Goal: Obtain resource: Download file/media

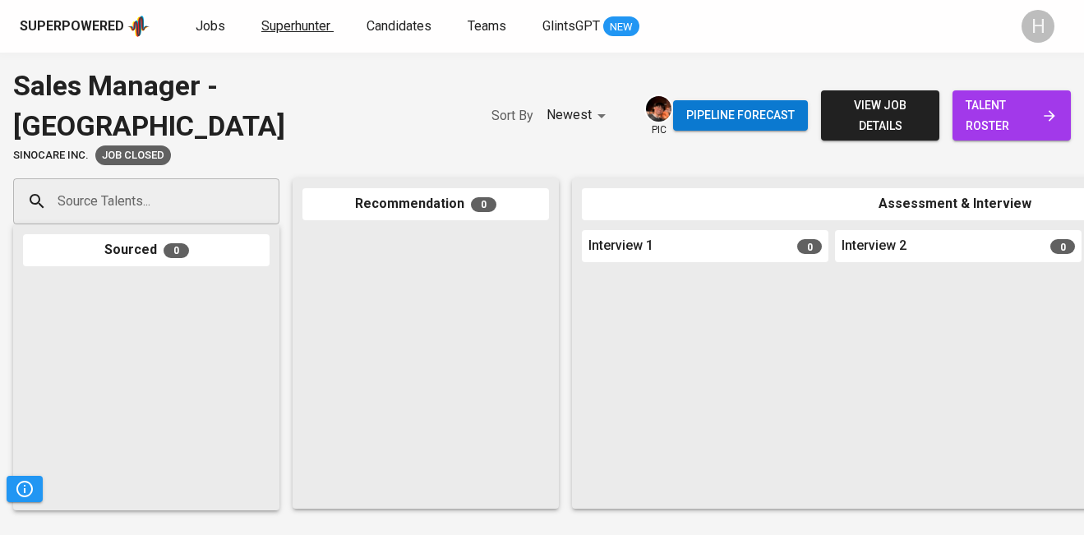
click at [284, 32] on span "Superhunter" at bounding box center [295, 26] width 69 height 16
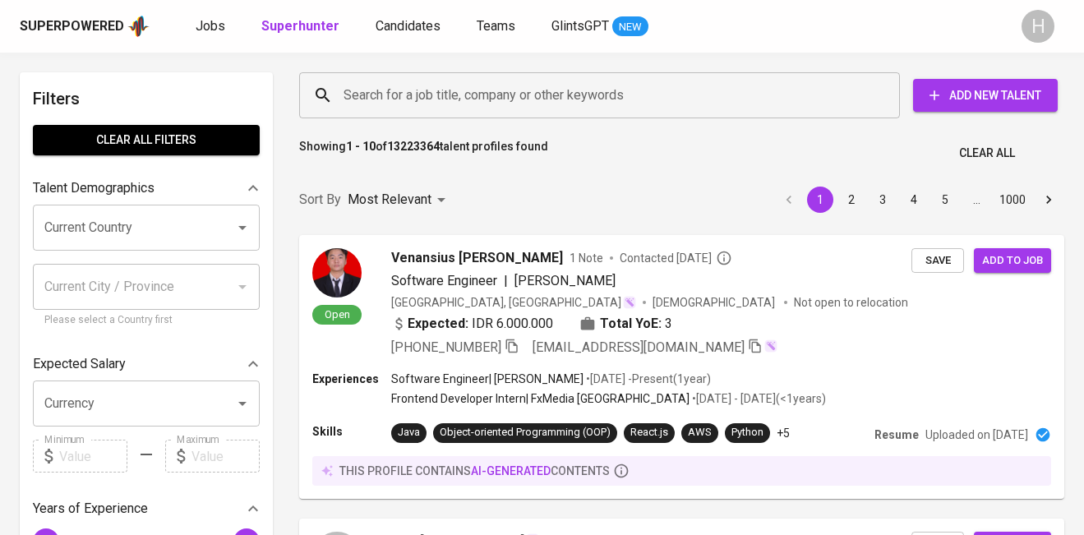
click at [449, 104] on input "Search for a job title, company or other keywords" at bounding box center [603, 95] width 528 height 31
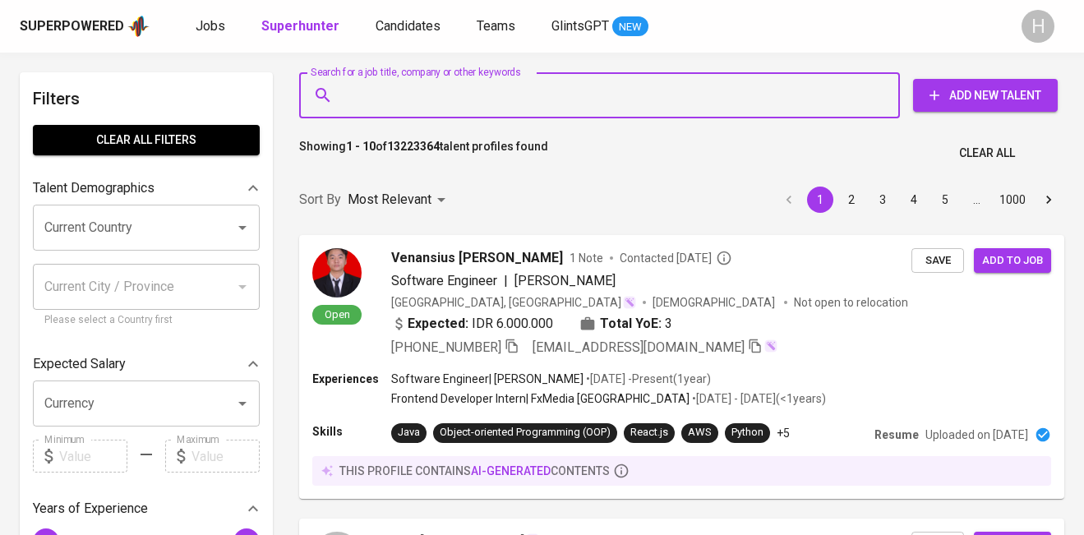
click at [477, 100] on input "Search for a job title, company or other keywords" at bounding box center [603, 95] width 528 height 31
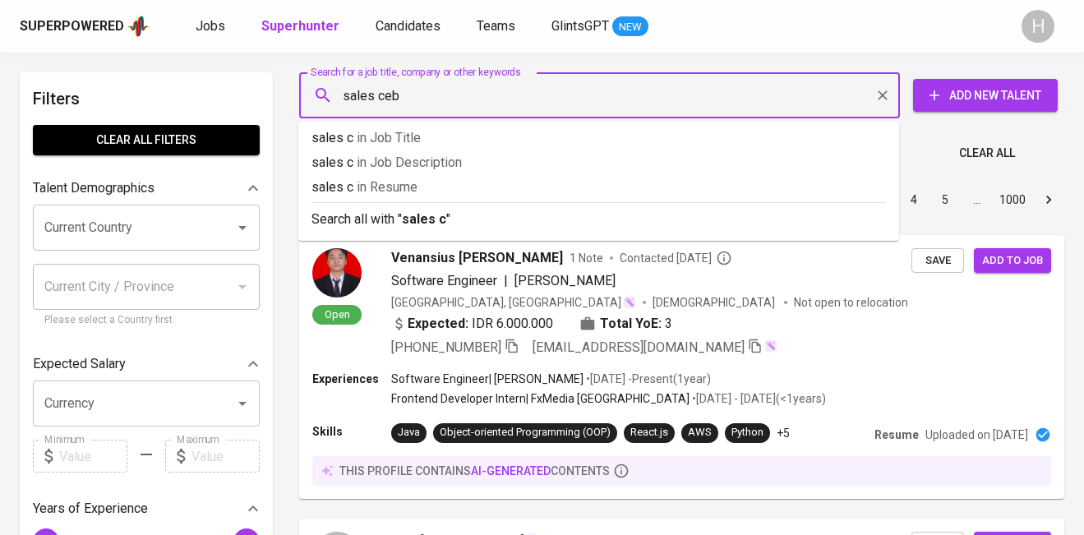
type input "sales [GEOGRAPHIC_DATA]"
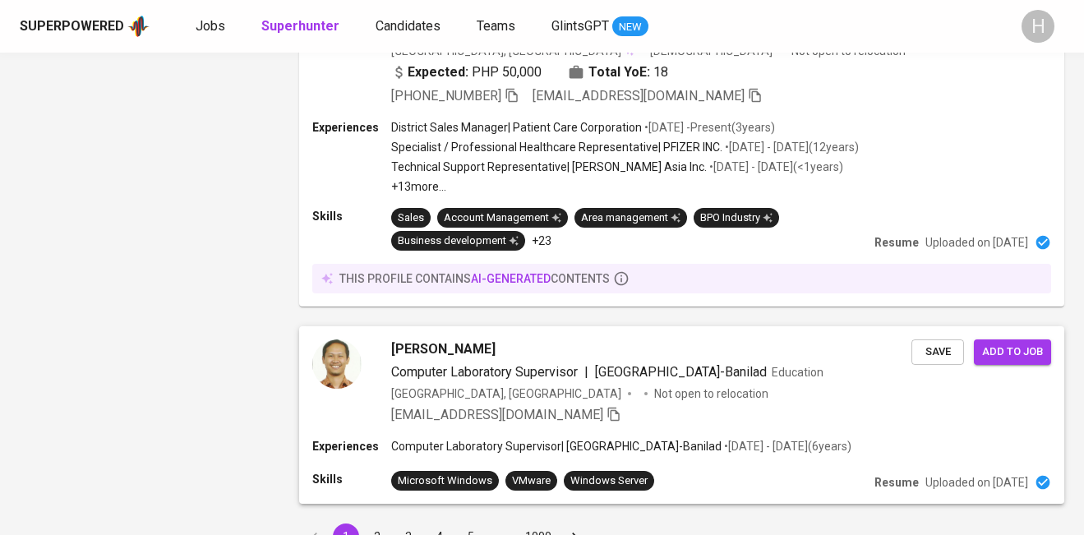
scroll to position [2650, 0]
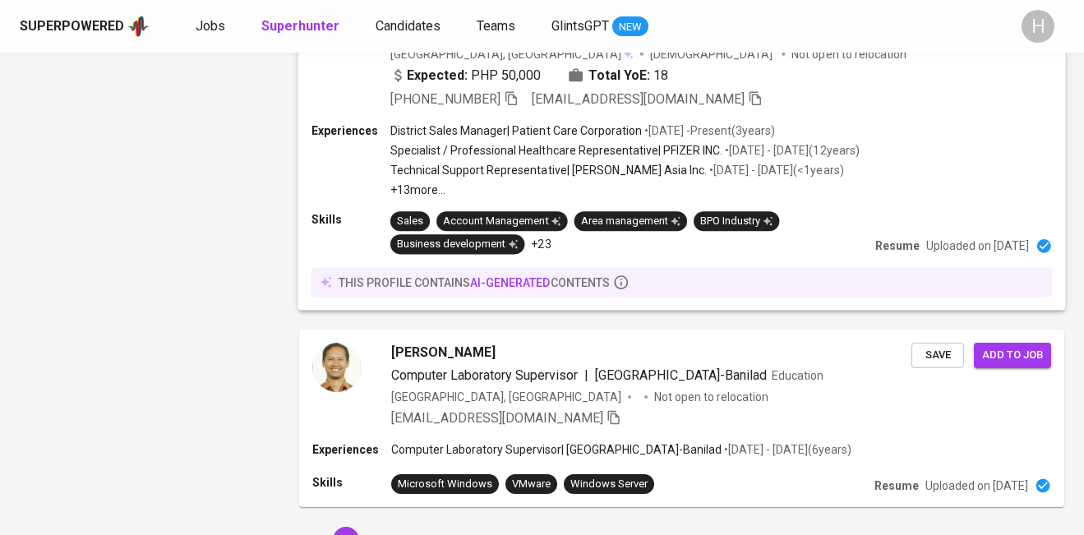
click at [455, 20] on span "[PERSON_NAME]" at bounding box center [442, 10] width 104 height 20
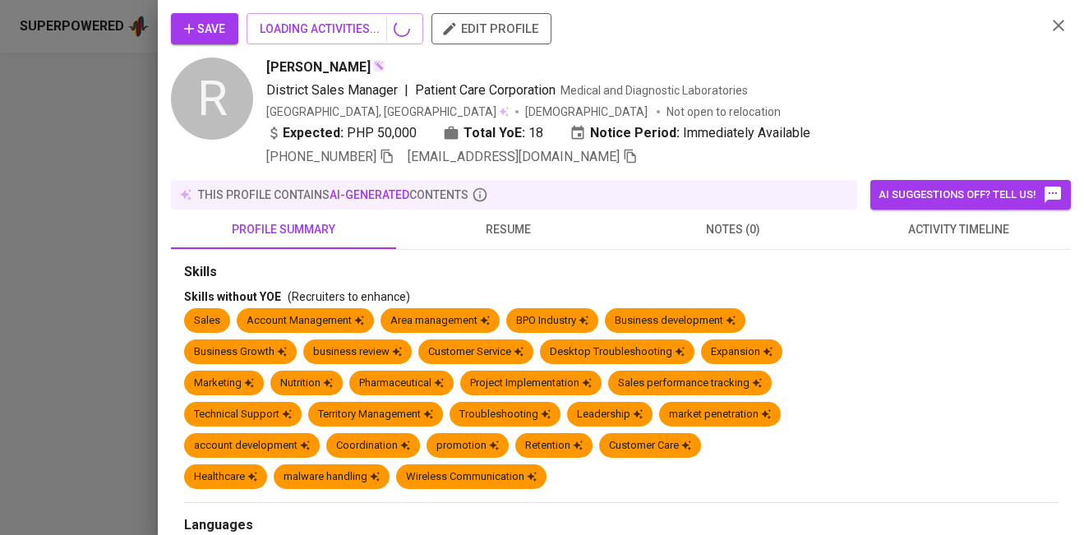
click at [342, 107] on div at bounding box center [542, 267] width 1084 height 535
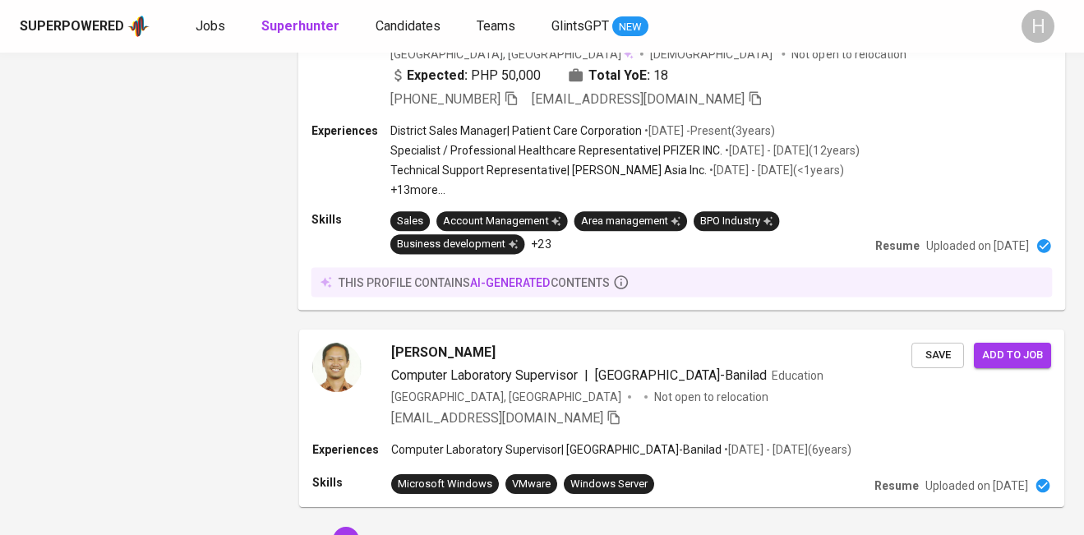
click at [435, 20] on span "[PERSON_NAME]" at bounding box center [442, 10] width 104 height 20
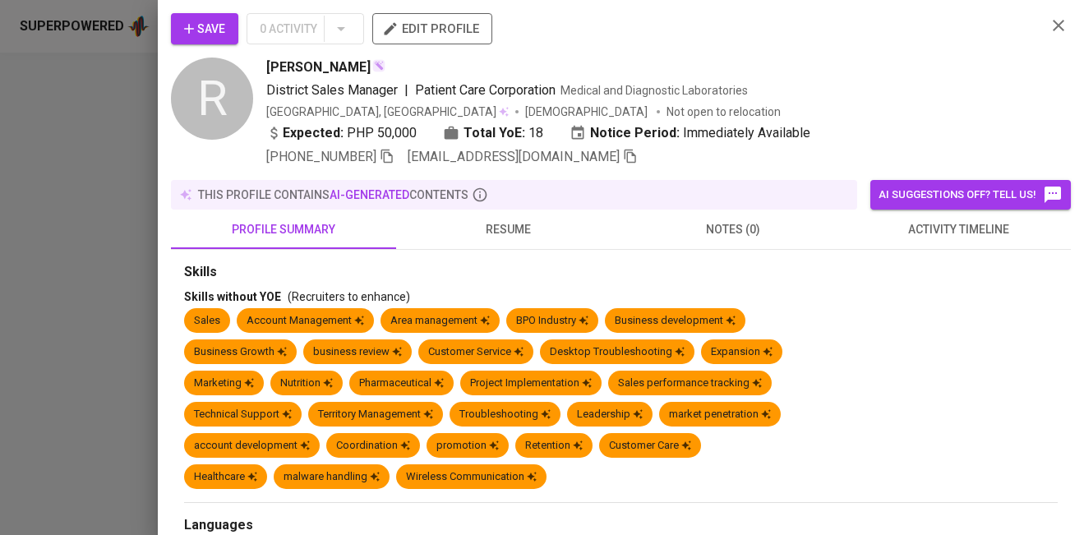
click at [492, 229] on span "resume" at bounding box center [508, 229] width 205 height 21
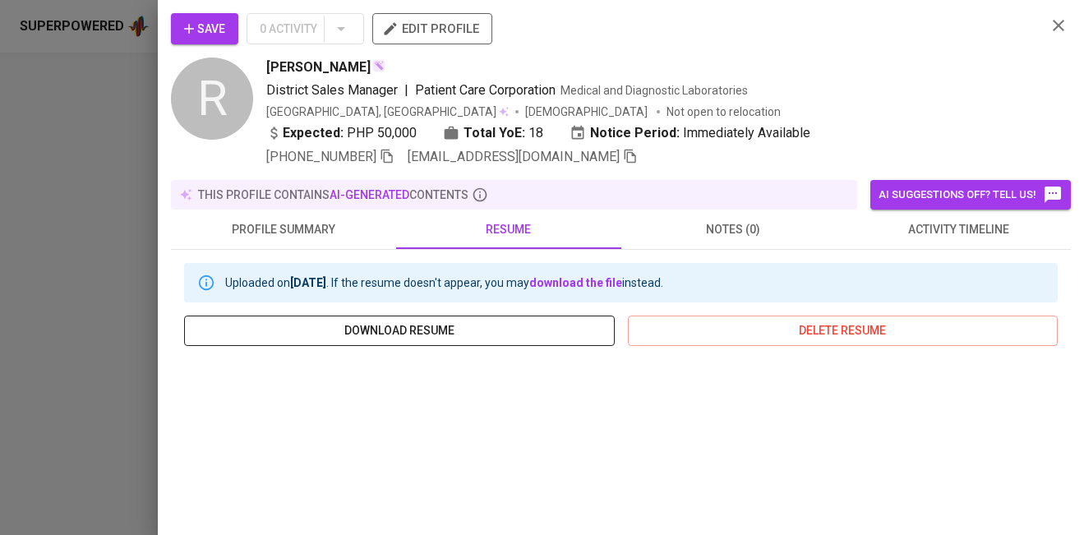
scroll to position [176, 0]
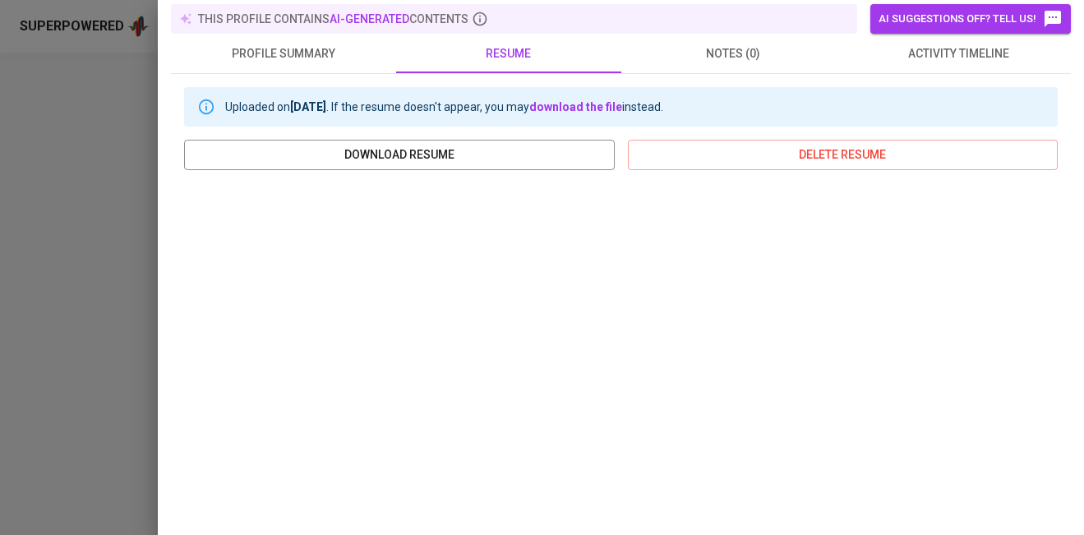
click at [936, 56] on span "activity timeline" at bounding box center [958, 54] width 205 height 21
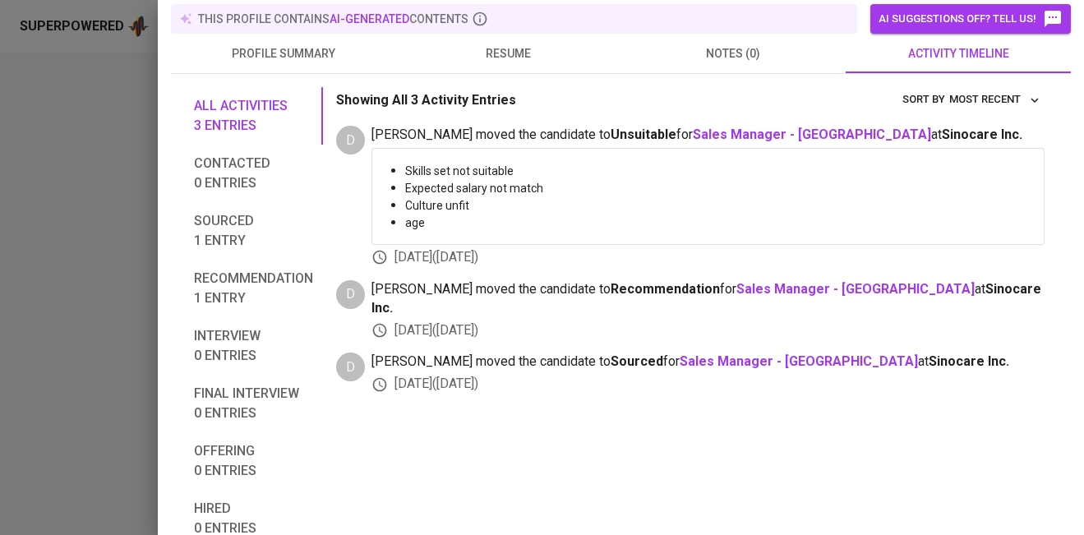
click at [504, 57] on span "resume" at bounding box center [508, 54] width 205 height 21
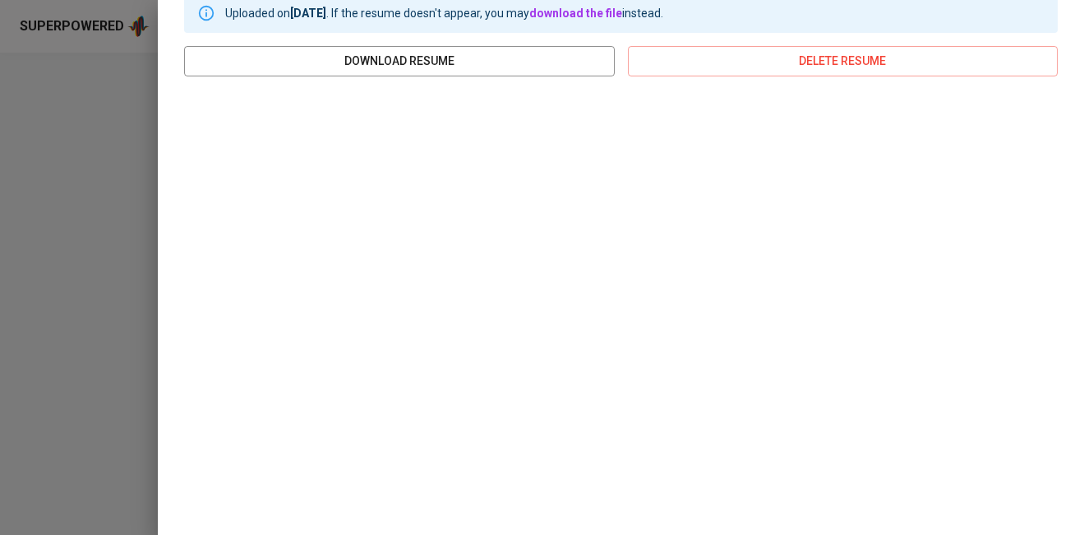
scroll to position [279, 0]
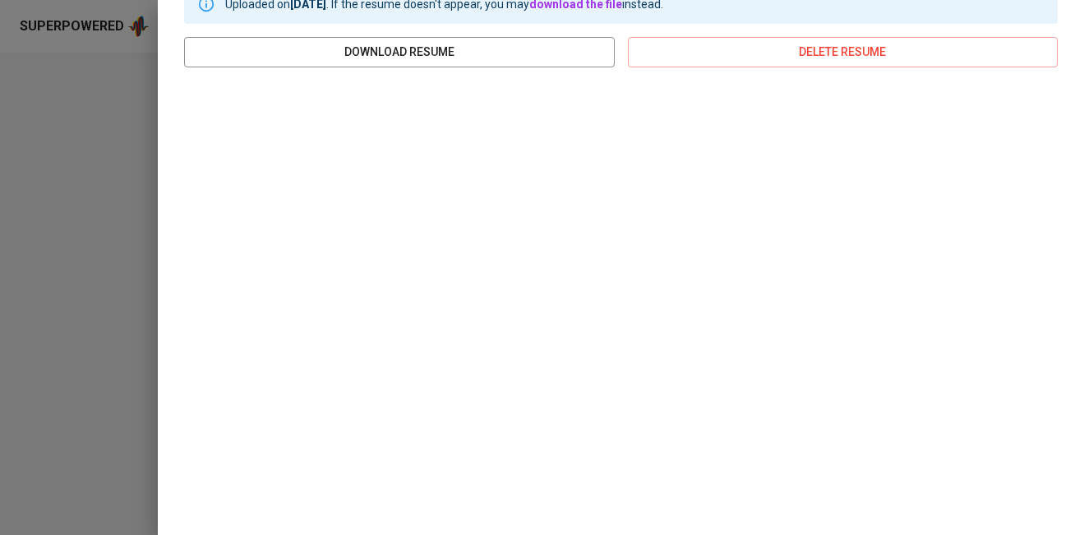
click at [170, 295] on div "Save 0 Activity edit profile R [PERSON_NAME] District Sales Manager | Patient C…" at bounding box center [621, 267] width 926 height 535
click at [138, 295] on div at bounding box center [542, 267] width 1084 height 535
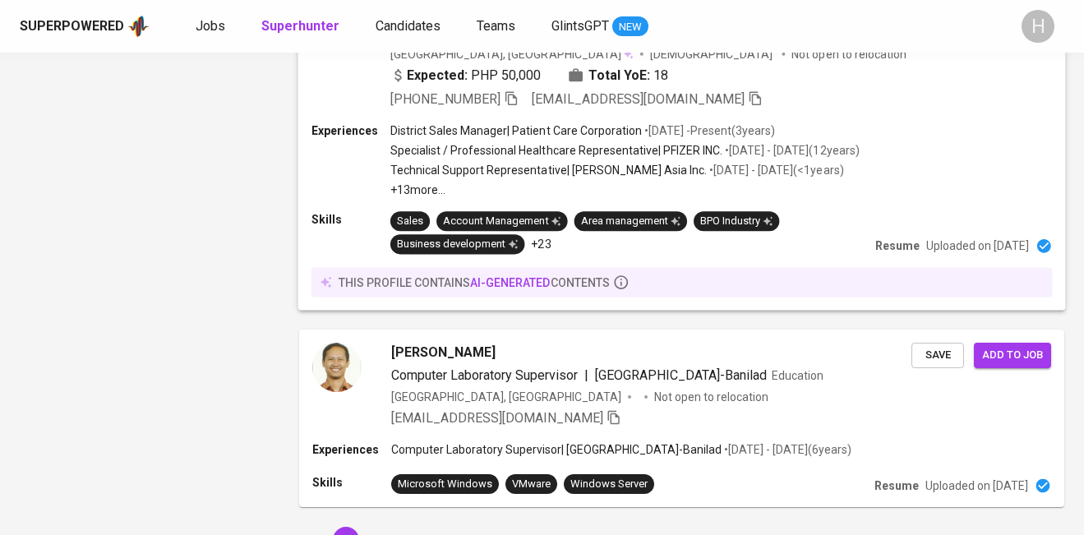
scroll to position [2812, 0]
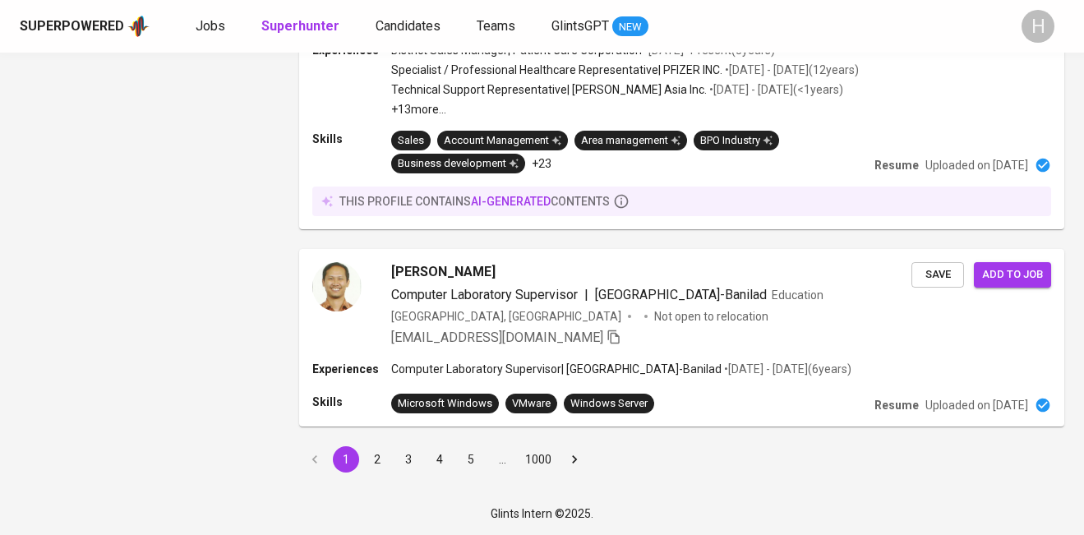
click at [380, 459] on button "2" at bounding box center [377, 459] width 26 height 26
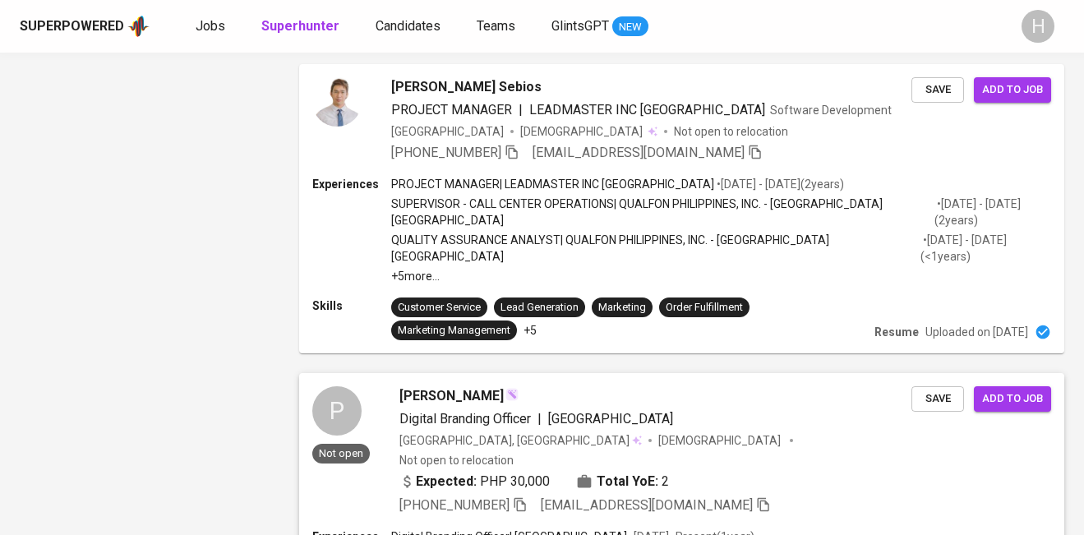
scroll to position [1634, 0]
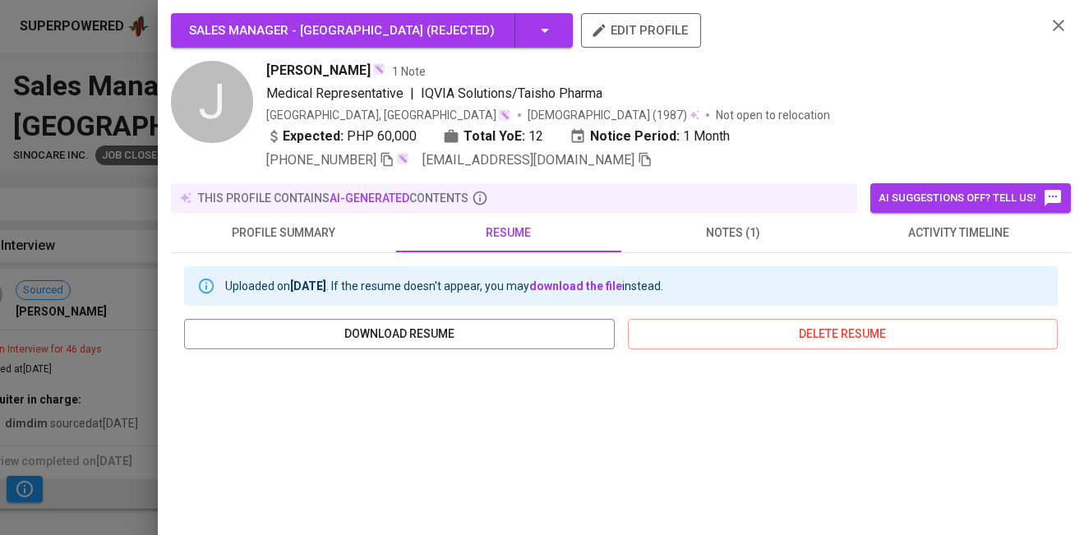
scroll to position [346, 0]
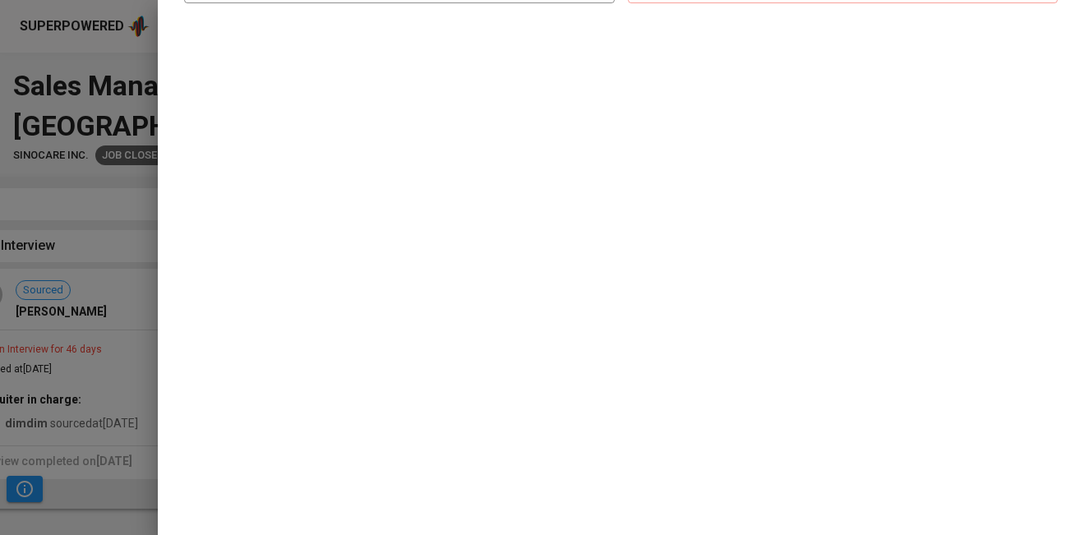
click at [102, 488] on div at bounding box center [542, 267] width 1084 height 535
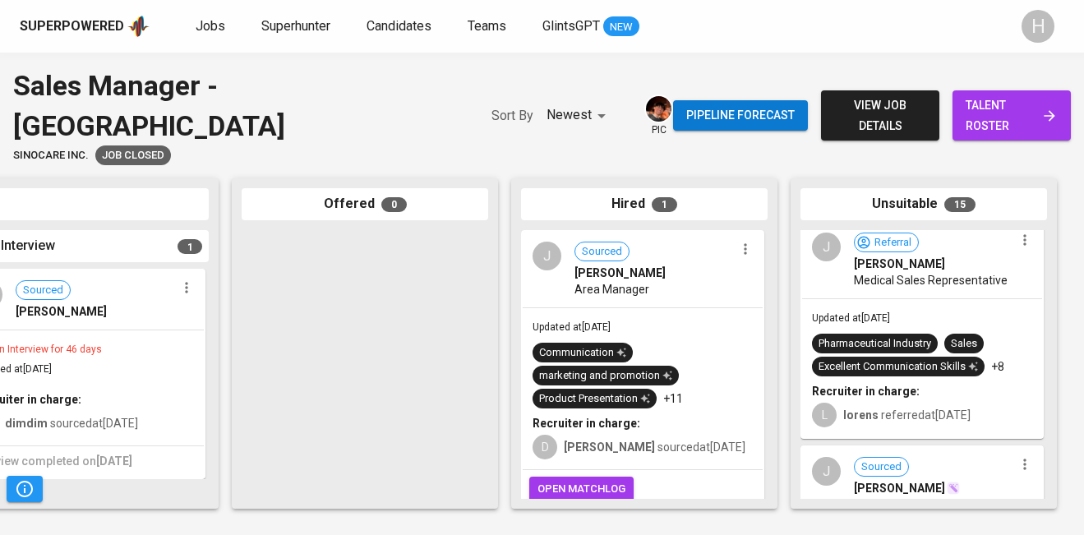
scroll to position [3071, 0]
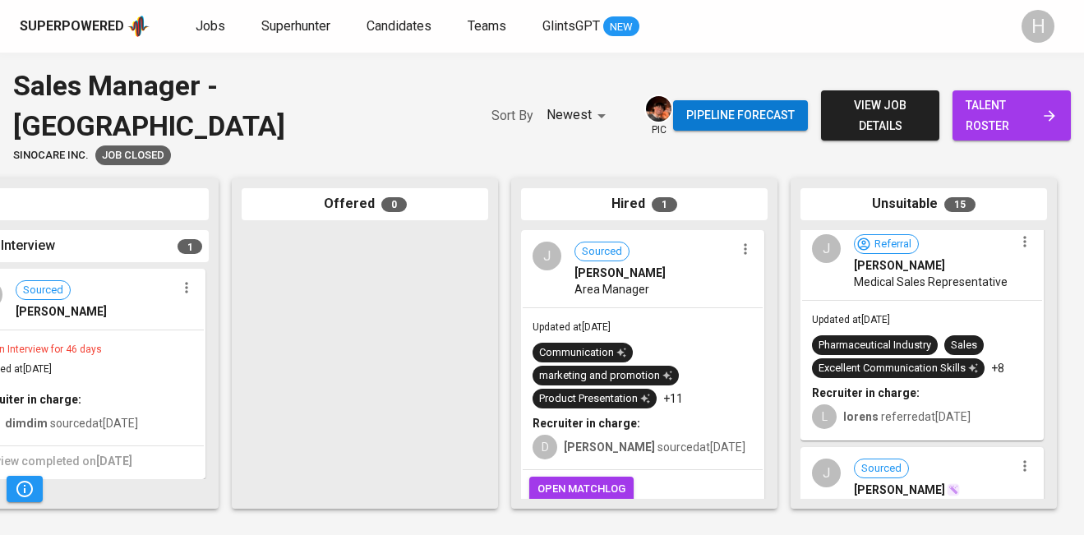
click at [918, 385] on div "Recruiter in charge:" at bounding box center [922, 393] width 220 height 16
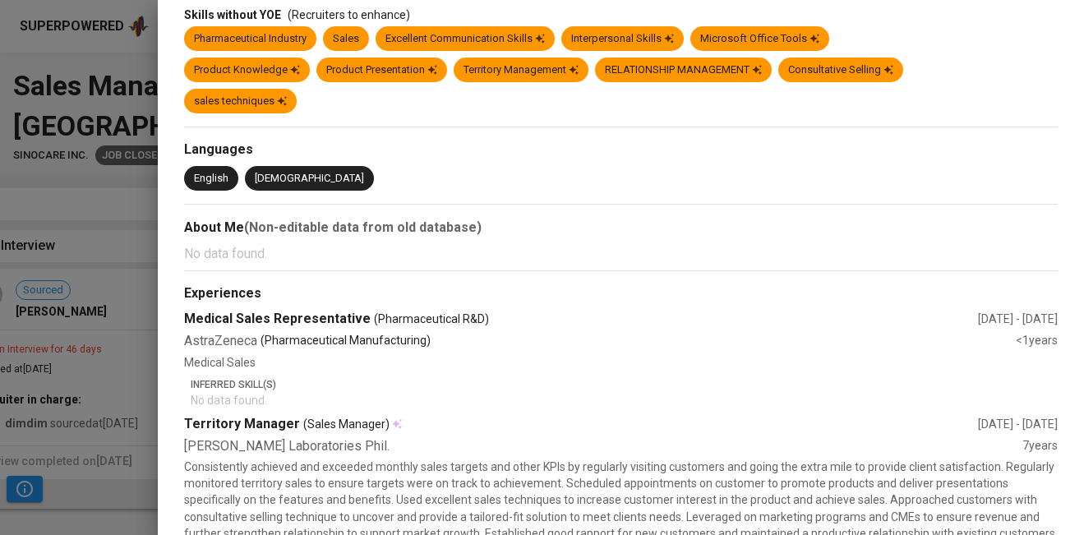
scroll to position [56, 0]
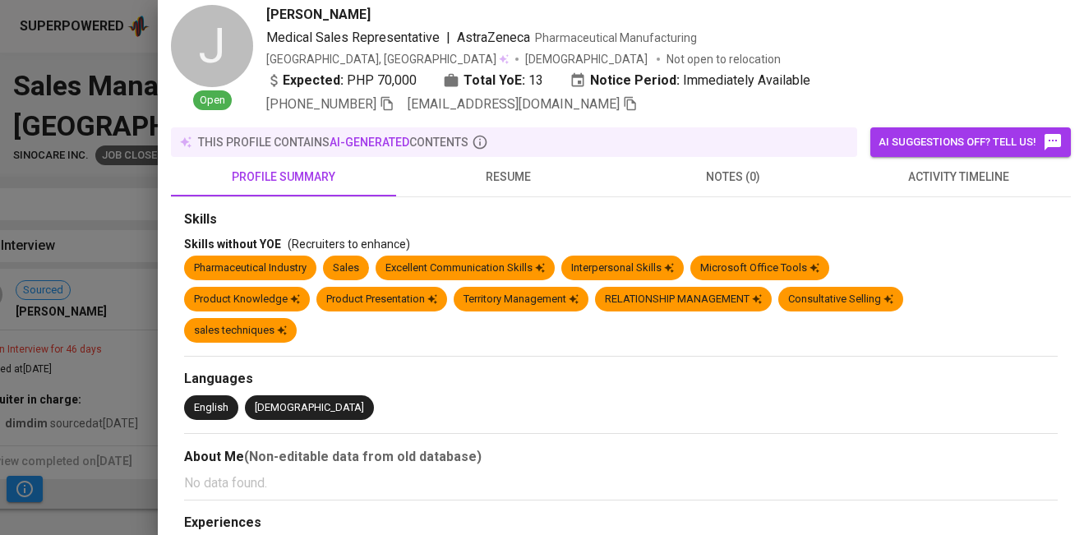
click at [495, 168] on span "resume" at bounding box center [508, 177] width 205 height 21
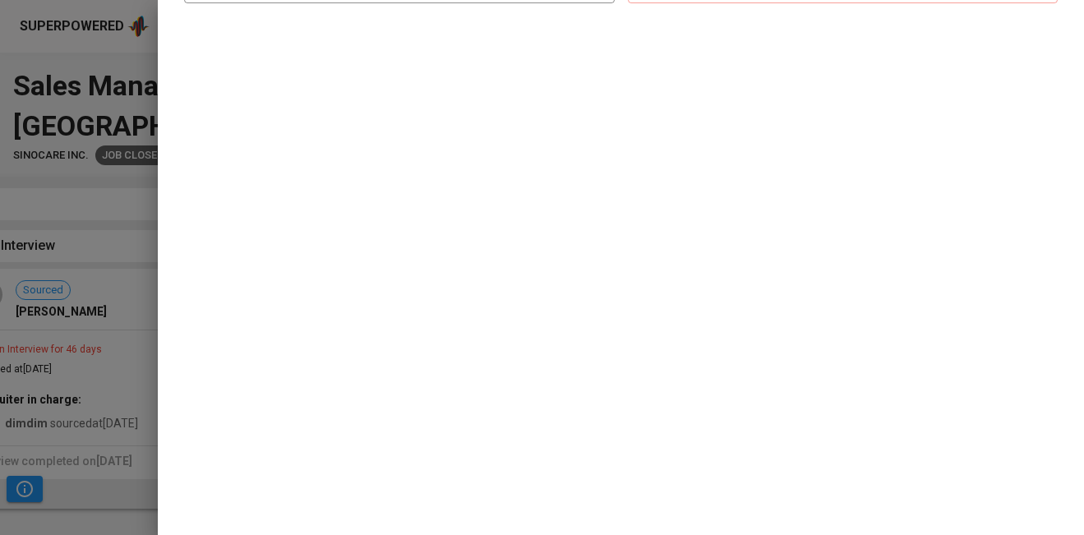
scroll to position [0, 0]
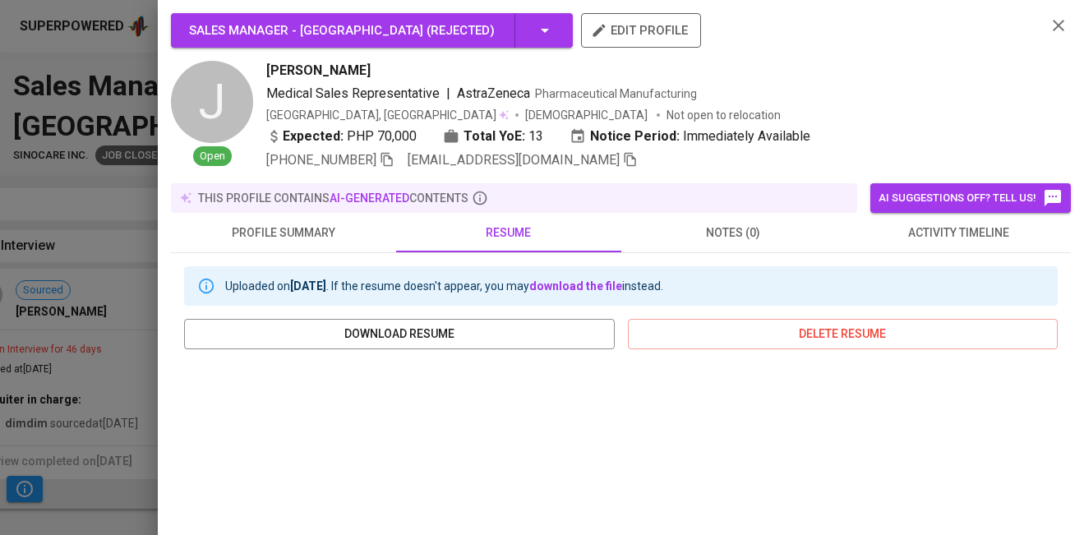
click at [117, 457] on div at bounding box center [542, 267] width 1084 height 535
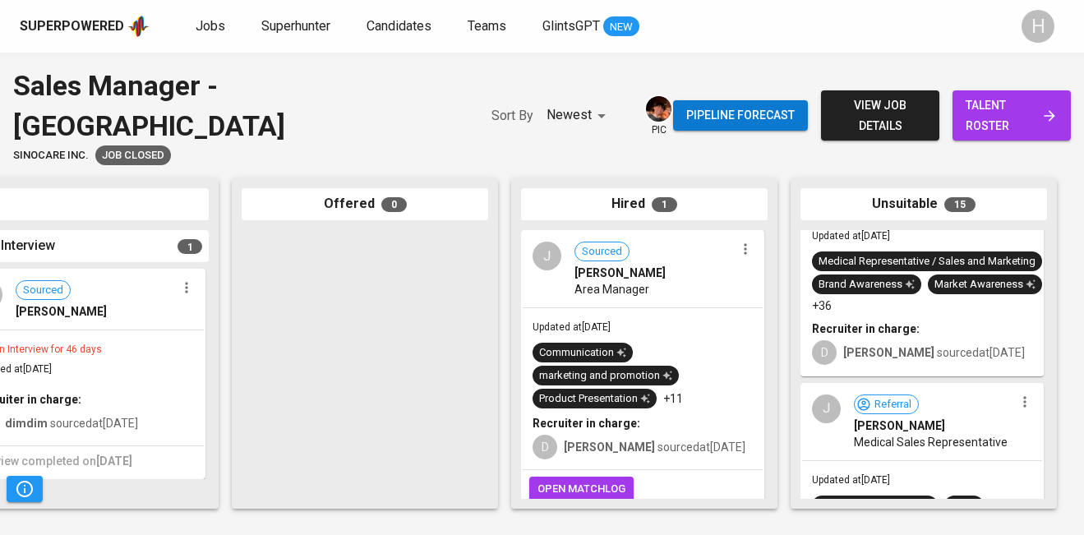
scroll to position [2826, 0]
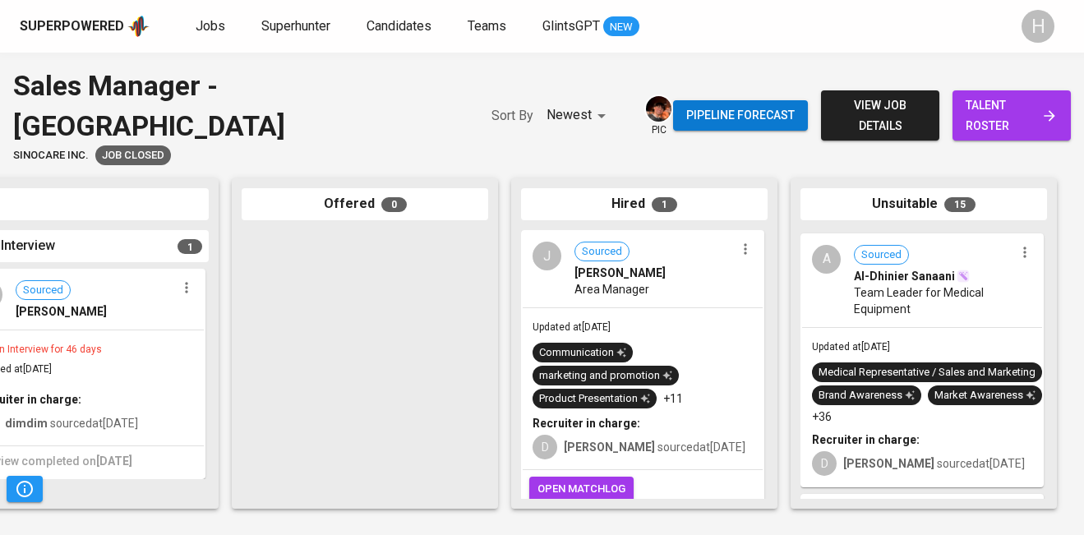
click at [865, 284] on span "Team Leader for Medical Equipment" at bounding box center [934, 300] width 160 height 33
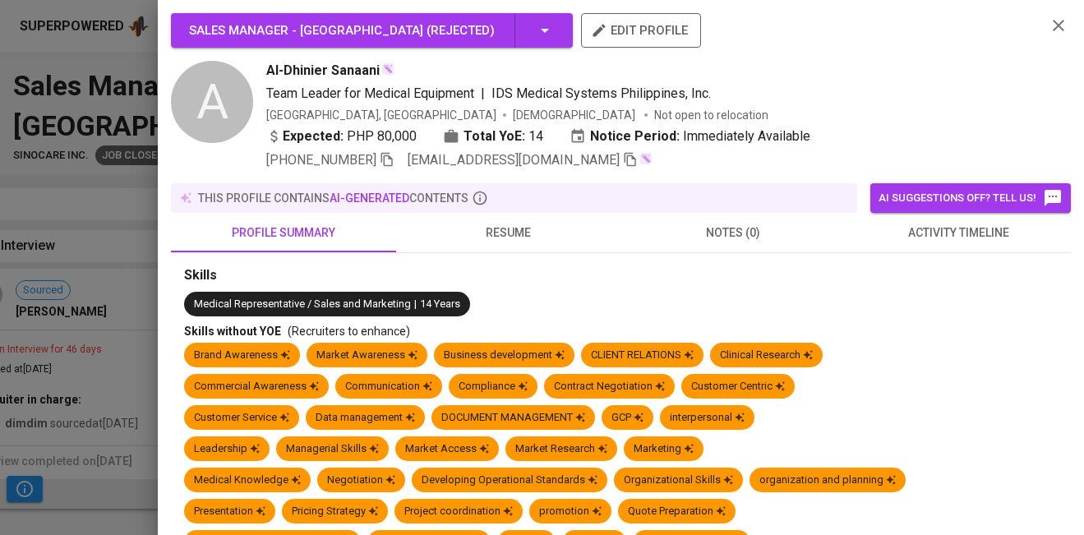
scroll to position [9, 0]
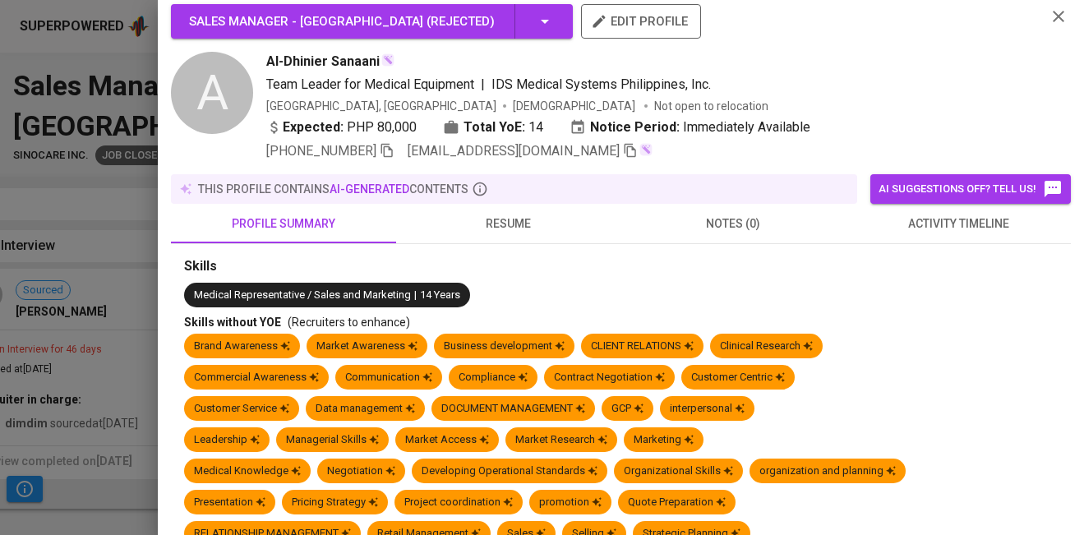
click at [955, 229] on span "activity timeline" at bounding box center [958, 224] width 205 height 21
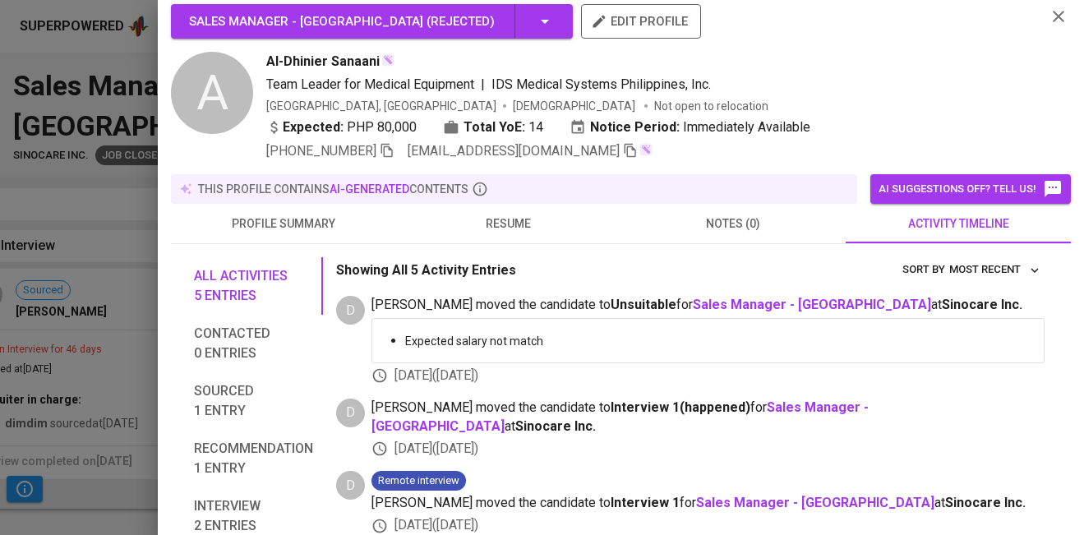
click at [484, 222] on span "resume" at bounding box center [508, 224] width 205 height 21
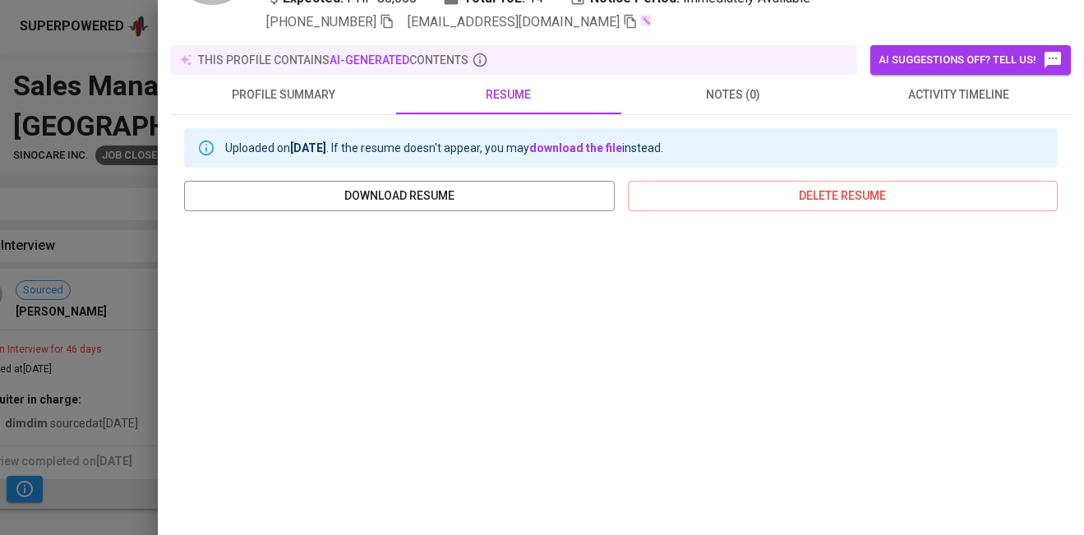
scroll to position [211, 0]
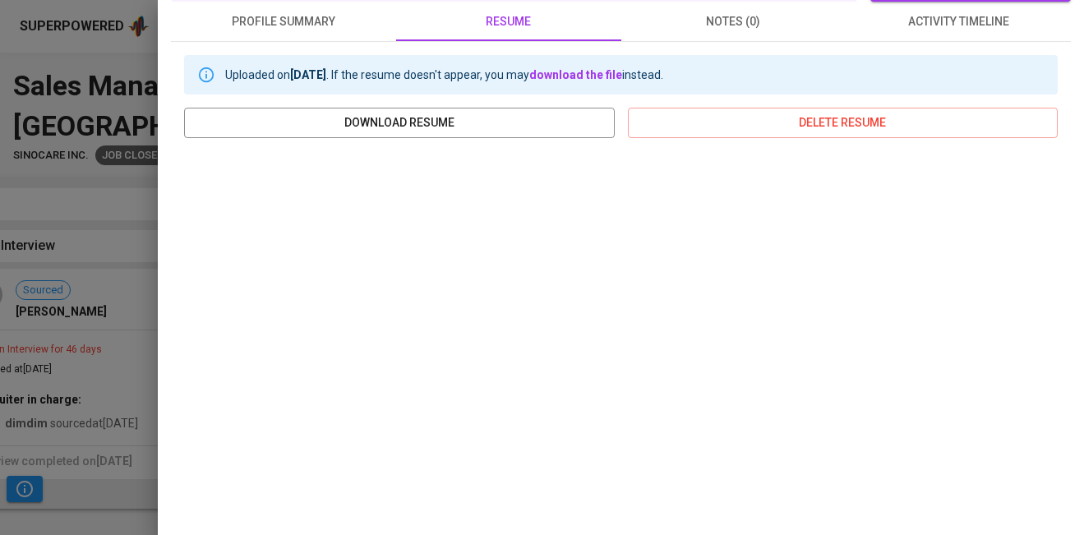
click at [124, 436] on div at bounding box center [542, 267] width 1084 height 535
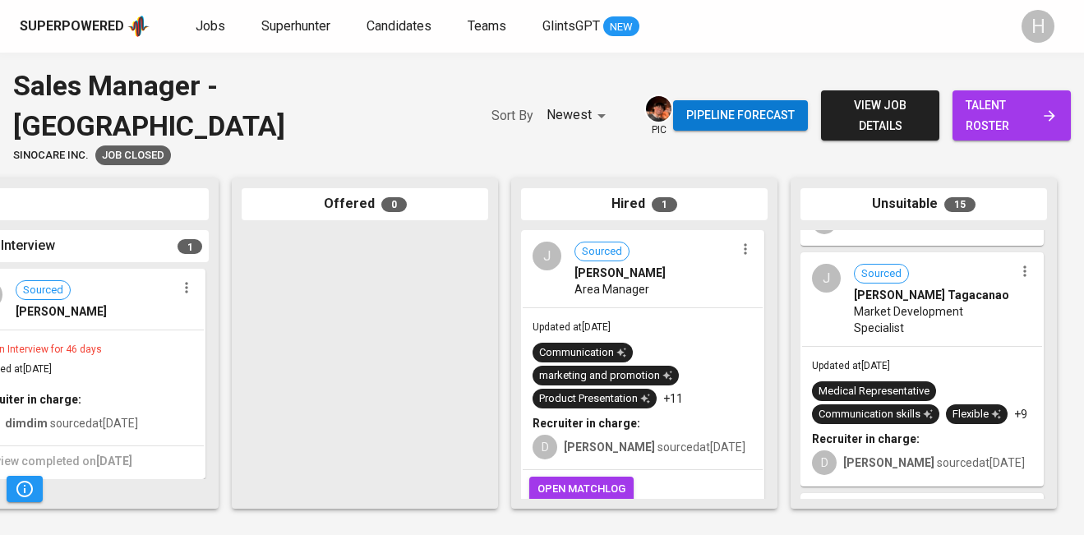
scroll to position [2563, 0]
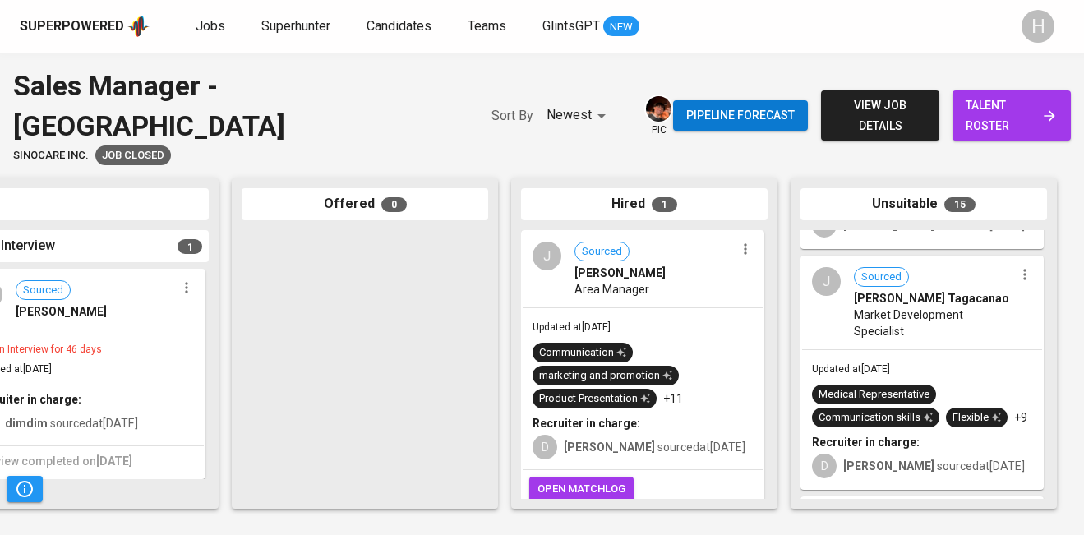
click at [899, 290] on span "Jozel De La Peña Tagacanao" at bounding box center [931, 298] width 155 height 16
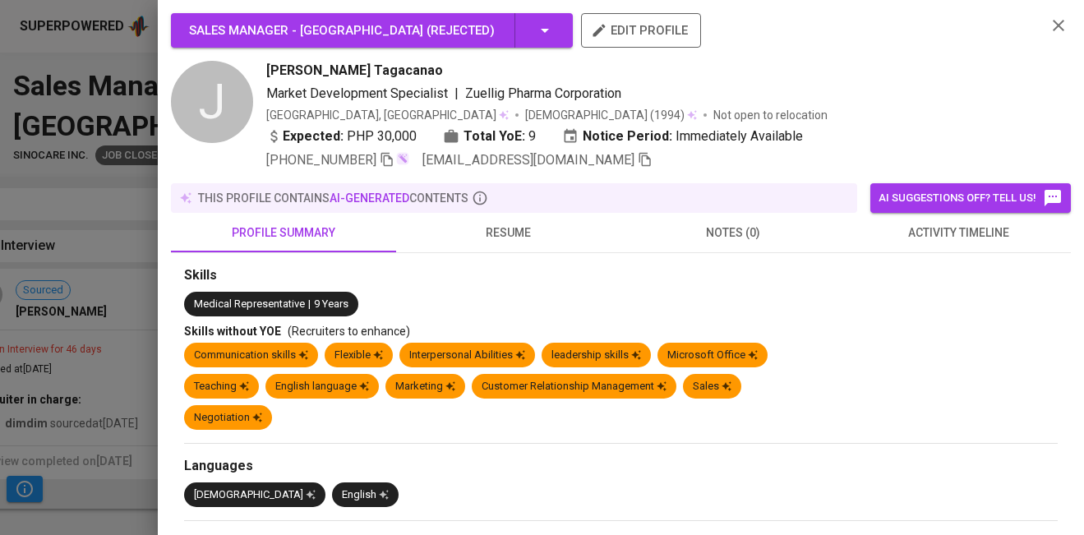
click at [495, 231] on span "resume" at bounding box center [508, 233] width 205 height 21
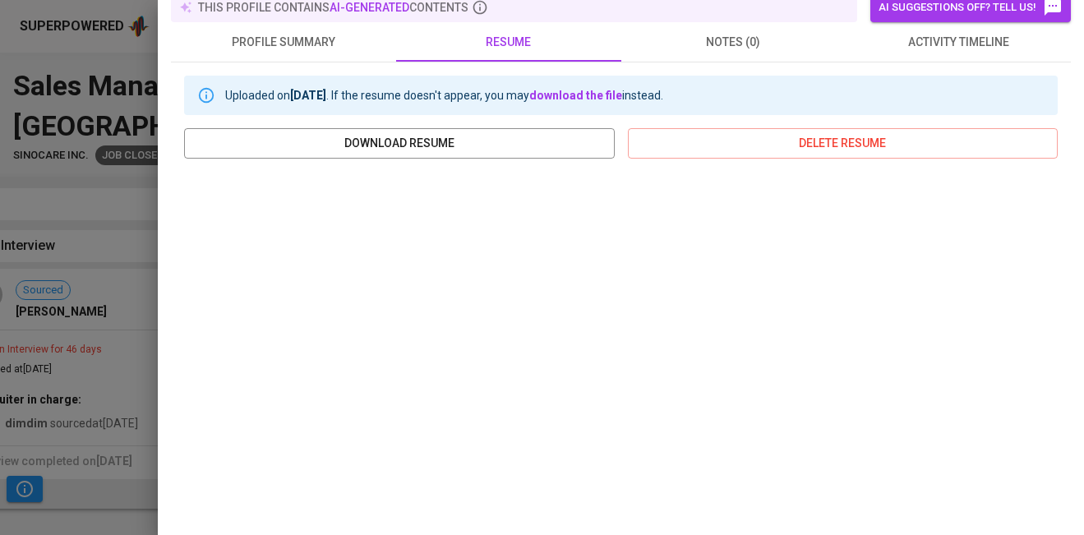
scroll to position [193, 0]
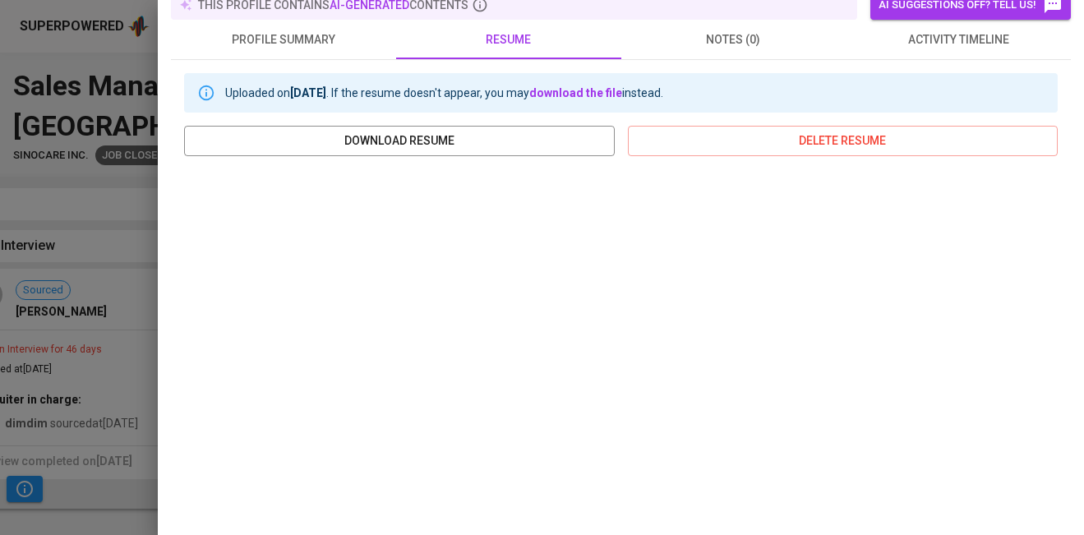
click at [127, 436] on div at bounding box center [542, 267] width 1084 height 535
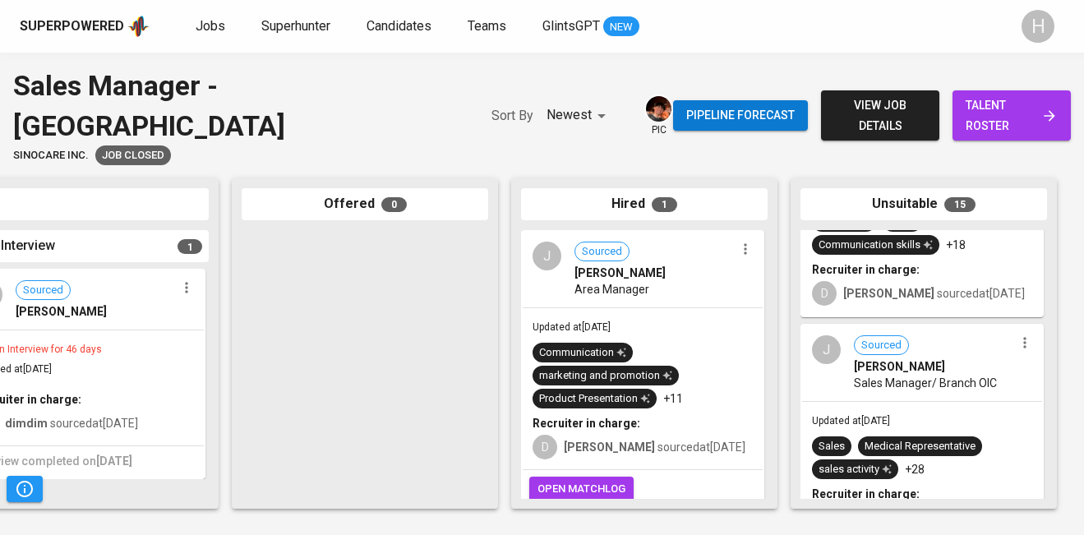
scroll to position [2270, 0]
click at [927, 359] on span "[PERSON_NAME]" at bounding box center [899, 367] width 91 height 16
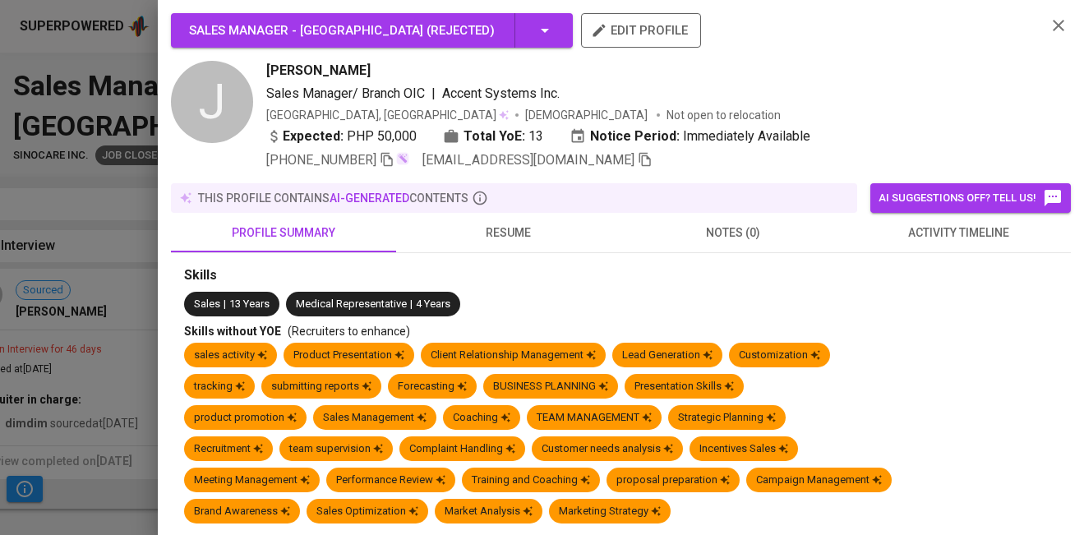
click at [492, 232] on span "resume" at bounding box center [508, 233] width 205 height 21
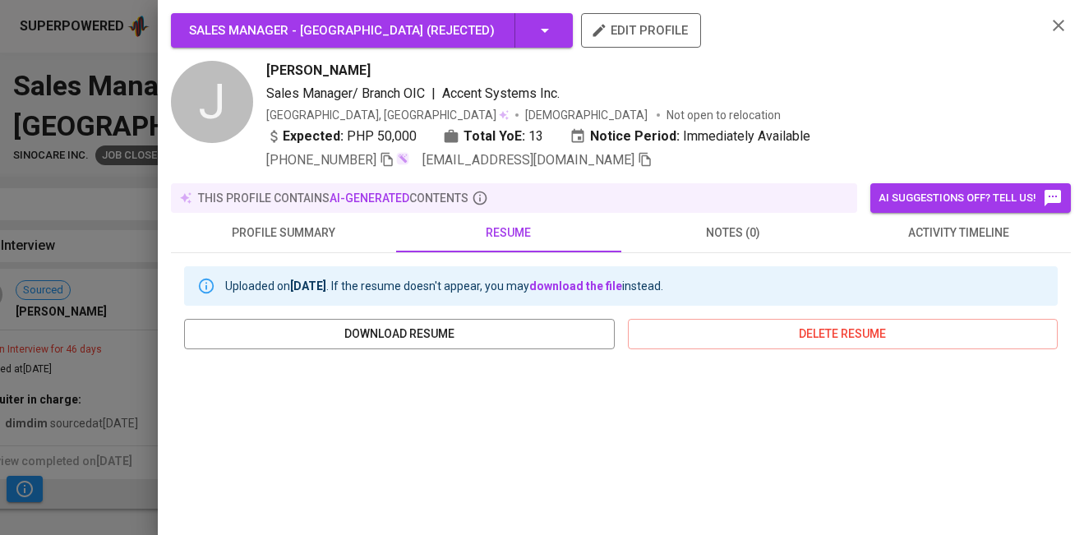
scroll to position [144, 0]
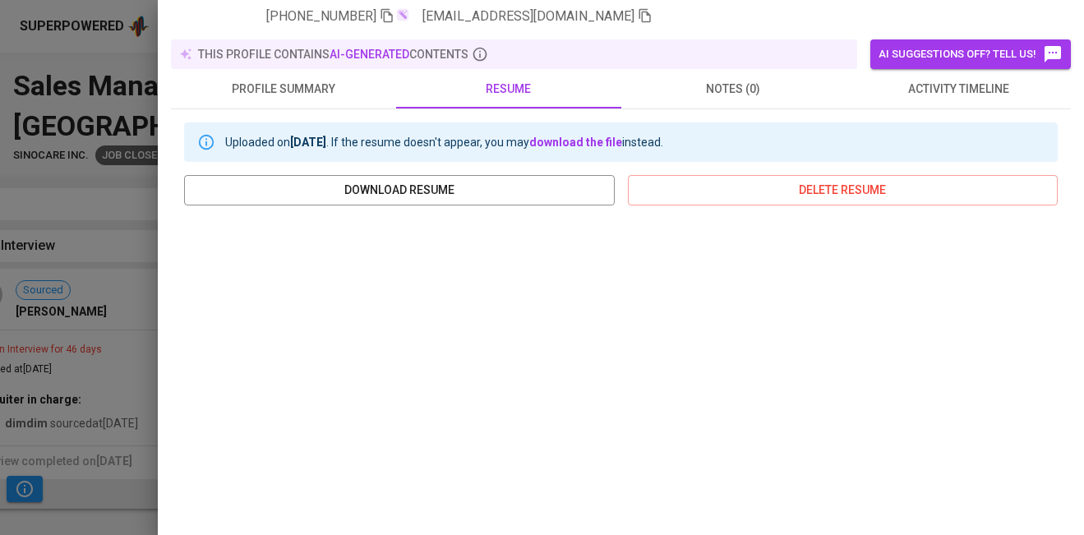
click at [102, 427] on div at bounding box center [542, 267] width 1084 height 535
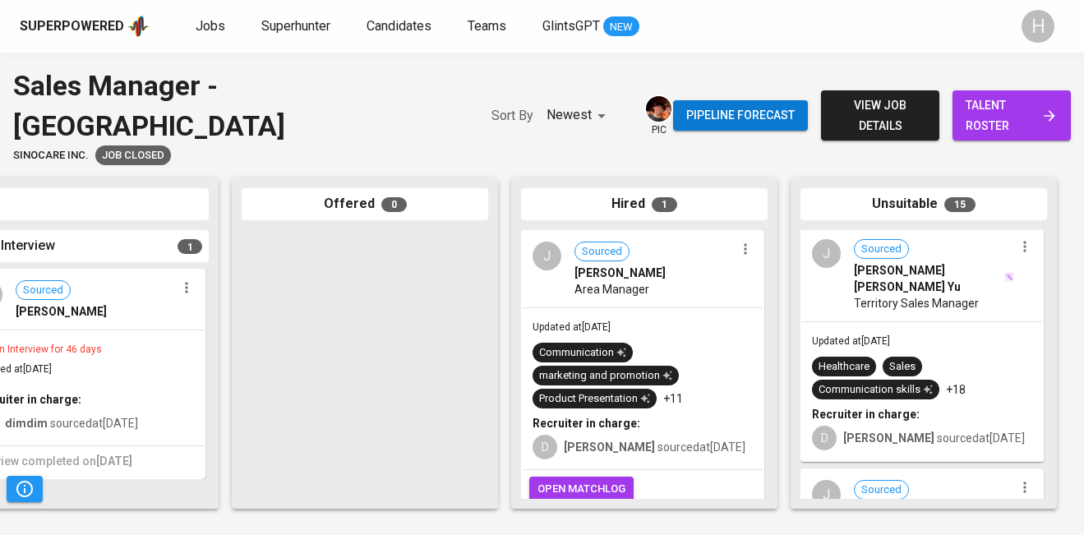
scroll to position [2093, 0]
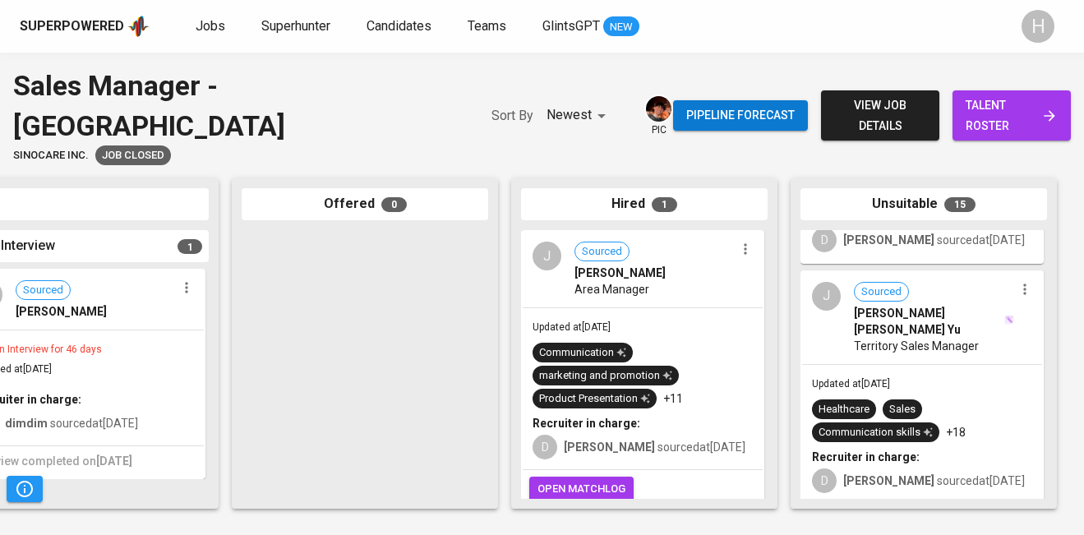
click at [948, 338] on span "Territory Sales Manager" at bounding box center [916, 346] width 125 height 16
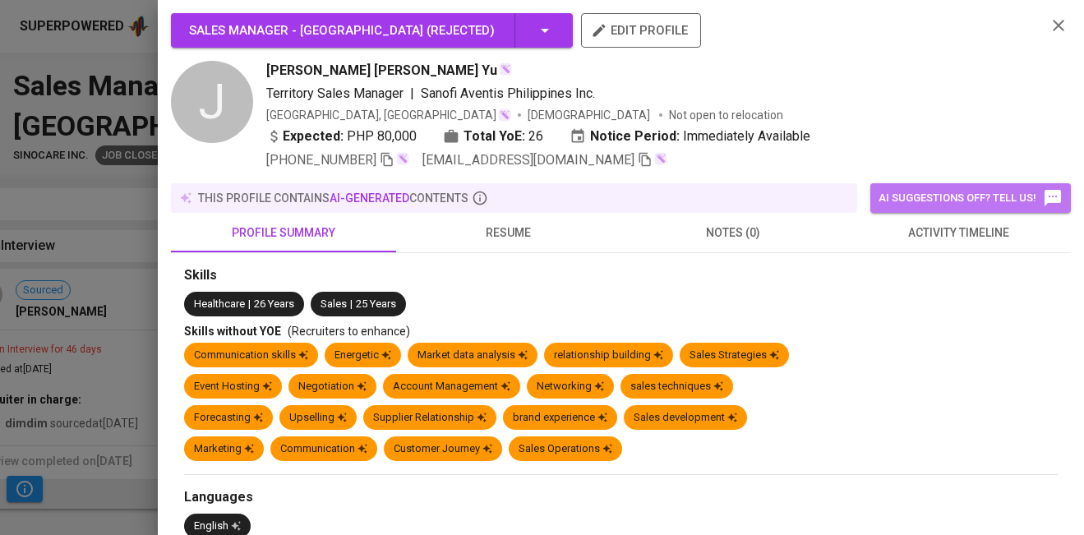
click at [952, 192] on span "AI suggestions off? Tell us!" at bounding box center [971, 198] width 184 height 20
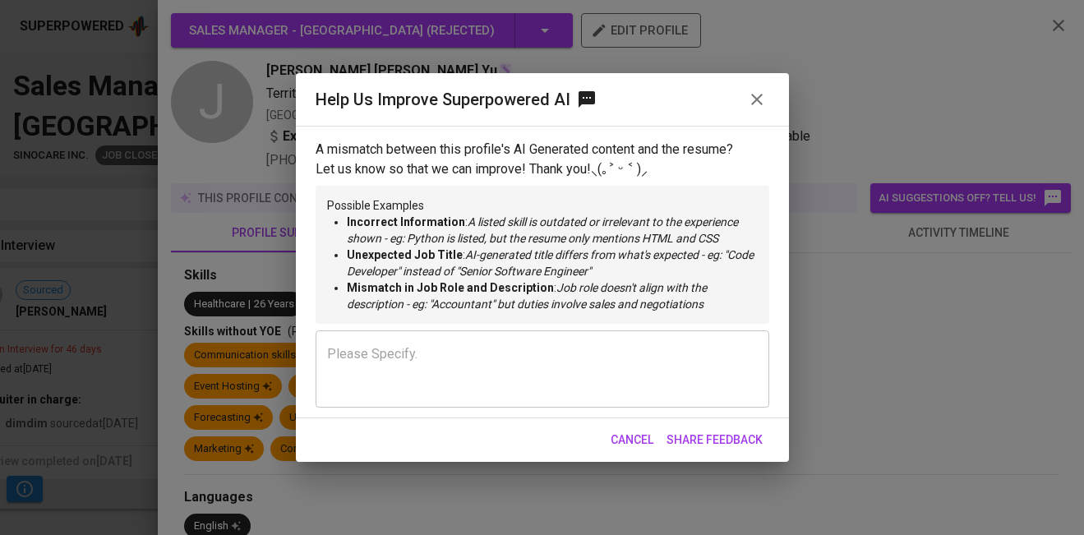
click at [759, 95] on icon "button" at bounding box center [757, 100] width 20 height 20
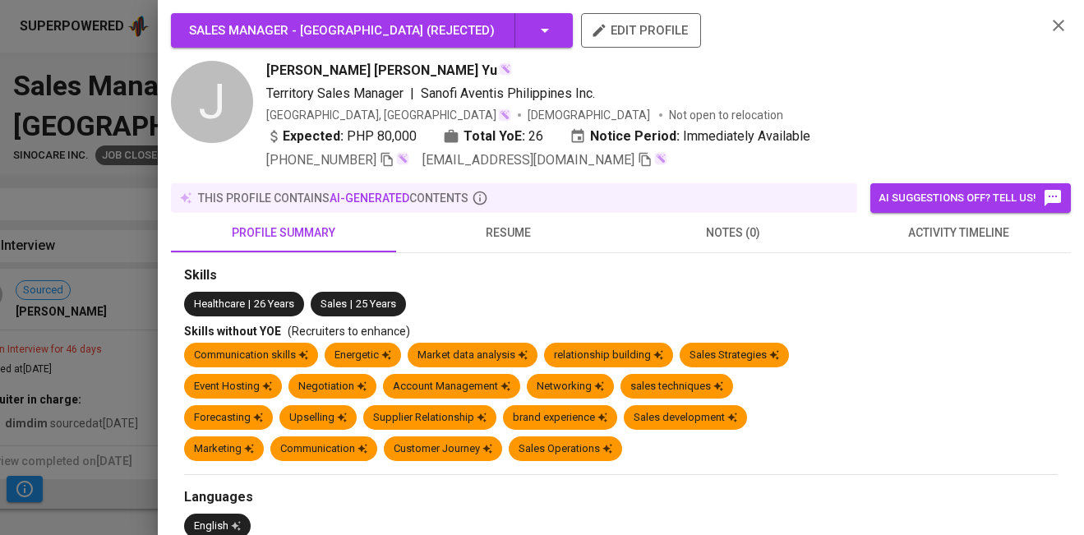
click at [962, 228] on span "activity timeline" at bounding box center [958, 233] width 205 height 21
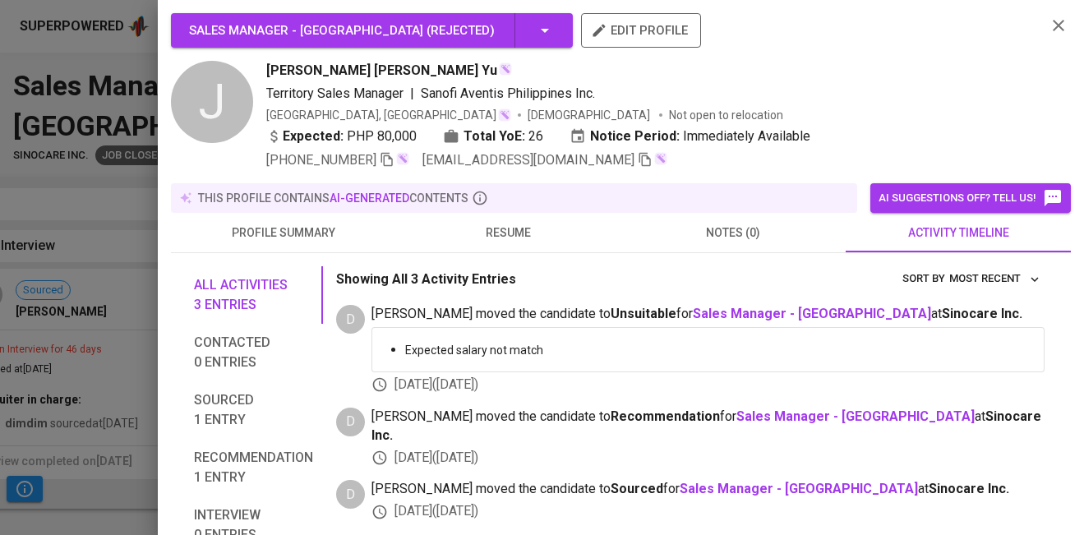
click at [514, 233] on span "resume" at bounding box center [508, 233] width 205 height 21
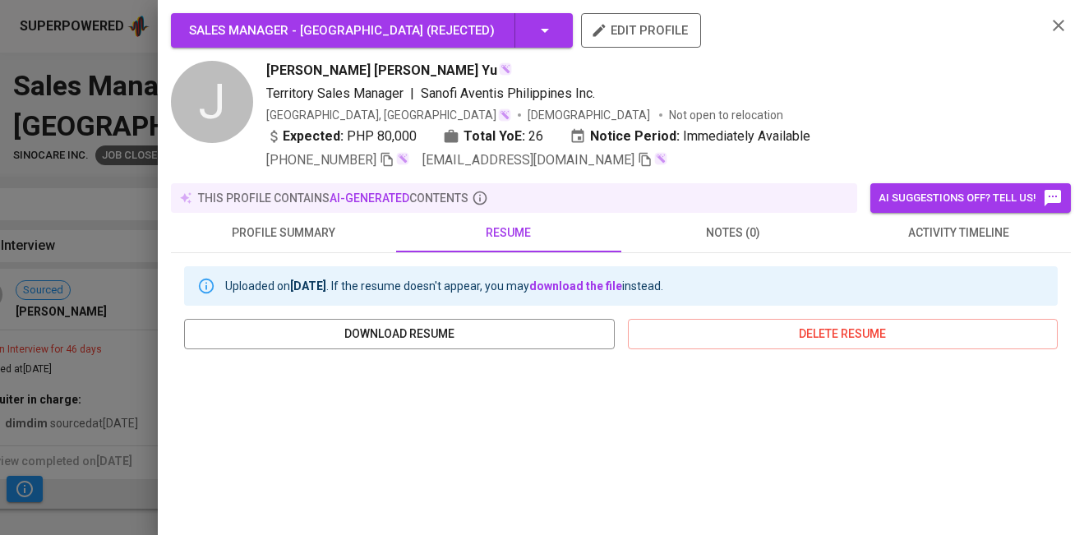
scroll to position [211, 0]
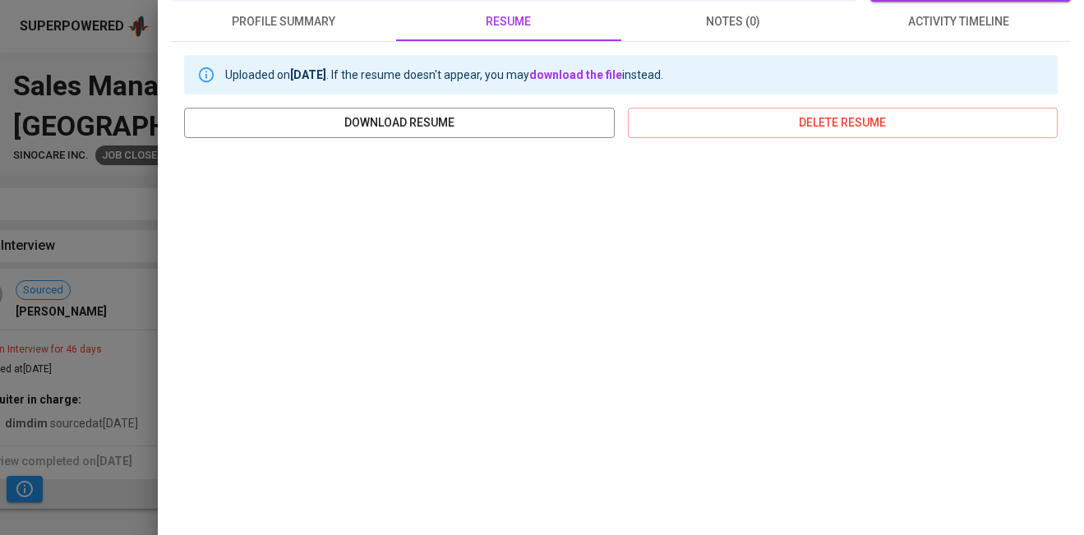
click at [144, 342] on div at bounding box center [542, 267] width 1084 height 535
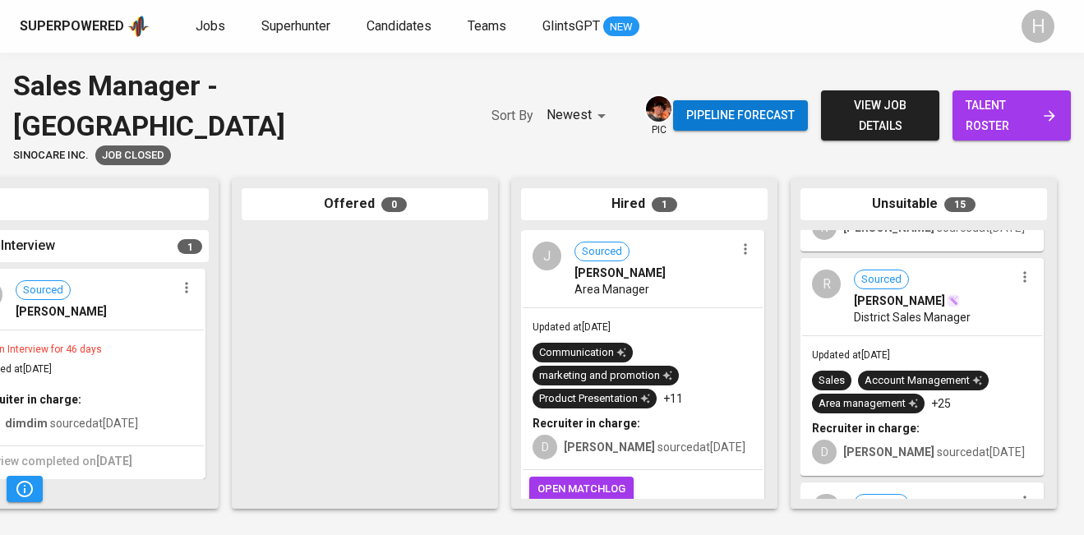
scroll to position [1880, 0]
click at [914, 310] on span "District Sales Manager" at bounding box center [912, 318] width 117 height 16
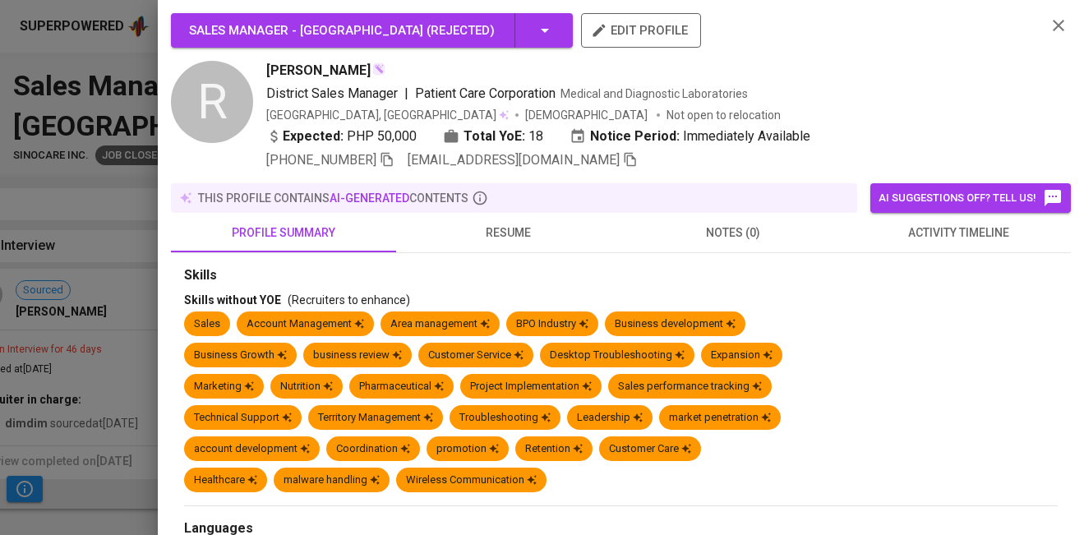
click at [914, 291] on section "Skills Skills without YOE (Recruiters to enhance) Sales Account Management Area…" at bounding box center [621, 382] width 874 height 233
click at [509, 234] on span "resume" at bounding box center [508, 233] width 205 height 21
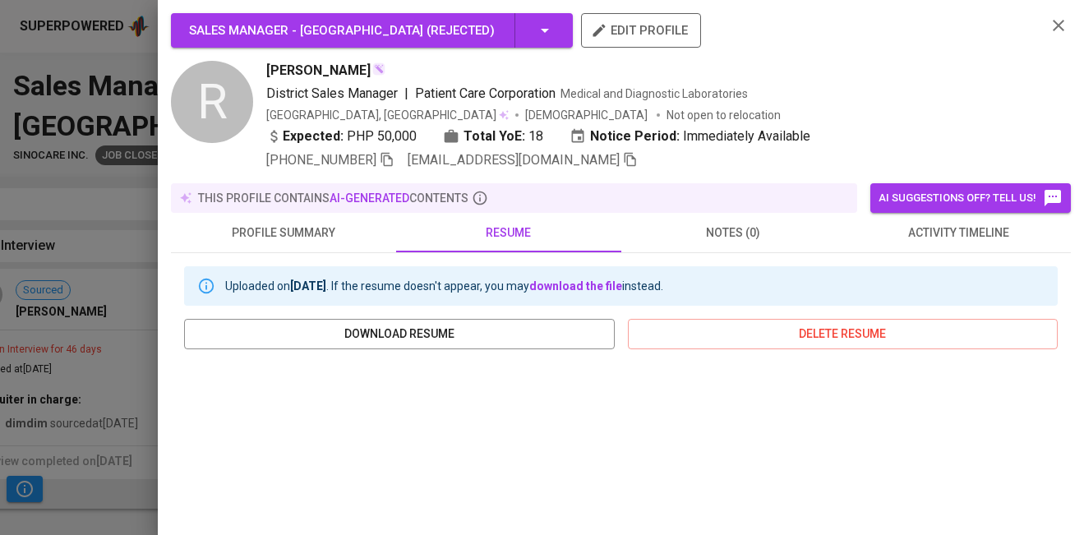
click at [927, 238] on span "activity timeline" at bounding box center [958, 233] width 205 height 21
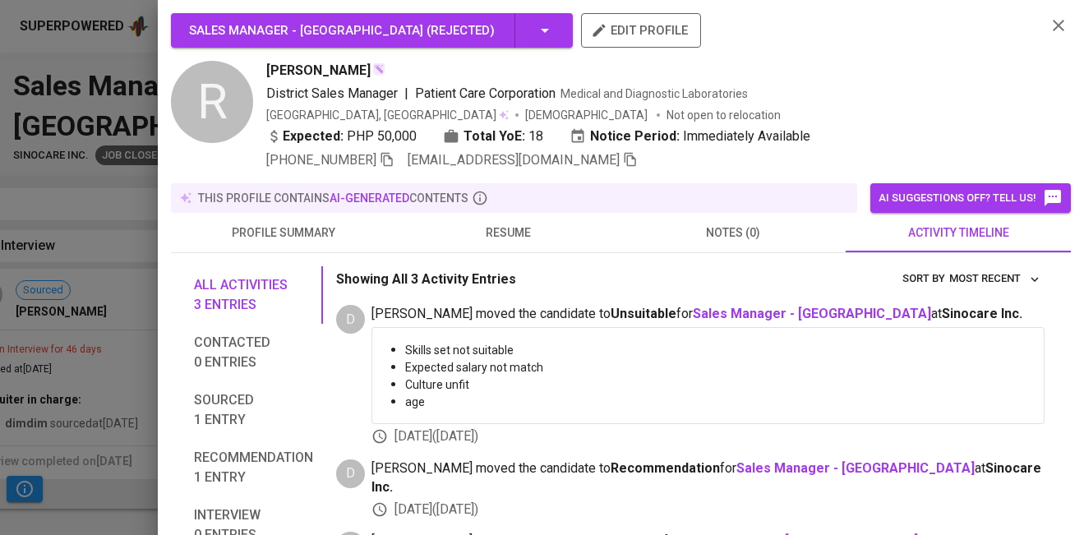
click at [496, 230] on span "resume" at bounding box center [508, 233] width 205 height 21
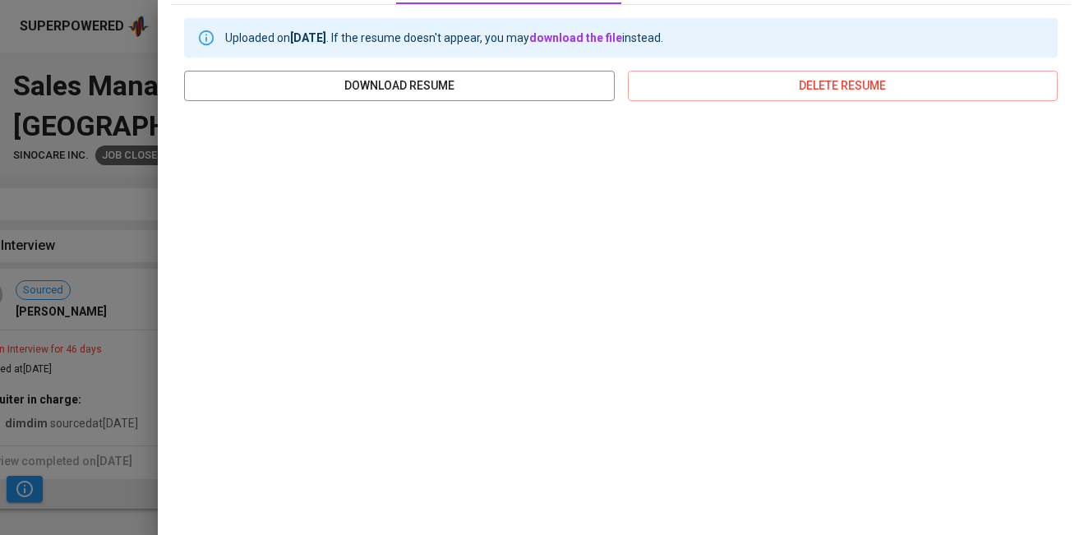
scroll to position [66, 0]
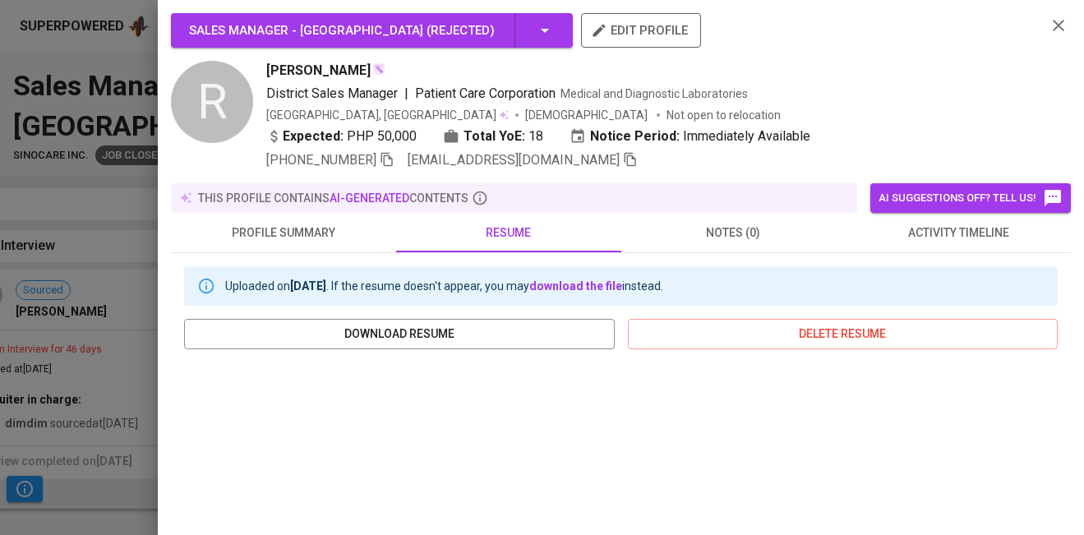
click at [133, 406] on div at bounding box center [542, 267] width 1084 height 535
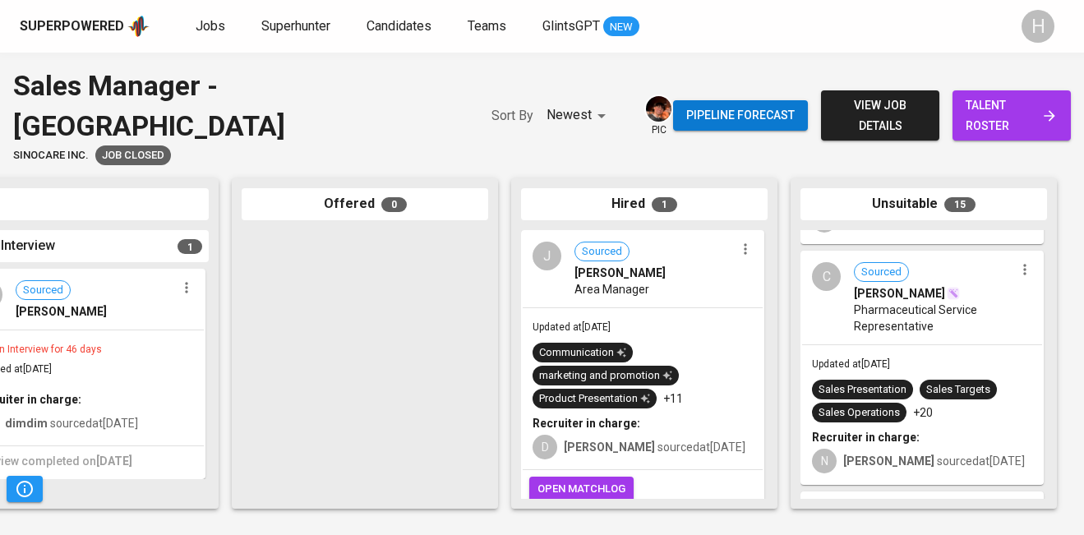
scroll to position [1649, 0]
click at [924, 301] on span "Pharmaceutical Service Representative" at bounding box center [934, 317] width 160 height 33
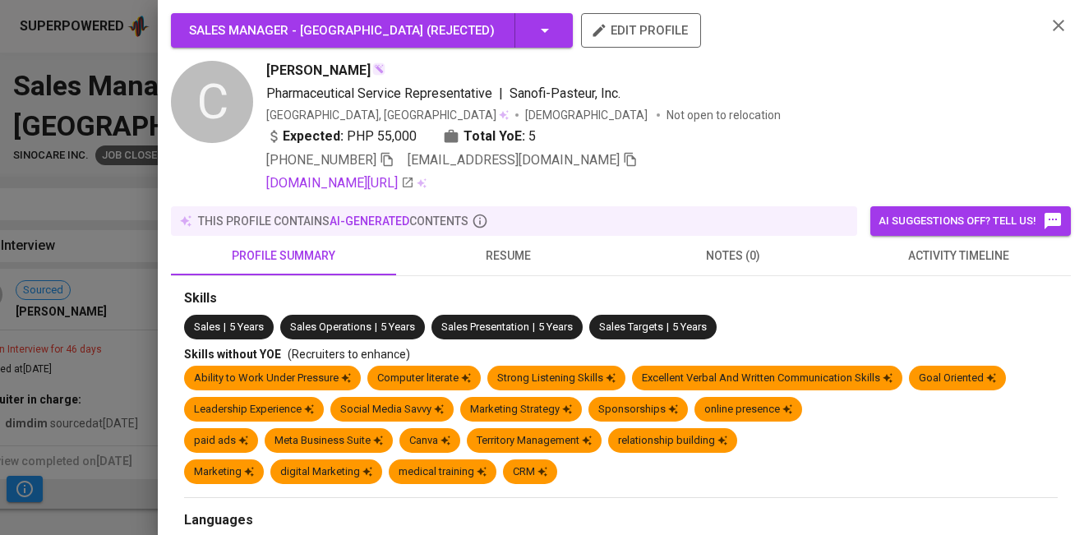
click at [920, 267] on button "activity timeline" at bounding box center [958, 255] width 225 height 39
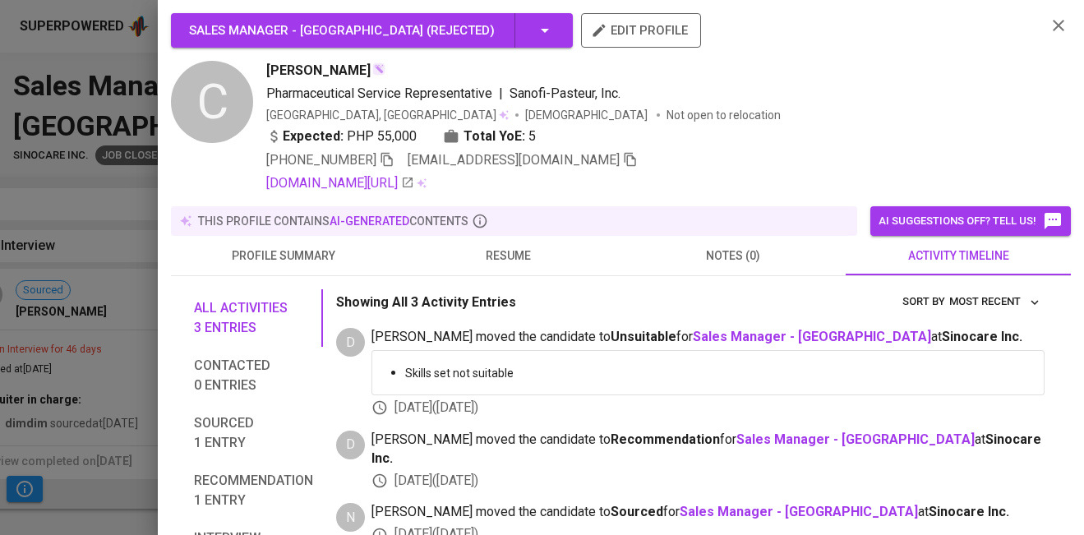
click at [480, 249] on span "resume" at bounding box center [508, 256] width 205 height 21
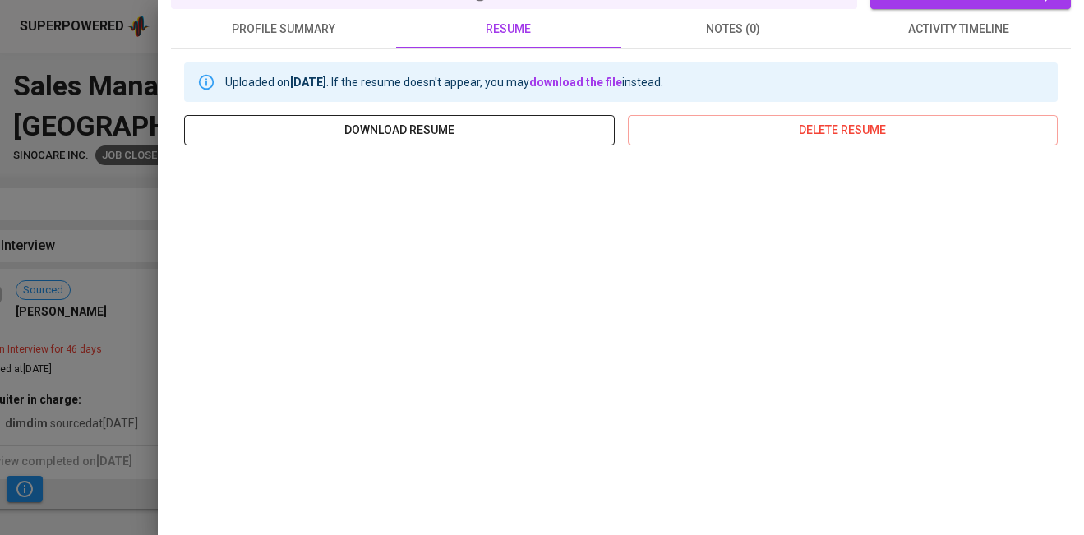
scroll to position [224, 0]
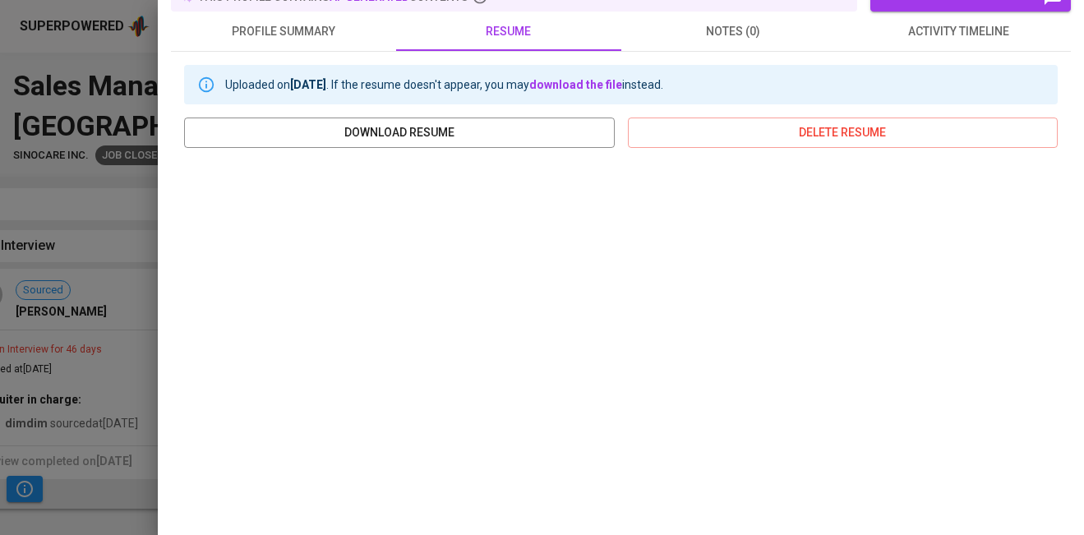
click at [108, 390] on div at bounding box center [542, 267] width 1084 height 535
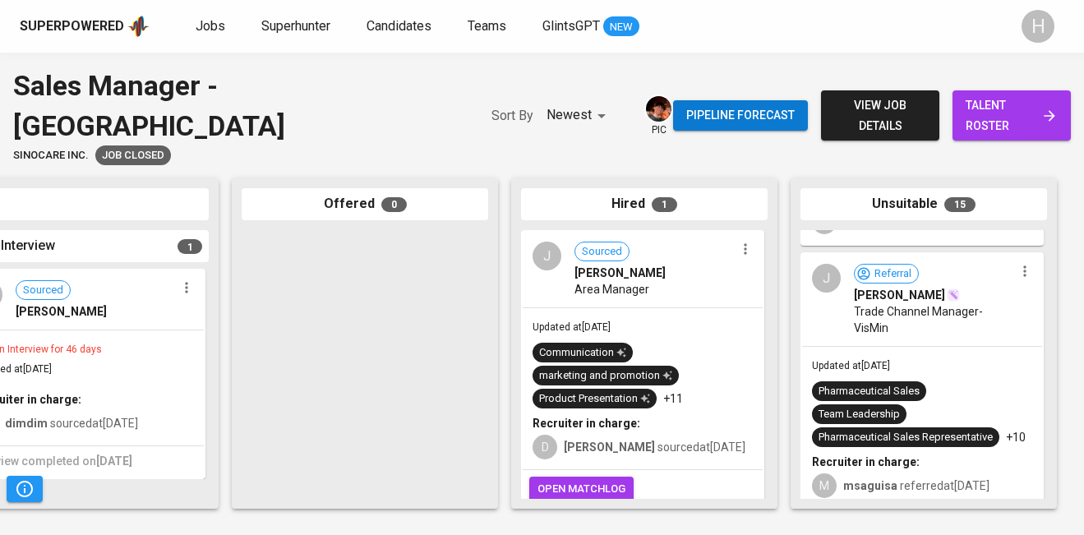
scroll to position [1381, 0]
click at [929, 305] on span "Trade Channel Manager- VisMin" at bounding box center [934, 321] width 160 height 33
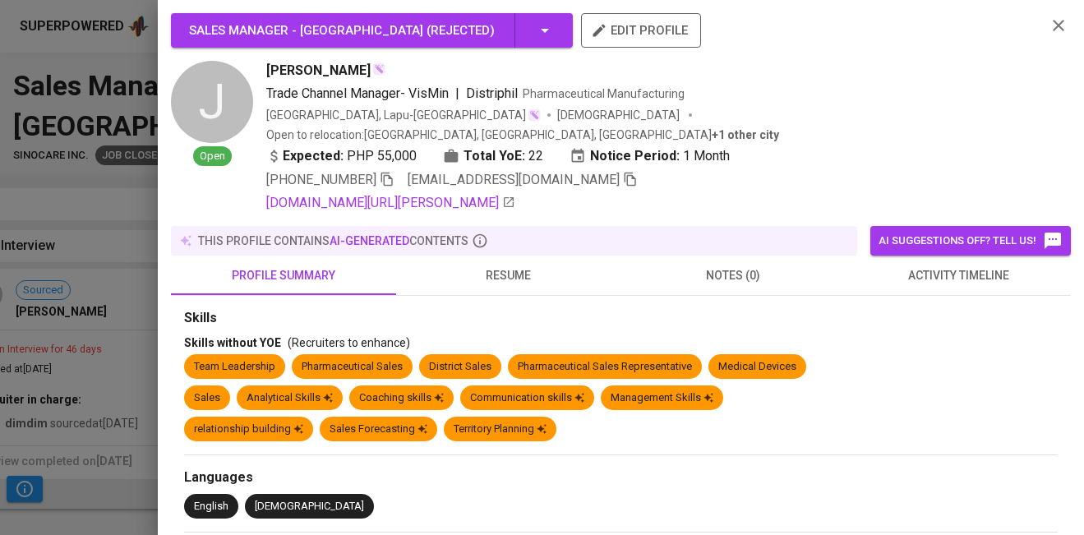
click at [504, 265] on span "resume" at bounding box center [508, 275] width 205 height 21
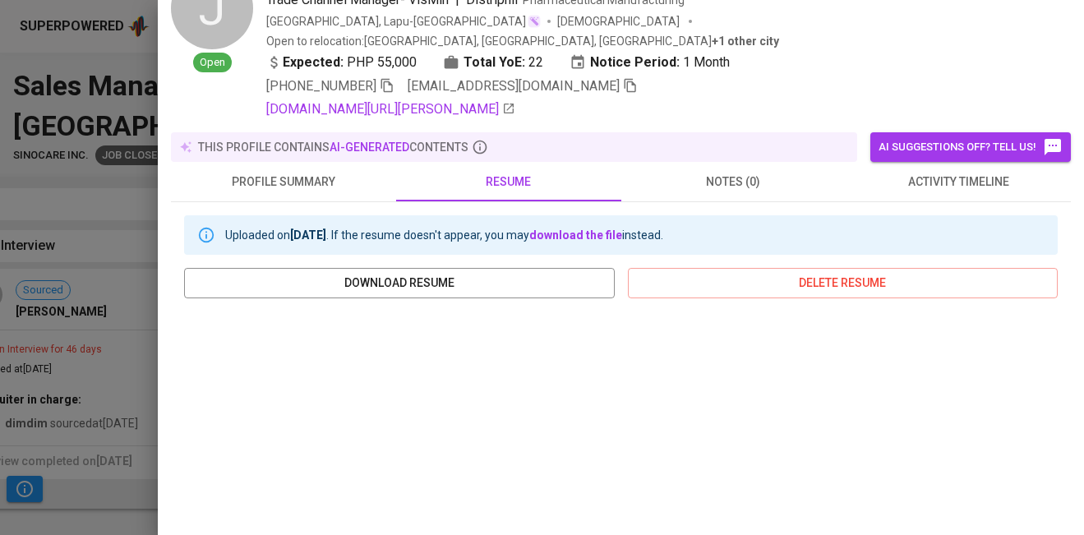
scroll to position [92, 0]
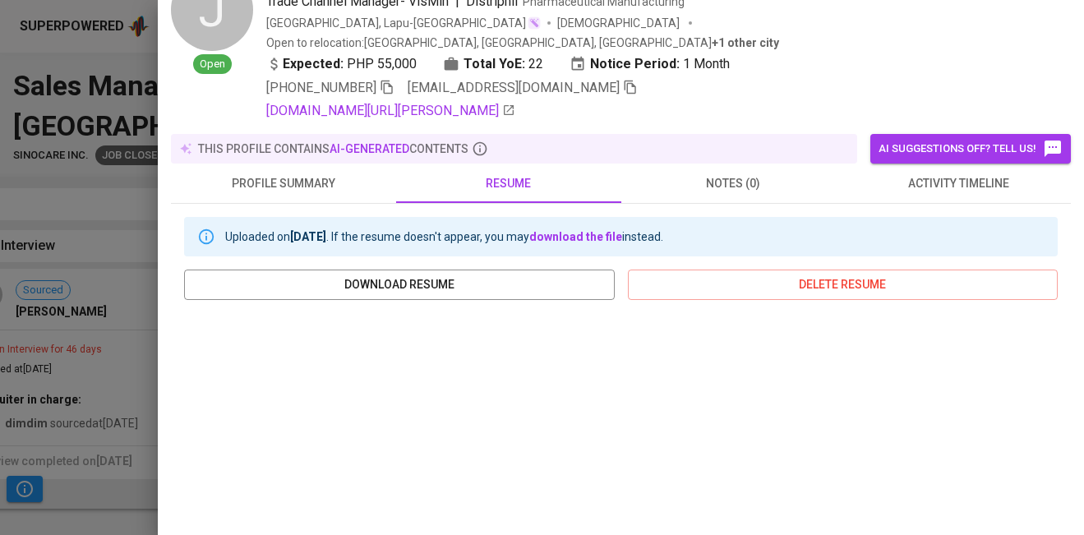
click at [951, 173] on span "activity timeline" at bounding box center [958, 183] width 205 height 21
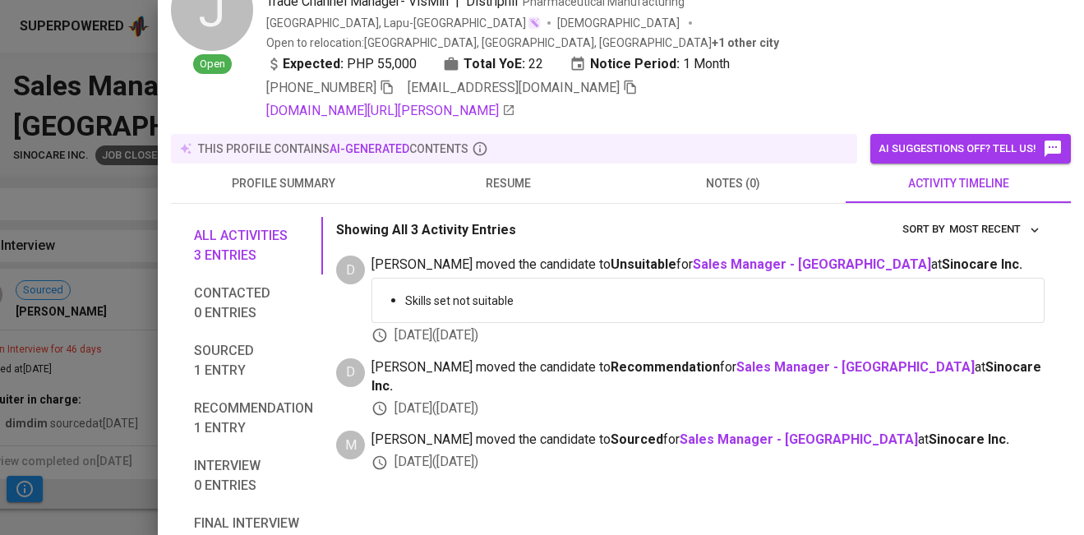
click at [522, 173] on span "resume" at bounding box center [508, 183] width 205 height 21
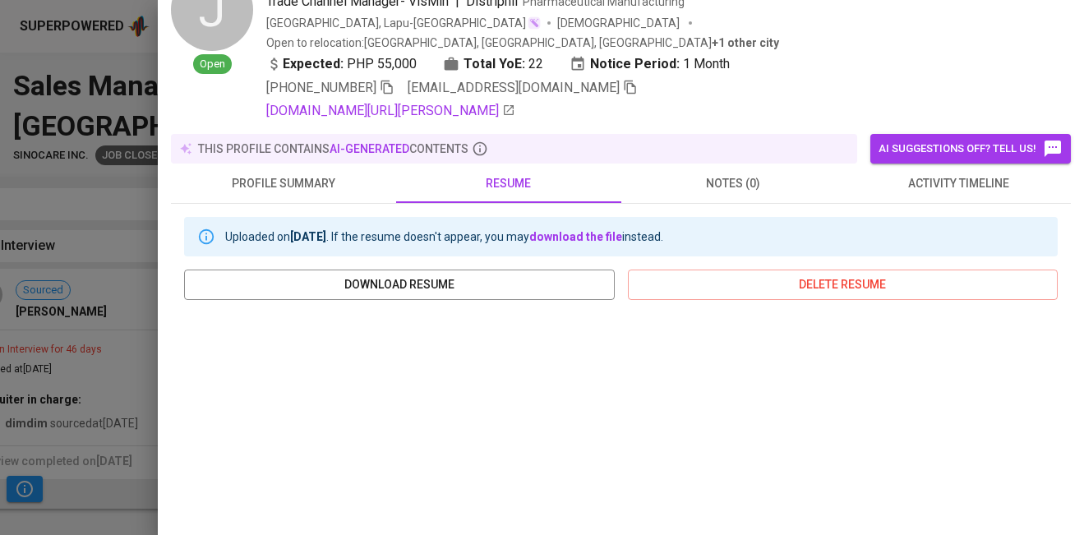
click at [953, 173] on span "activity timeline" at bounding box center [958, 183] width 205 height 21
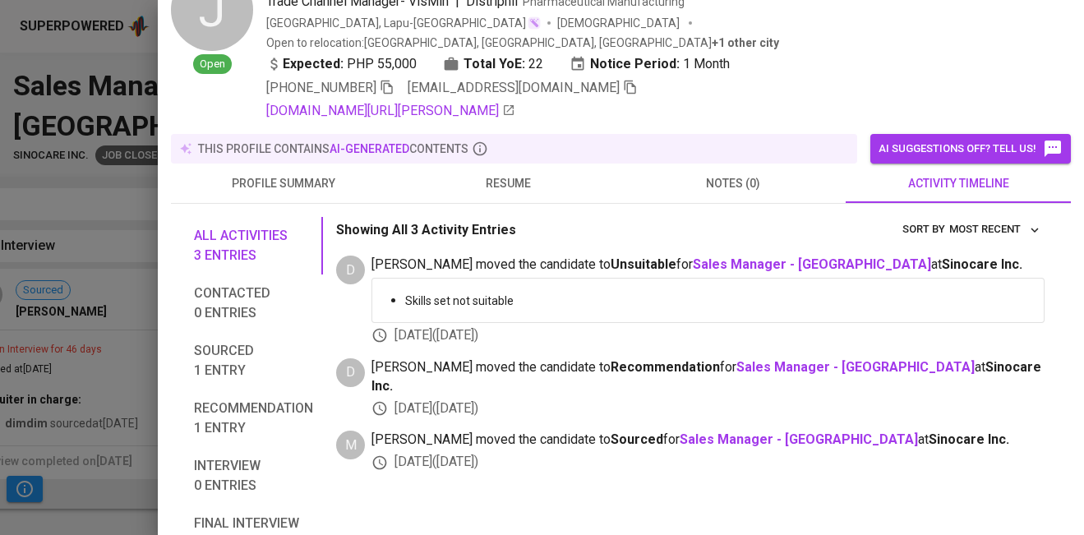
click at [517, 173] on span "resume" at bounding box center [508, 183] width 205 height 21
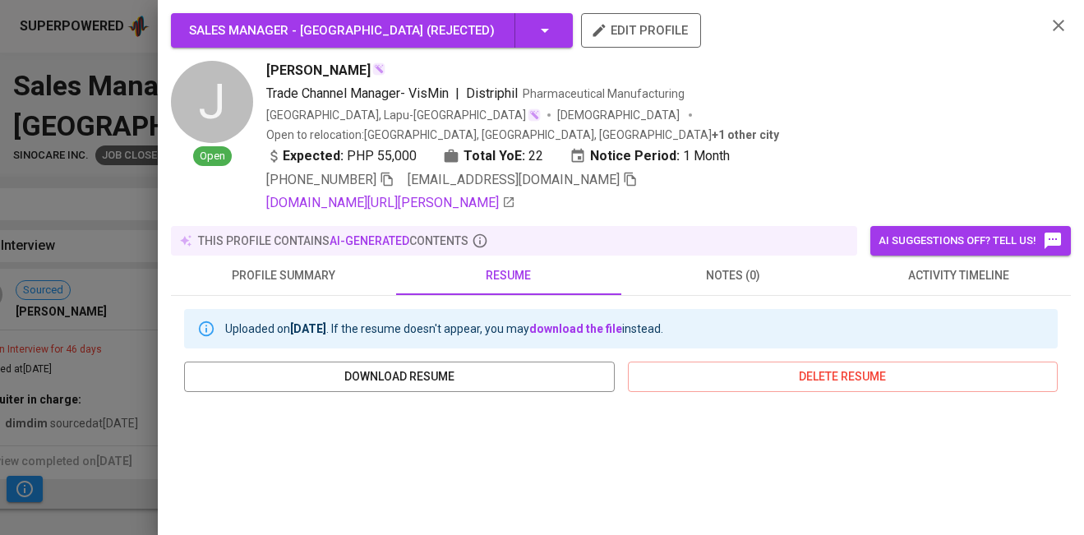
scroll to position [22, 0]
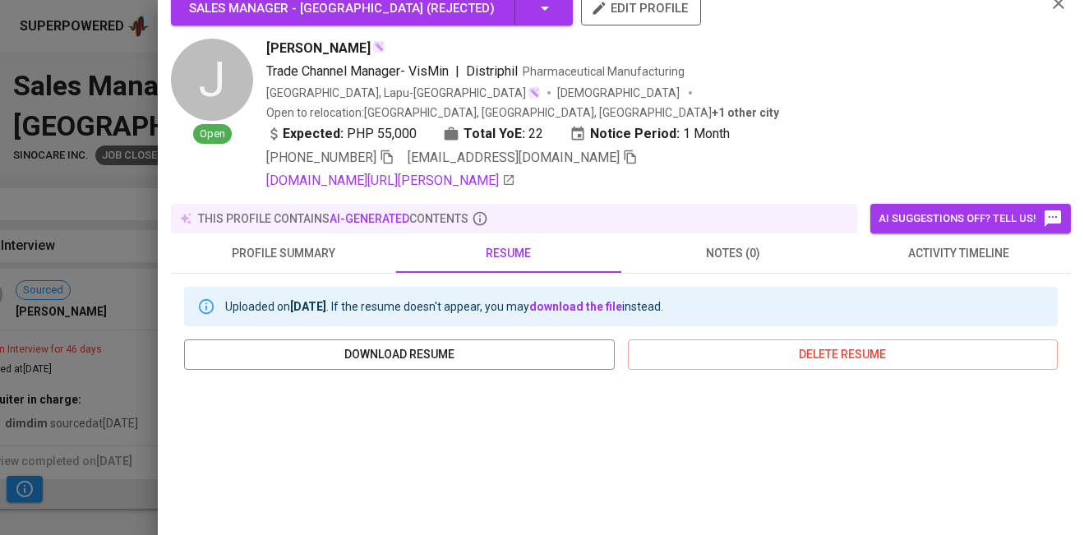
click at [68, 414] on div at bounding box center [542, 267] width 1084 height 535
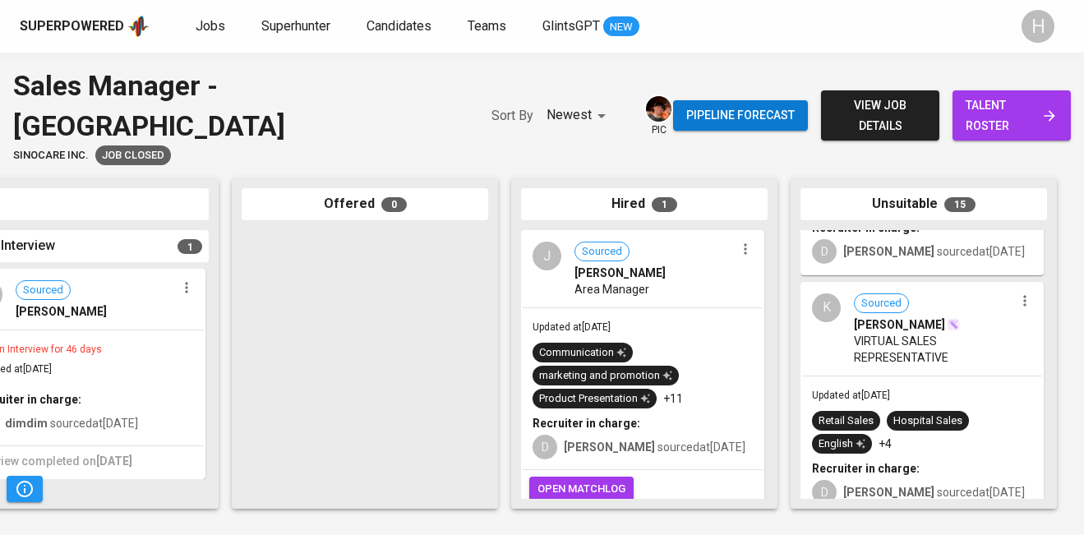
scroll to position [1106, 0]
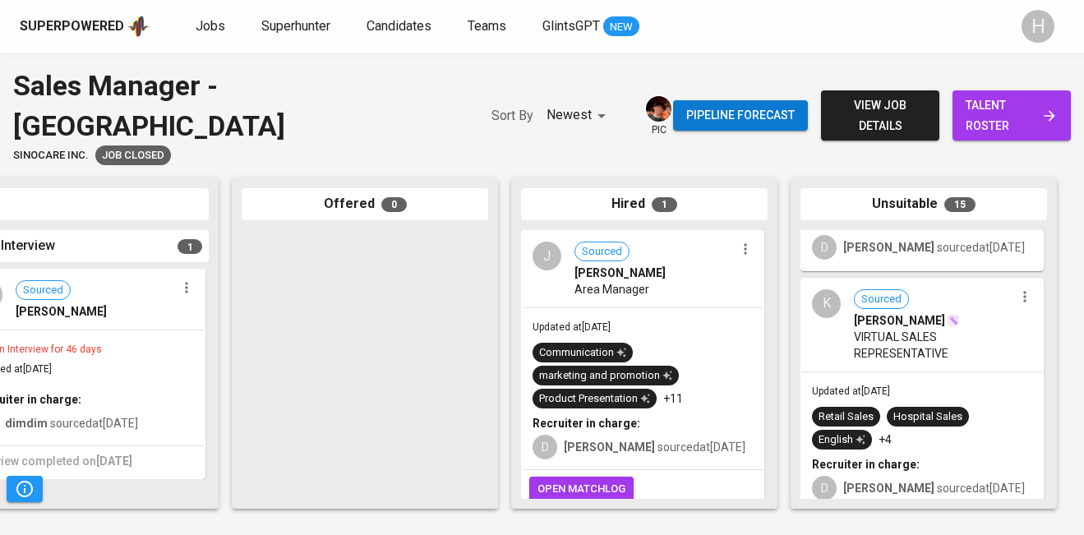
click at [931, 329] on span "VIRTUAL SALES REPRESENTATIVE" at bounding box center [934, 345] width 160 height 33
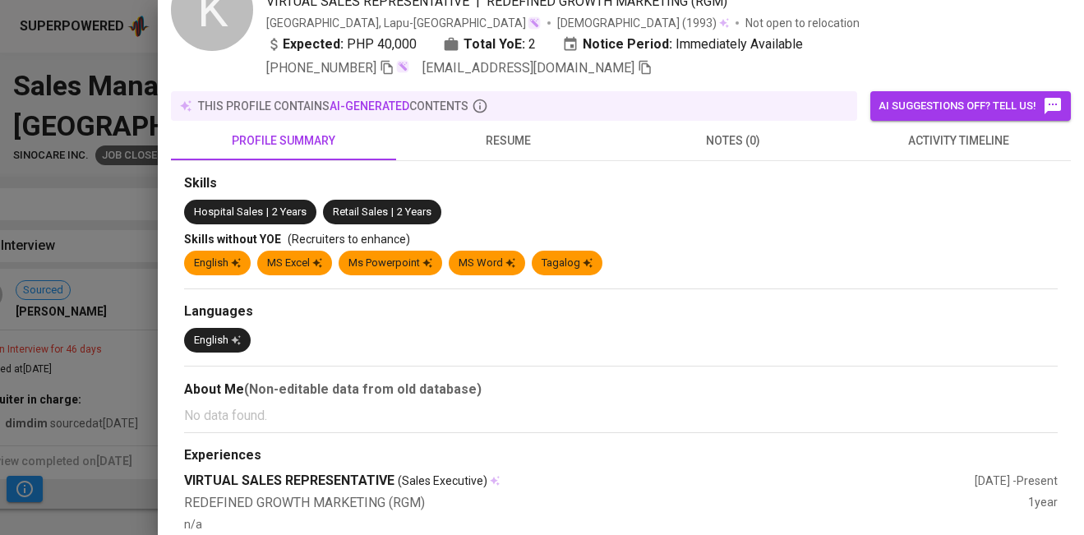
scroll to position [0, 0]
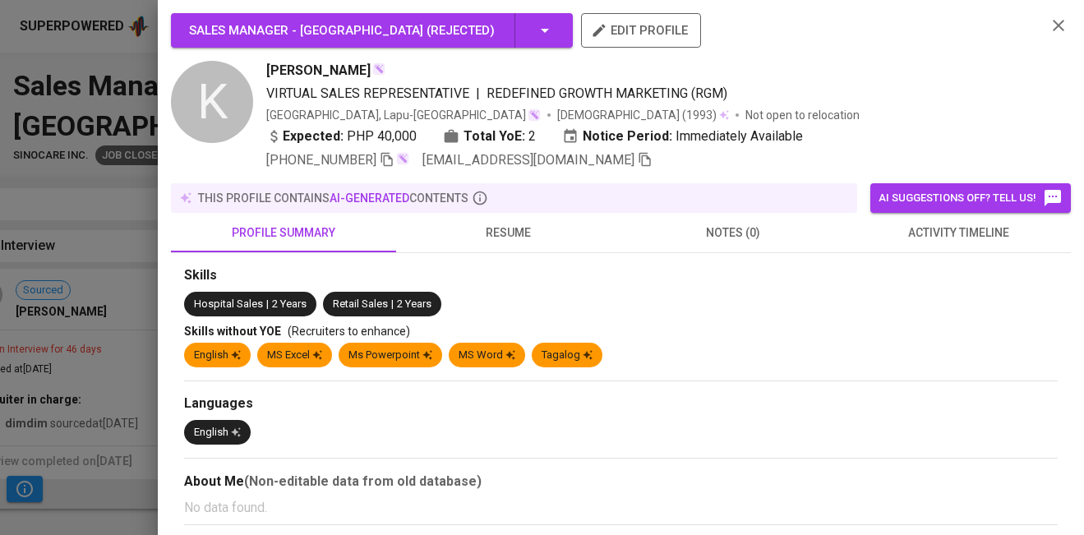
click at [512, 224] on span "resume" at bounding box center [508, 233] width 205 height 21
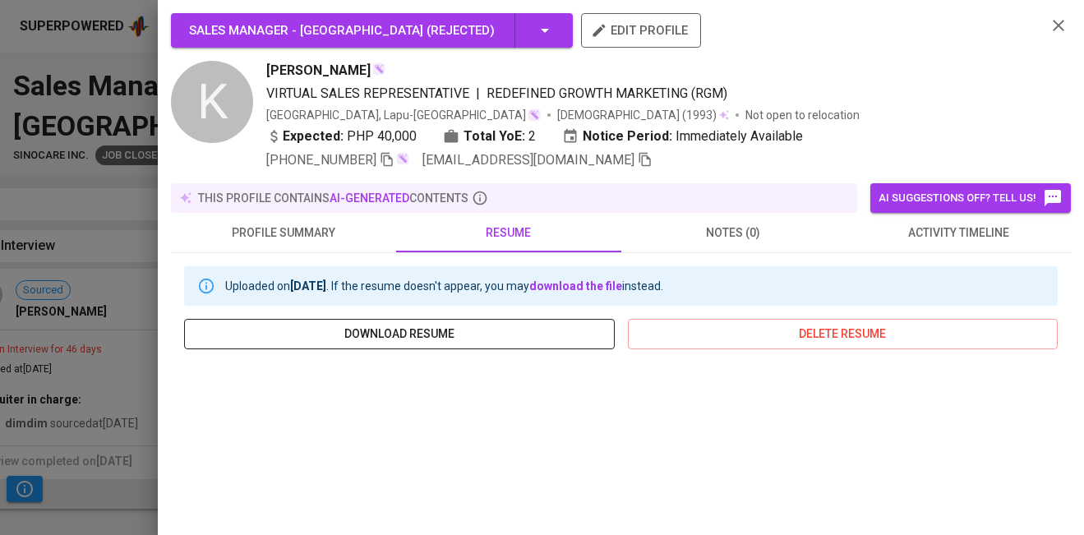
scroll to position [95, 0]
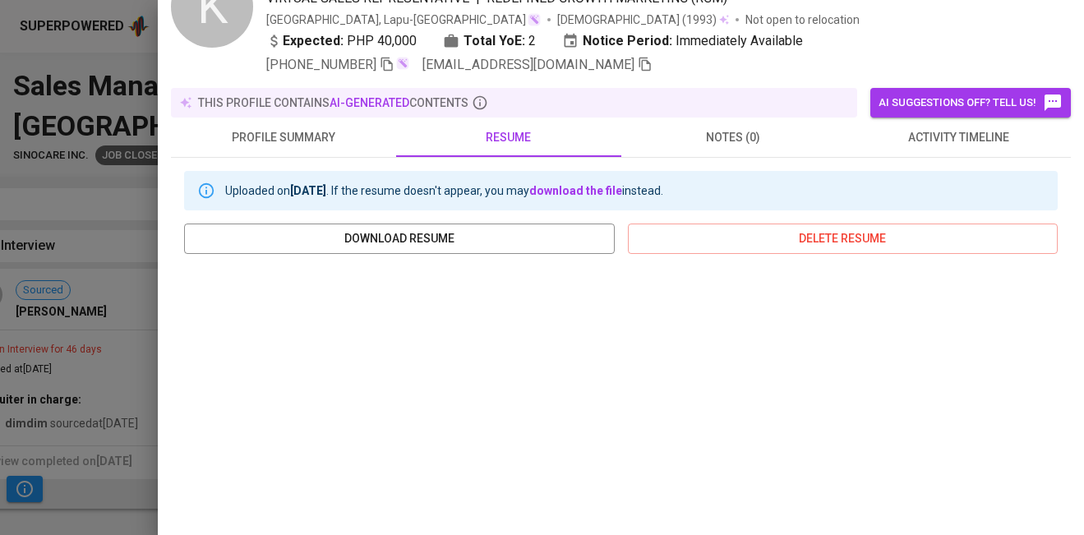
click at [104, 404] on div at bounding box center [542, 267] width 1084 height 535
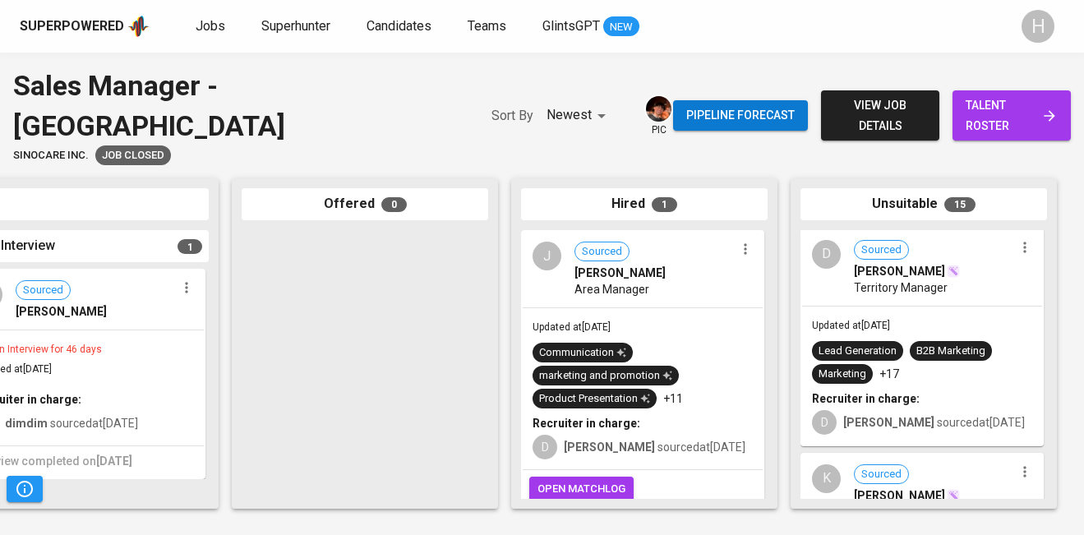
scroll to position [930, 0]
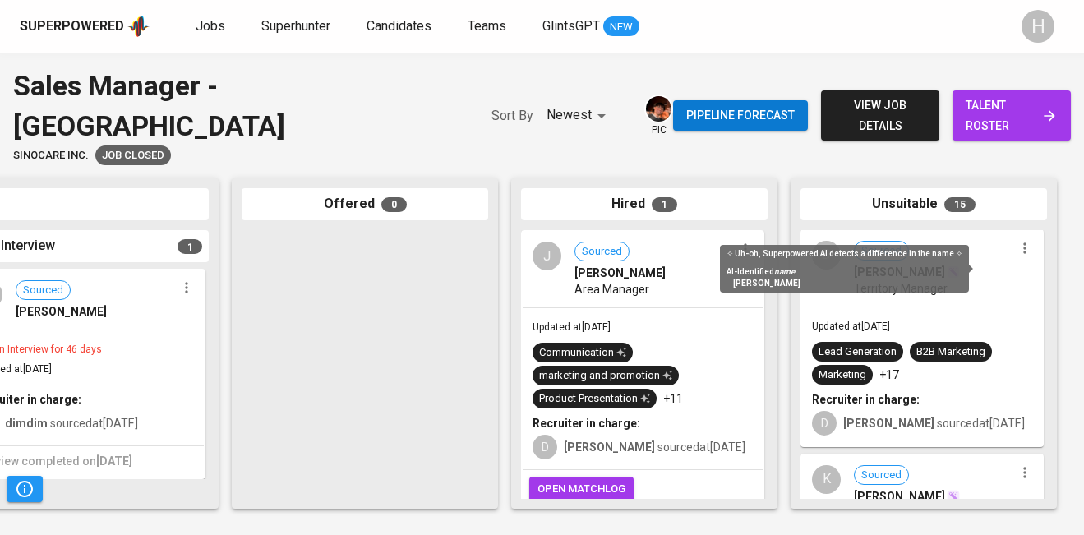
click at [921, 266] on div "AI-Identified name :" at bounding box center [844, 272] width 236 height 12
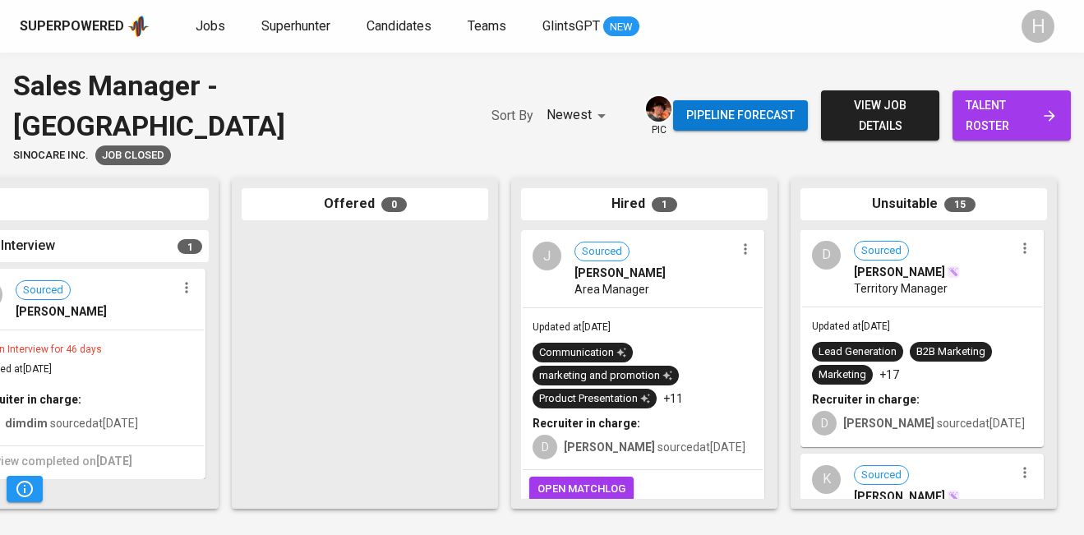
click at [989, 284] on div "Territory Manager" at bounding box center [934, 288] width 160 height 16
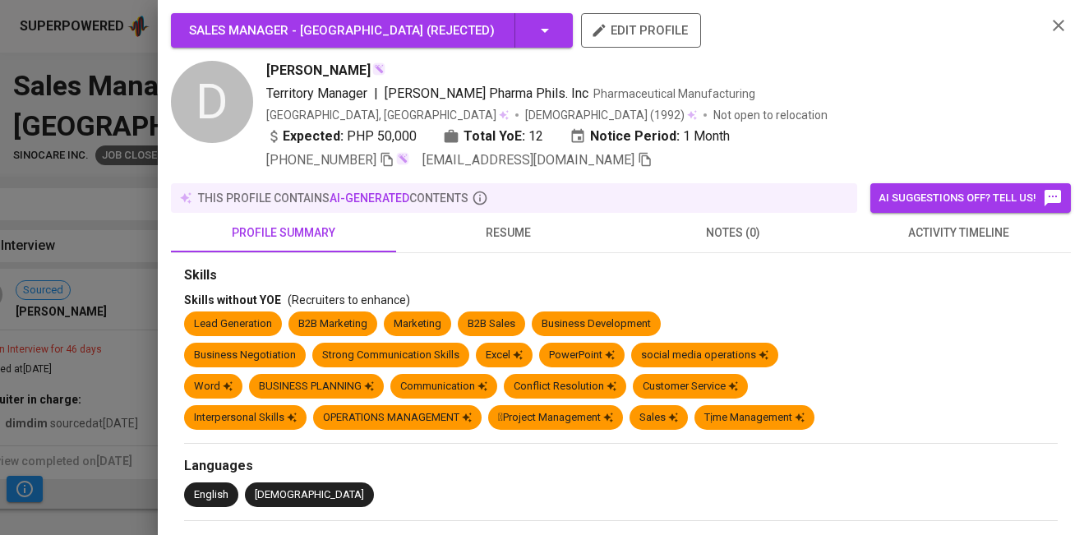
click at [953, 228] on span "activity timeline" at bounding box center [958, 233] width 205 height 21
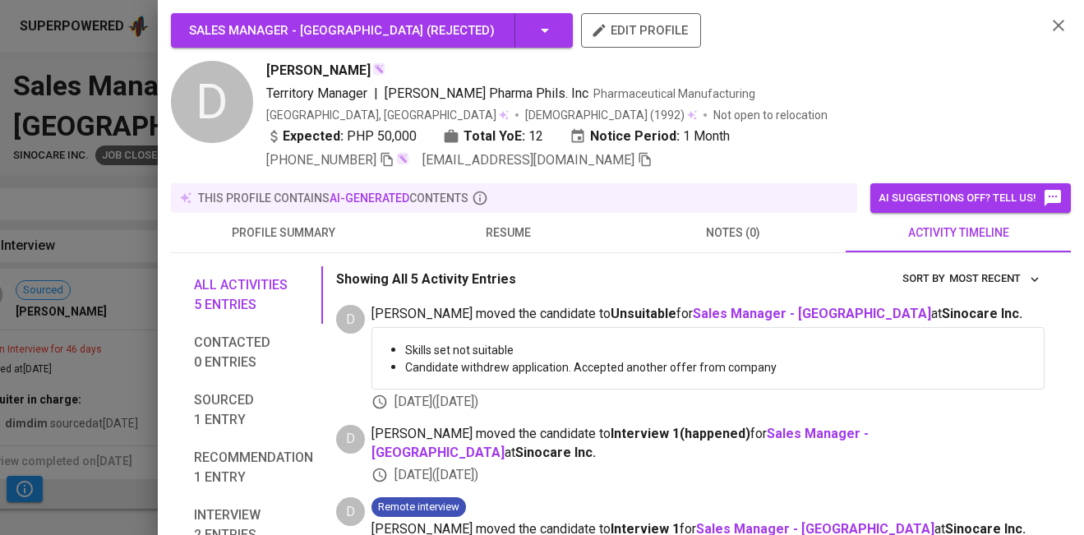
click at [514, 232] on span "resume" at bounding box center [508, 233] width 205 height 21
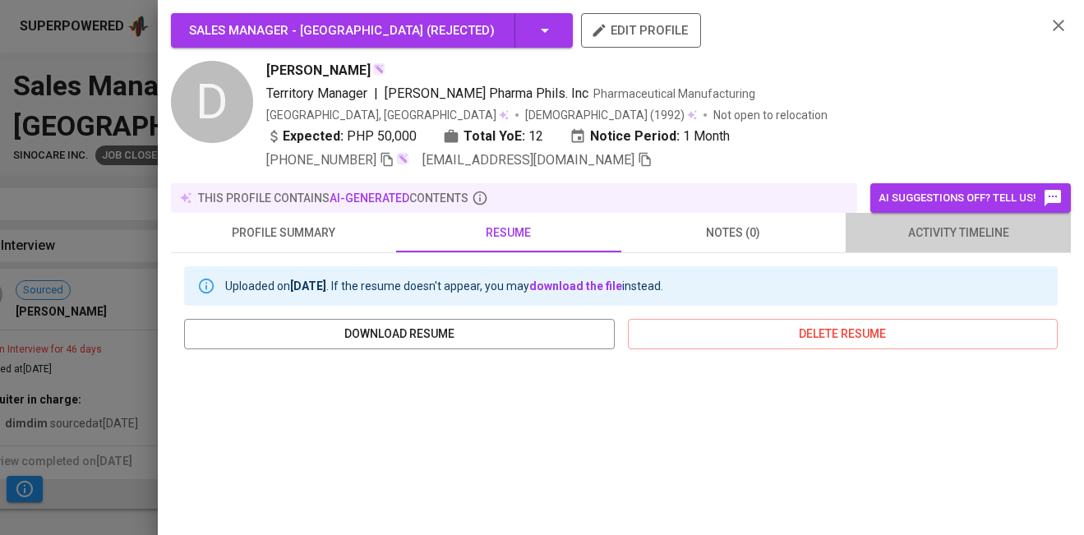
click at [925, 232] on span "activity timeline" at bounding box center [958, 233] width 205 height 21
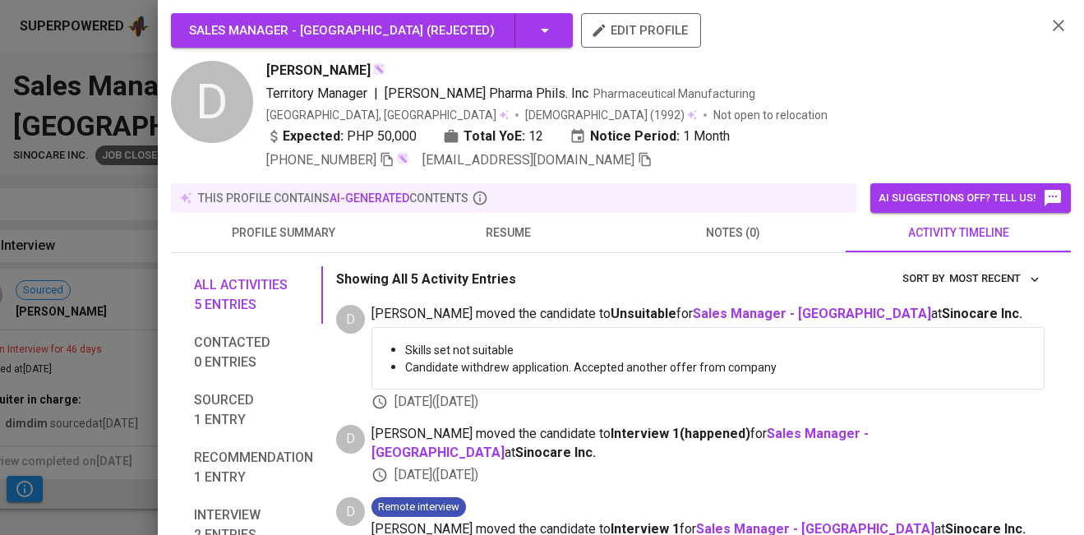
click at [528, 232] on span "resume" at bounding box center [508, 233] width 205 height 21
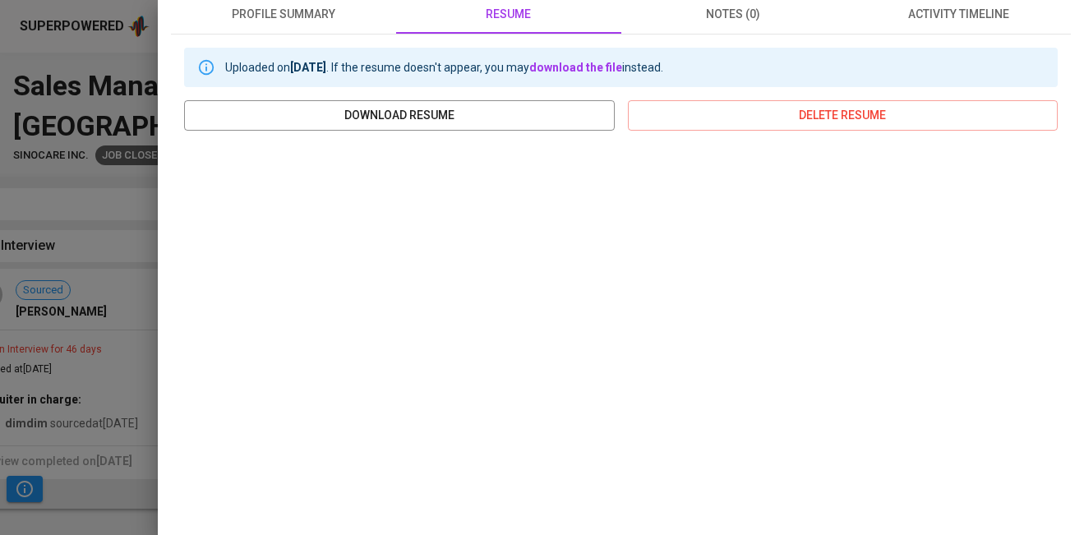
scroll to position [0, 0]
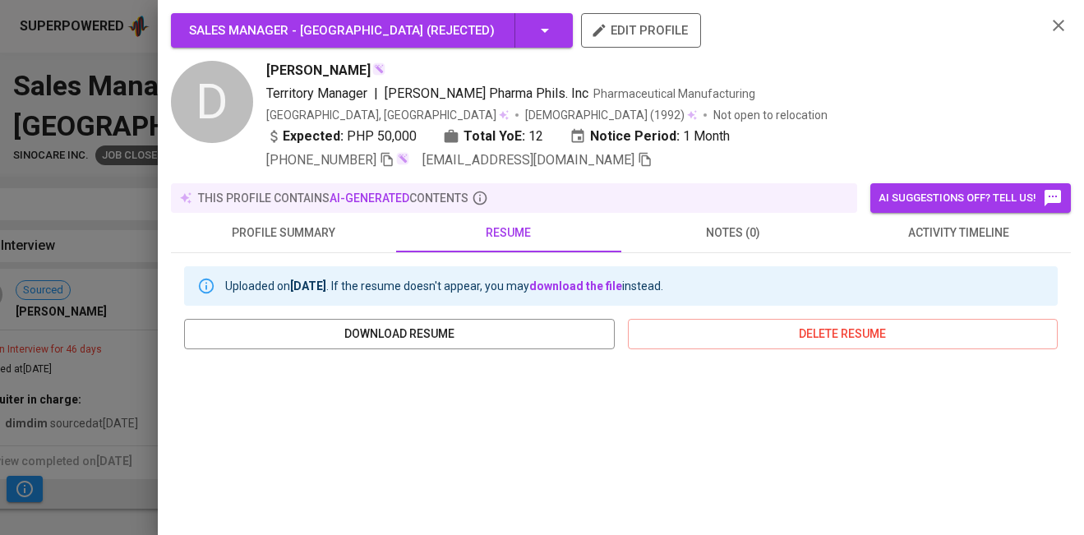
click at [280, 228] on span "profile summary" at bounding box center [283, 233] width 205 height 21
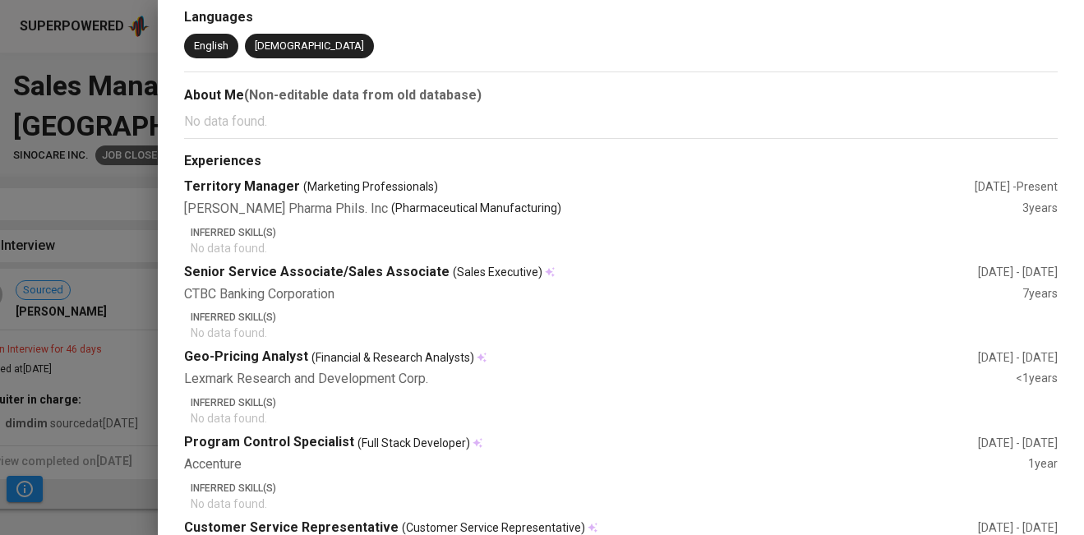
scroll to position [25, 0]
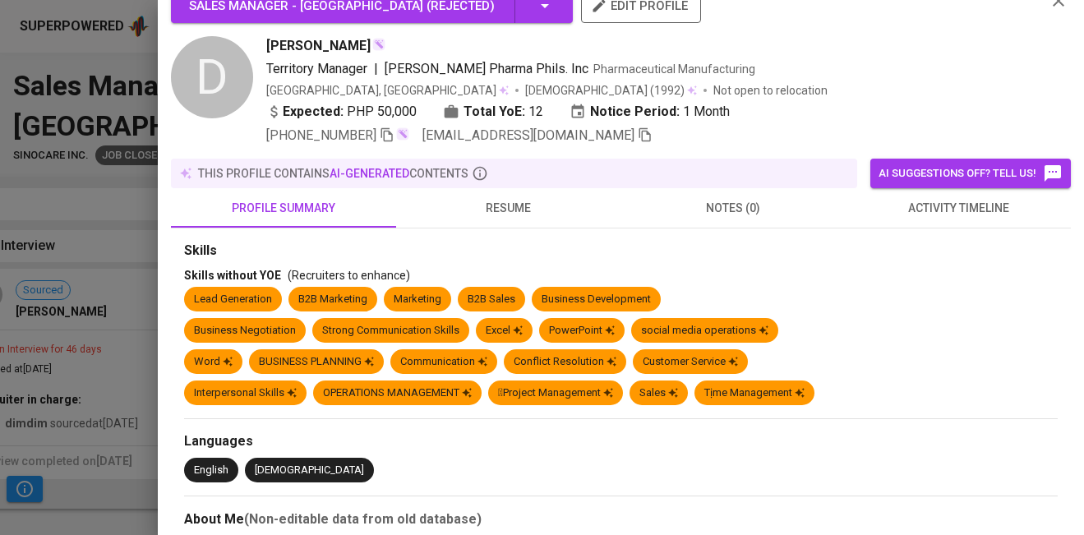
click at [136, 274] on div at bounding box center [542, 267] width 1084 height 535
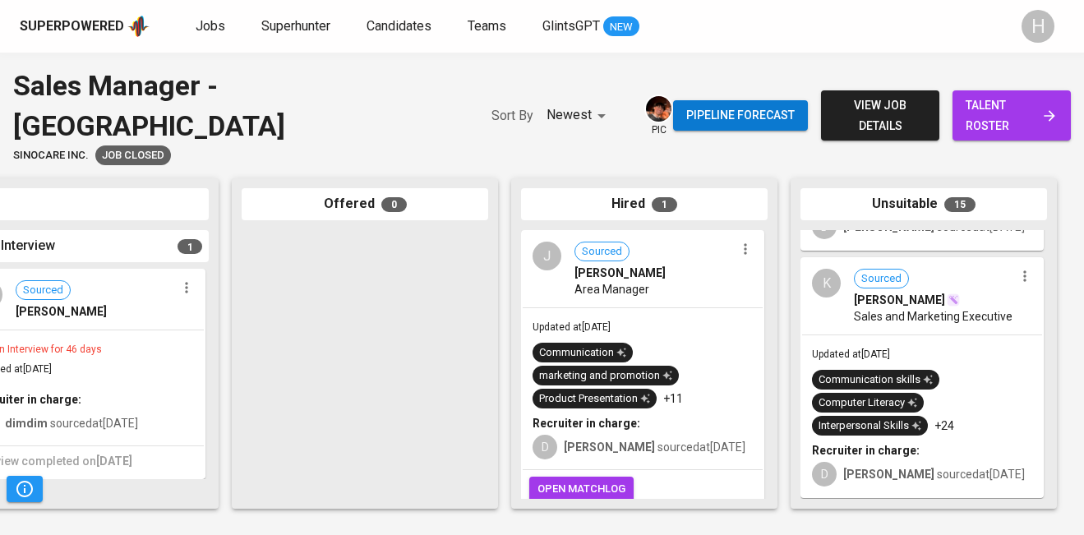
scroll to position [651, 0]
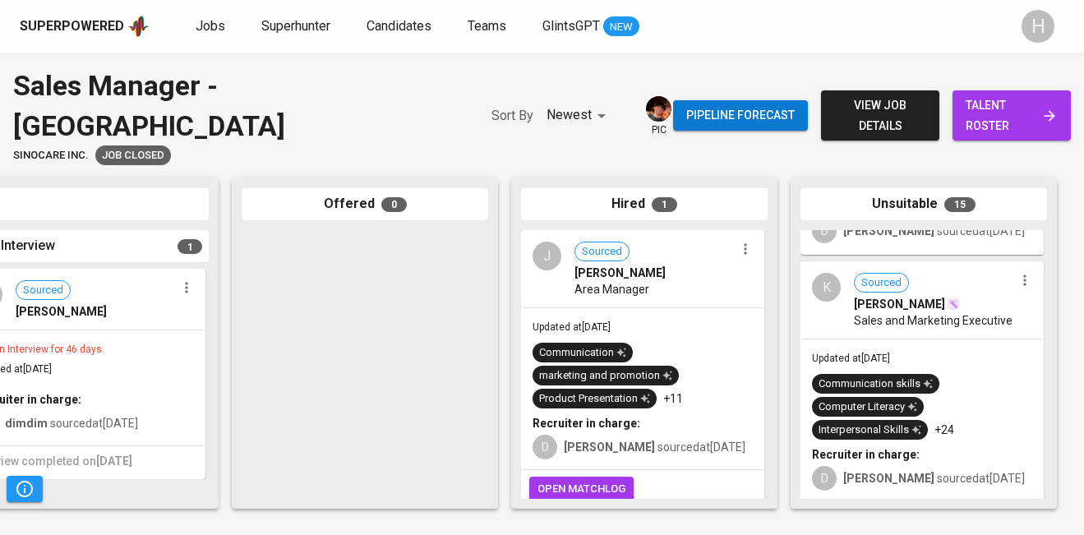
click at [937, 312] on span "Sales and Marketing Executive" at bounding box center [933, 320] width 159 height 16
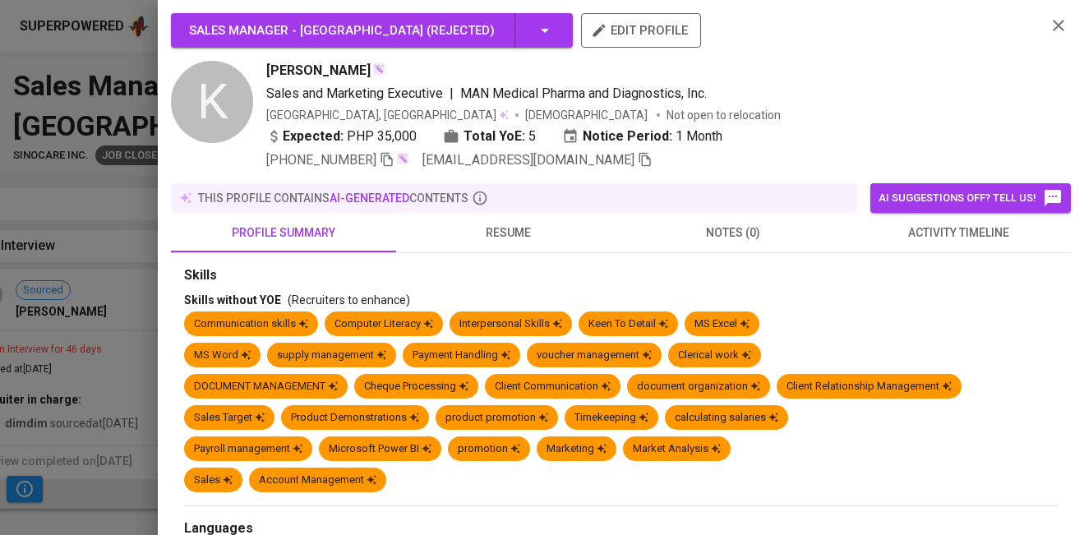
click at [487, 245] on button "resume" at bounding box center [508, 232] width 225 height 39
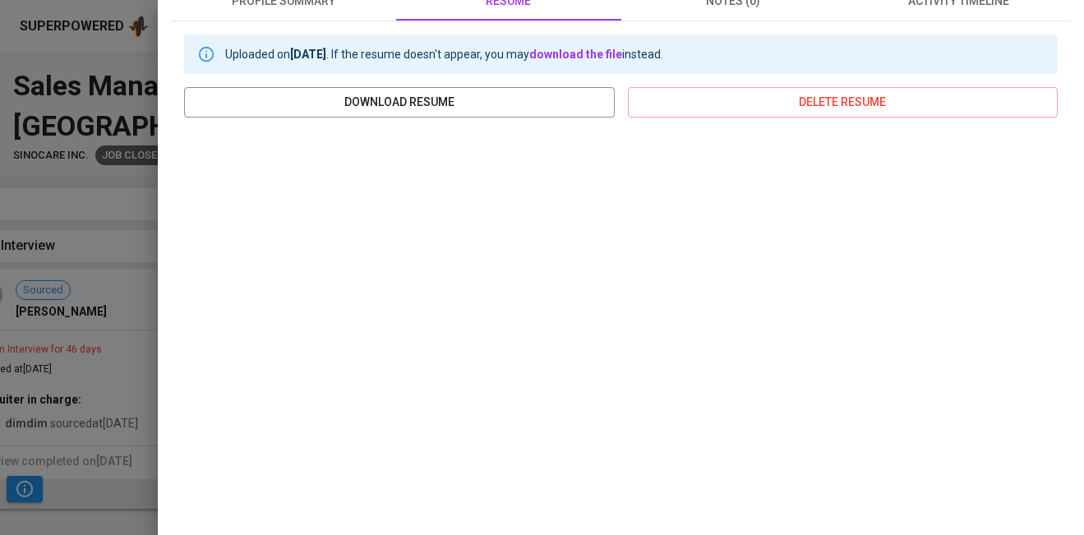
scroll to position [253, 0]
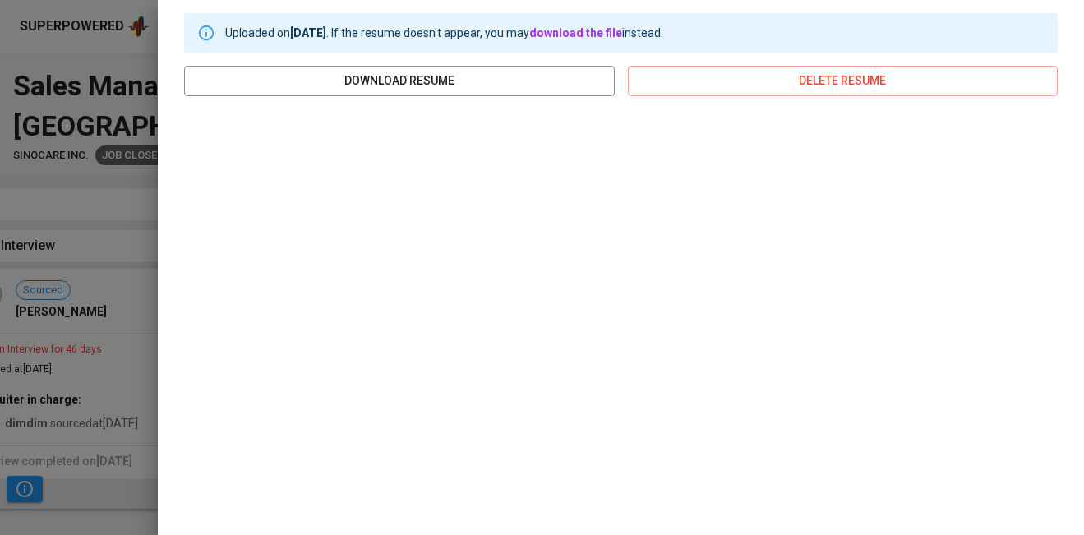
click at [127, 348] on div at bounding box center [542, 267] width 1084 height 535
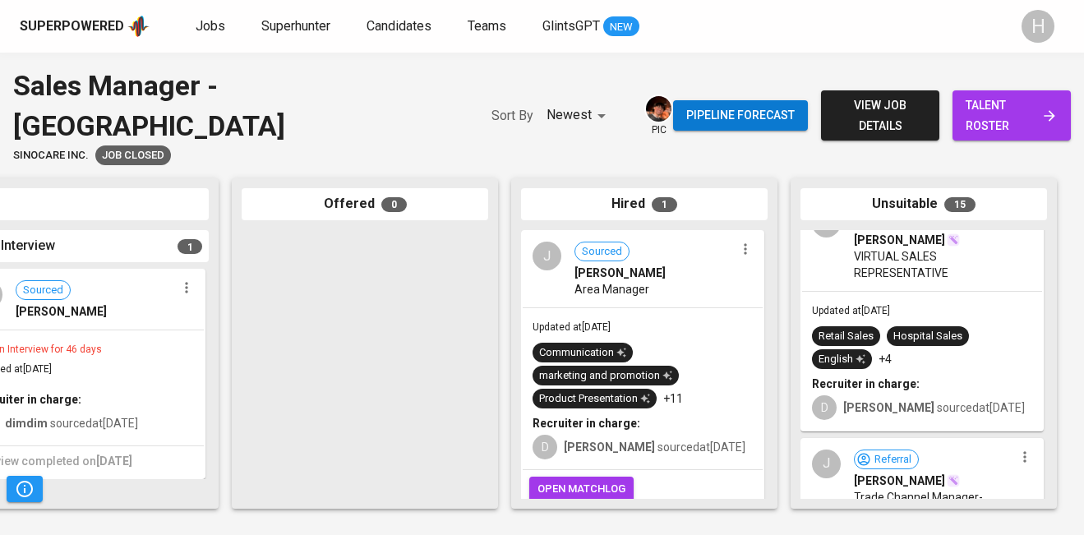
scroll to position [1183, 0]
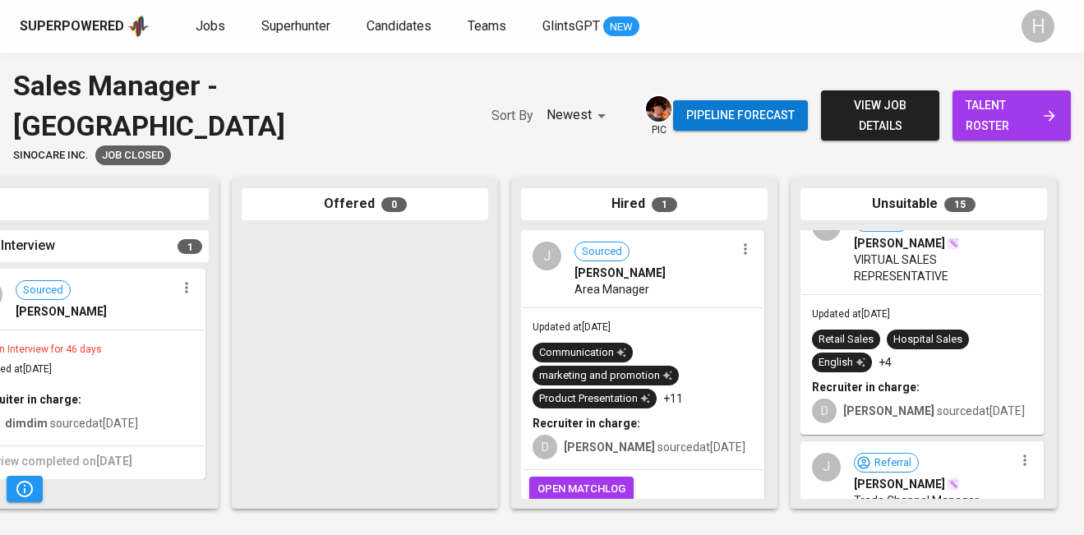
click at [932, 260] on span "VIRTUAL SALES REPRESENTATIVE" at bounding box center [934, 267] width 160 height 33
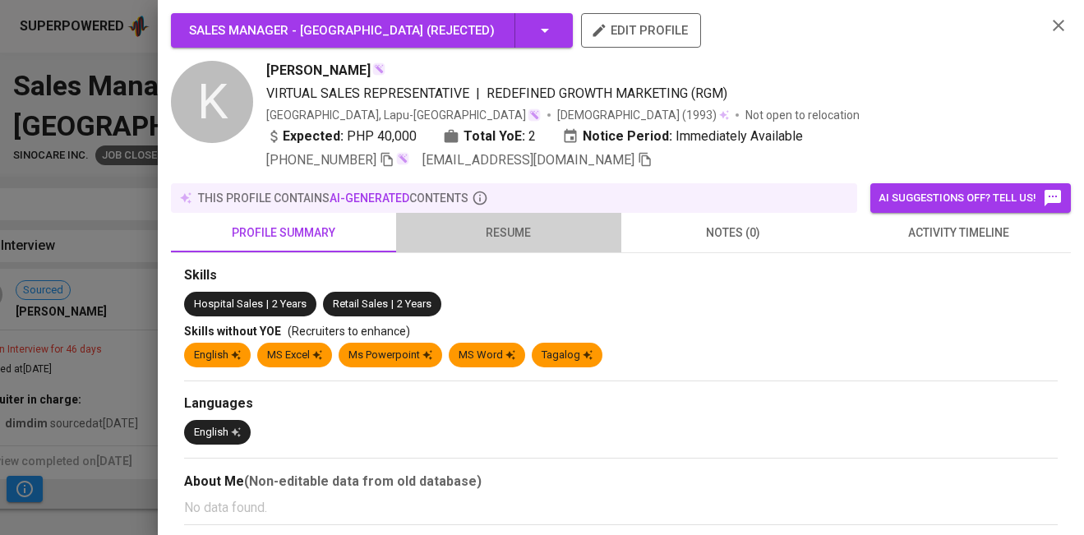
click at [507, 233] on span "resume" at bounding box center [508, 233] width 205 height 21
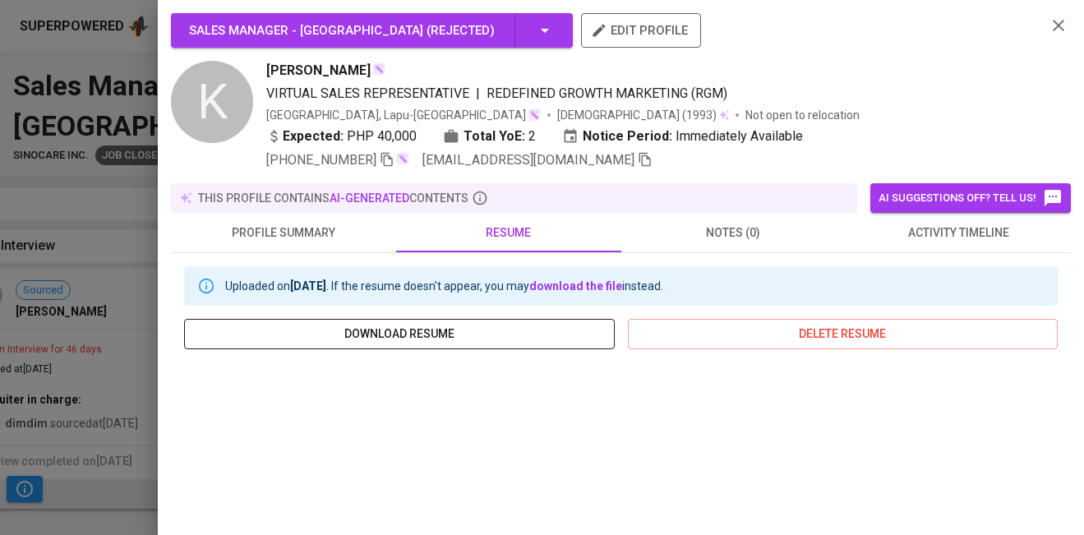
scroll to position [153, 0]
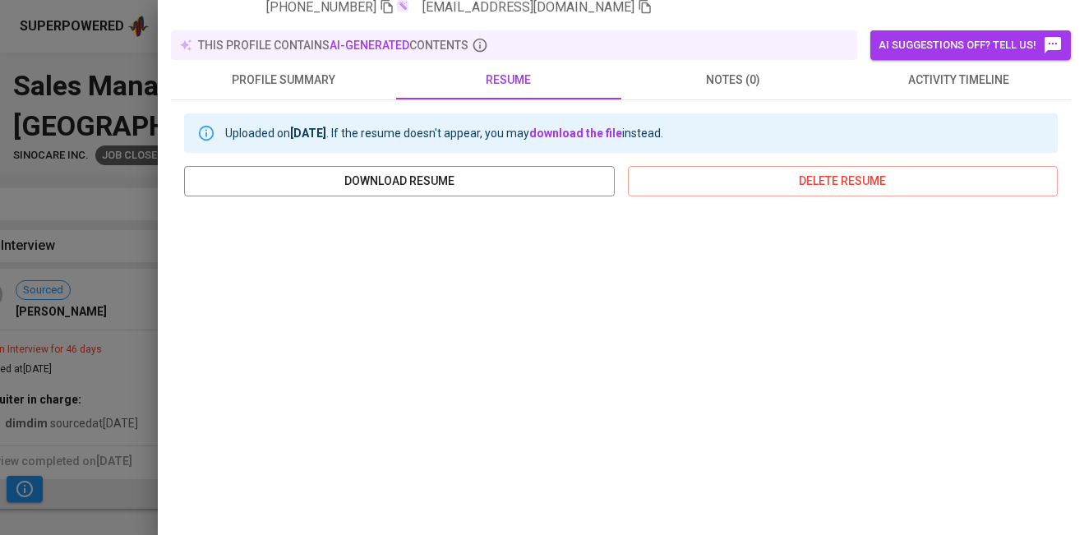
click at [967, 87] on span "activity timeline" at bounding box center [958, 80] width 205 height 21
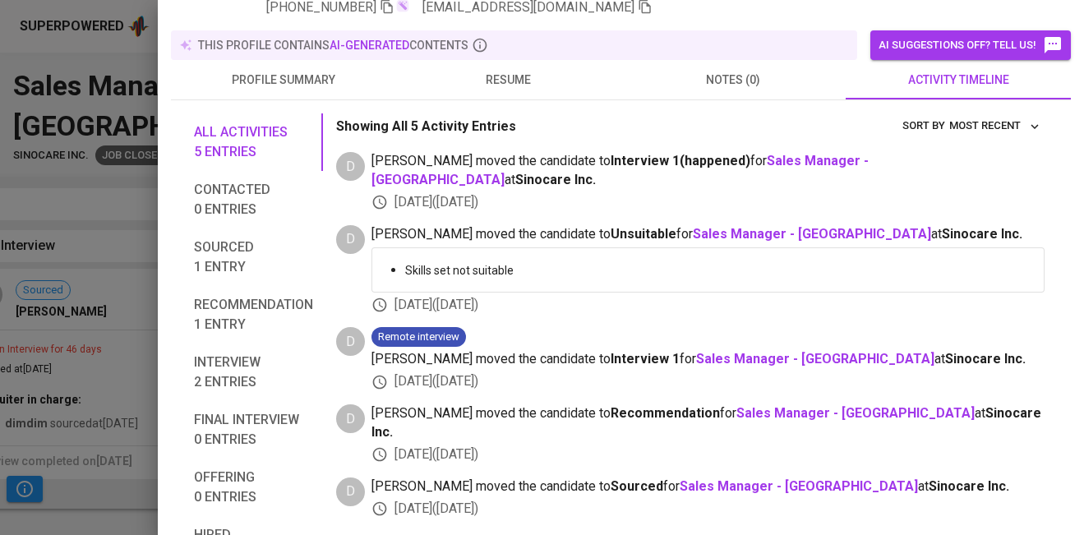
scroll to position [0, 0]
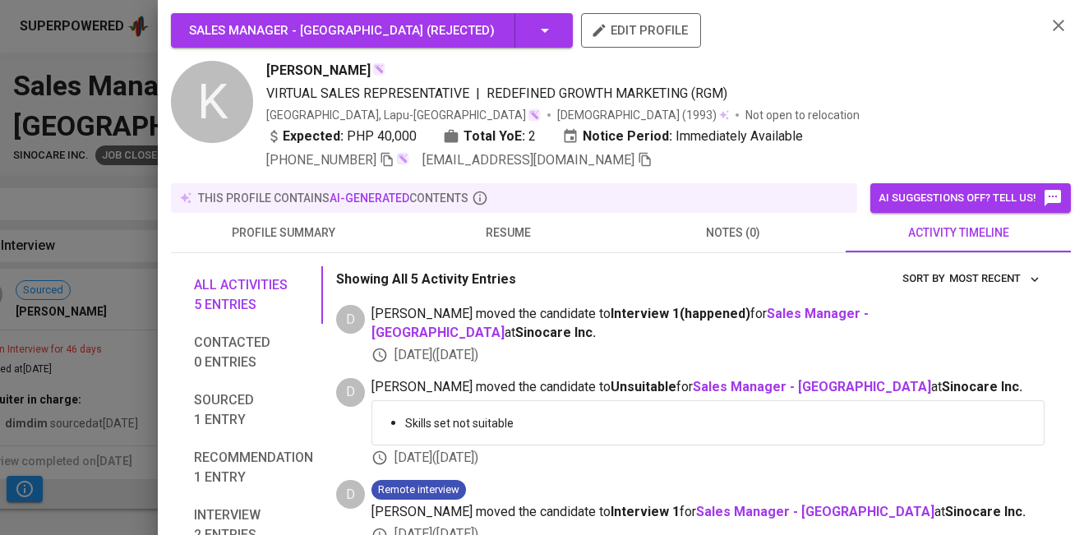
click at [512, 225] on span "resume" at bounding box center [508, 233] width 205 height 21
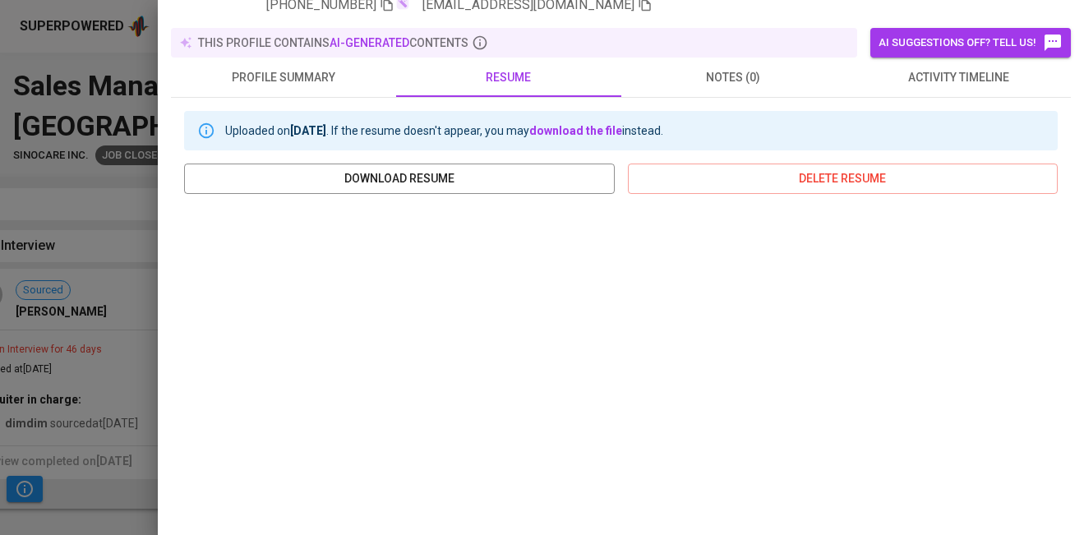
scroll to position [162, 0]
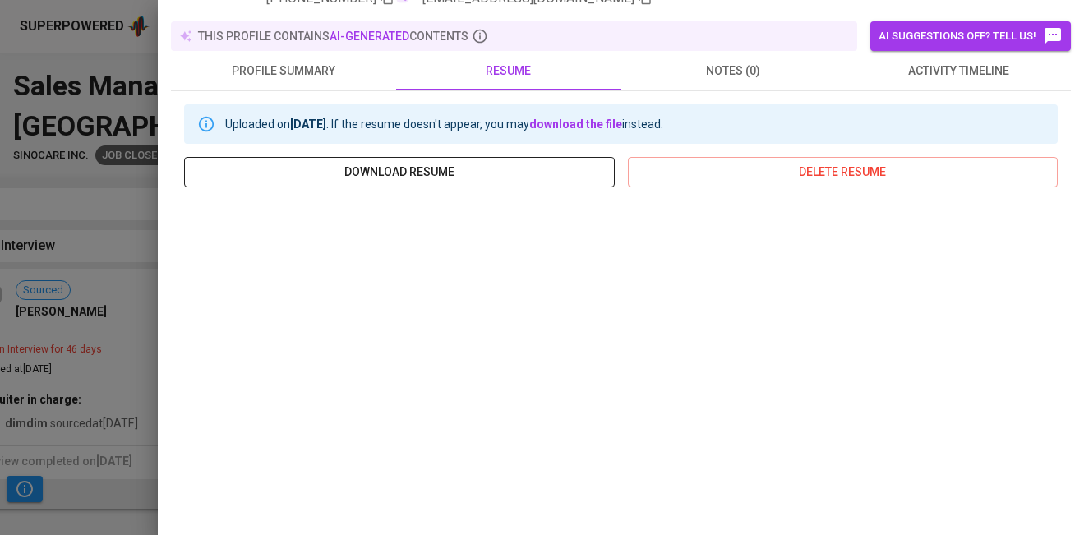
click at [443, 177] on span "download resume" at bounding box center [399, 172] width 404 height 21
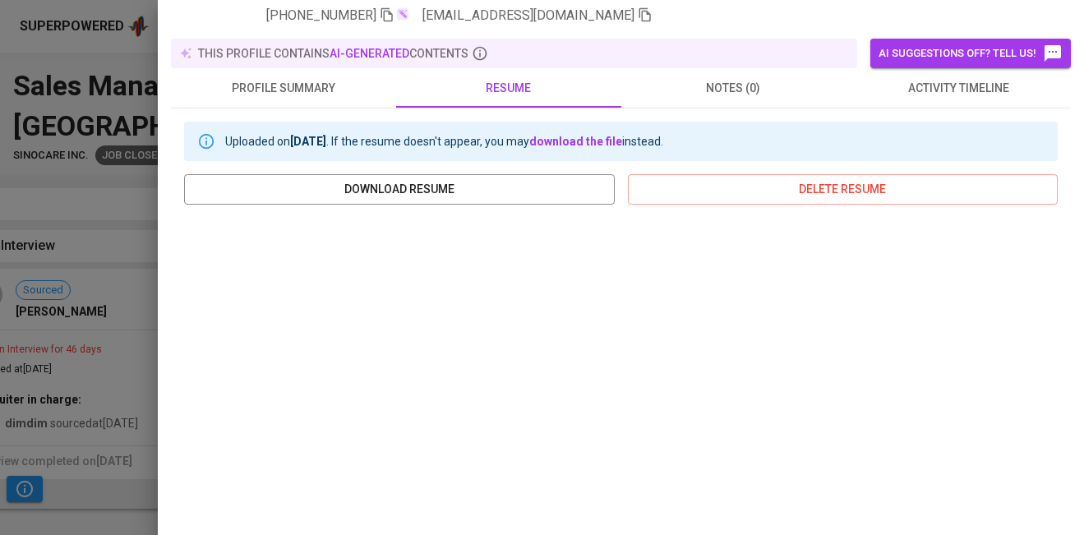
click at [94, 435] on div at bounding box center [542, 267] width 1084 height 535
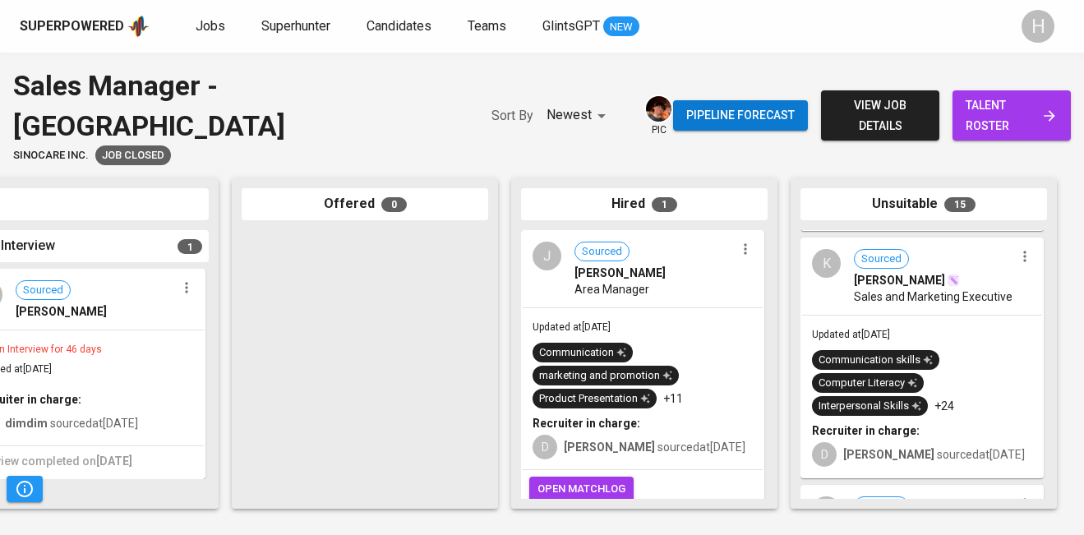
scroll to position [658, 0]
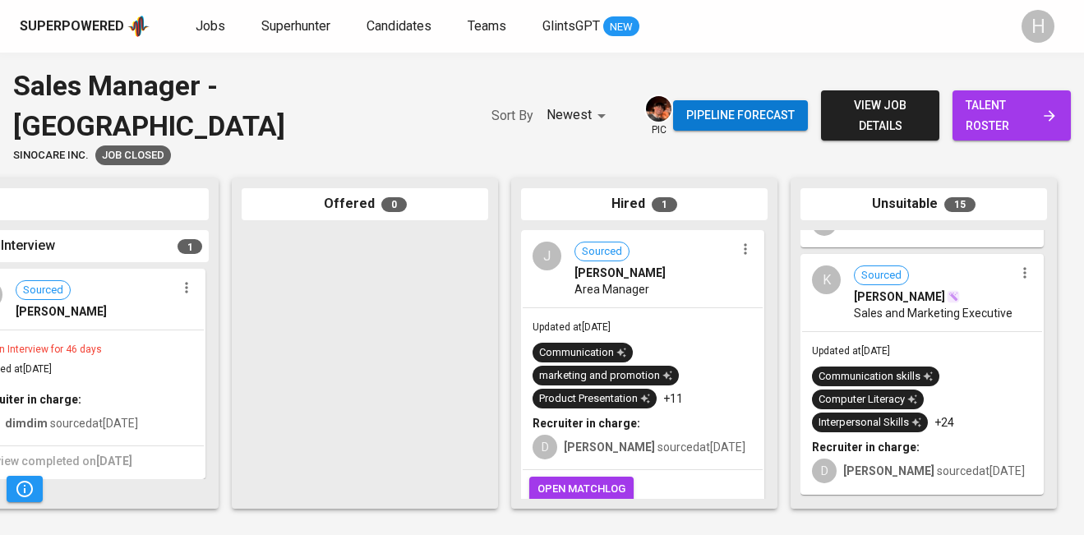
click at [906, 305] on span "Sales and Marketing Executive" at bounding box center [933, 313] width 159 height 16
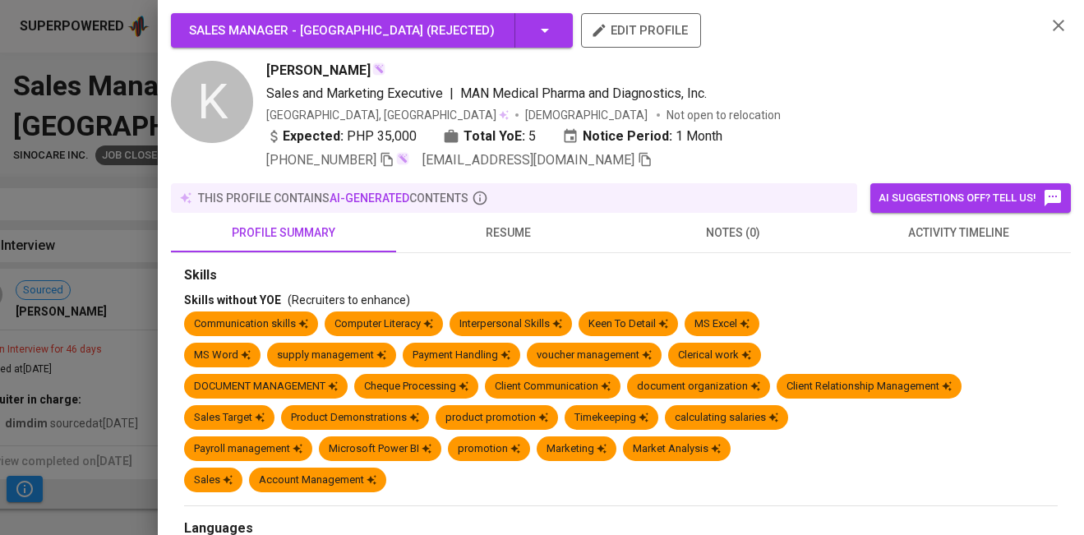
click at [83, 402] on div at bounding box center [542, 267] width 1084 height 535
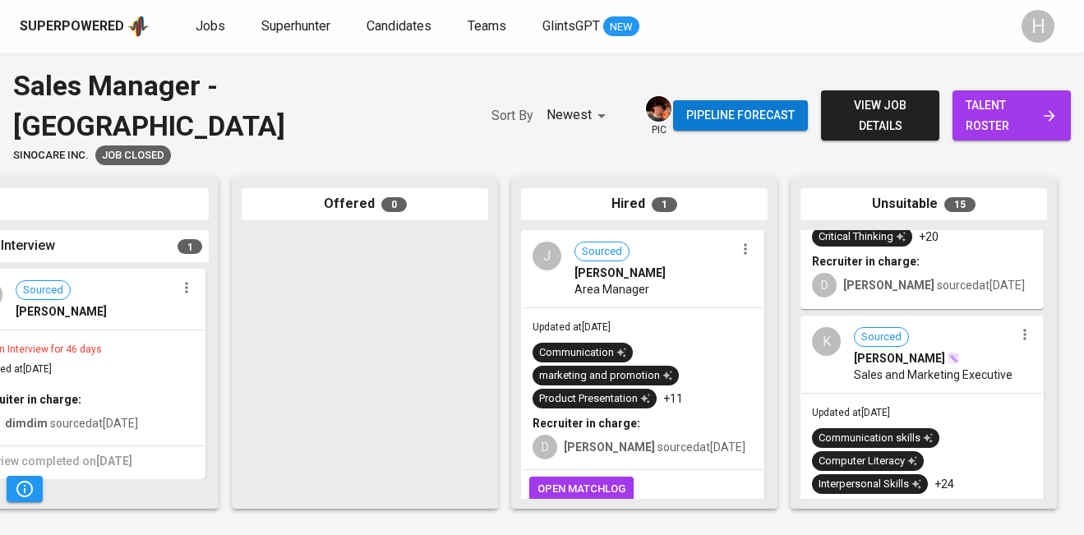
scroll to position [593, 0]
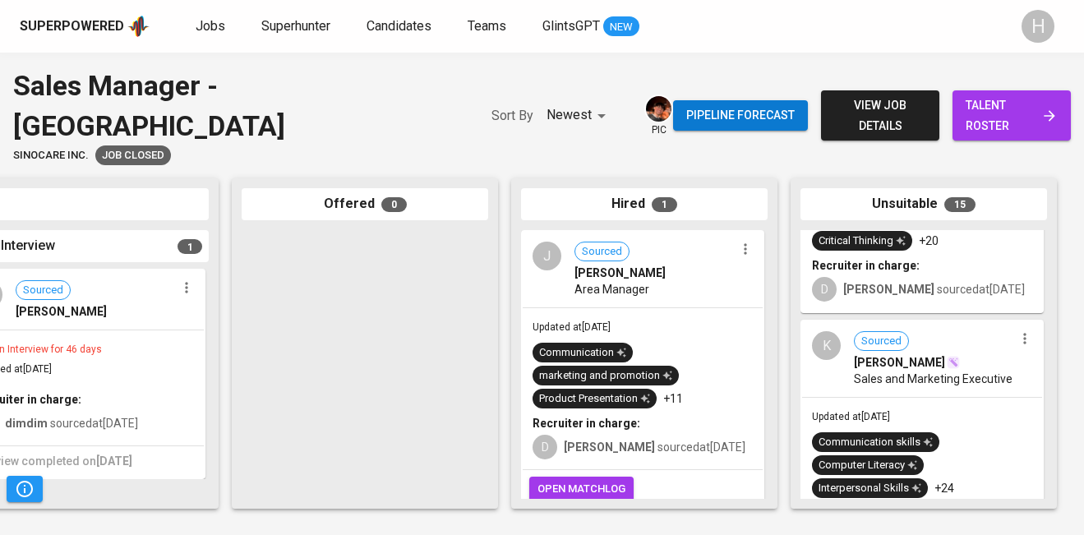
click at [897, 371] on span "Sales and Marketing Executive" at bounding box center [933, 379] width 159 height 16
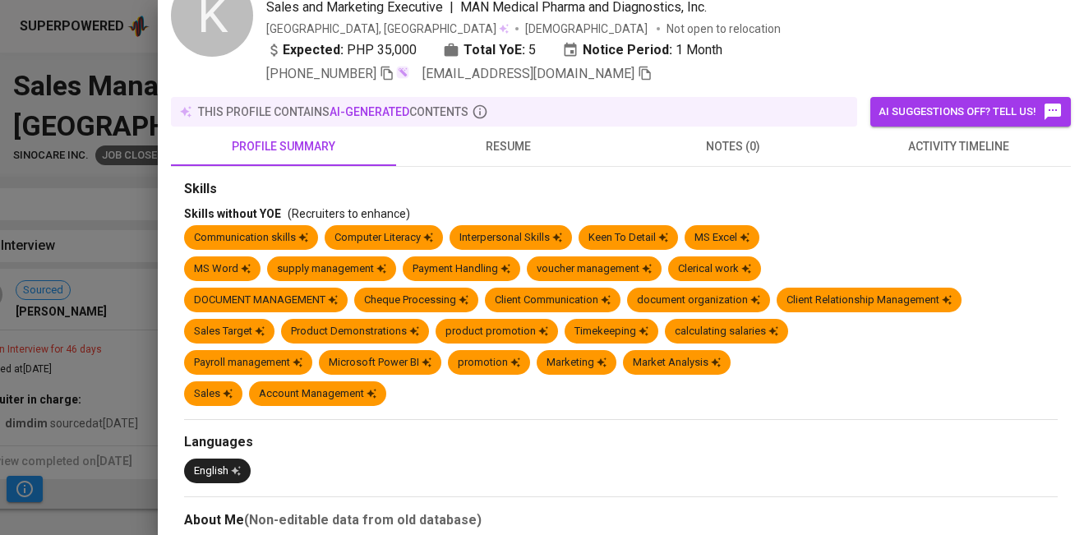
scroll to position [88, 0]
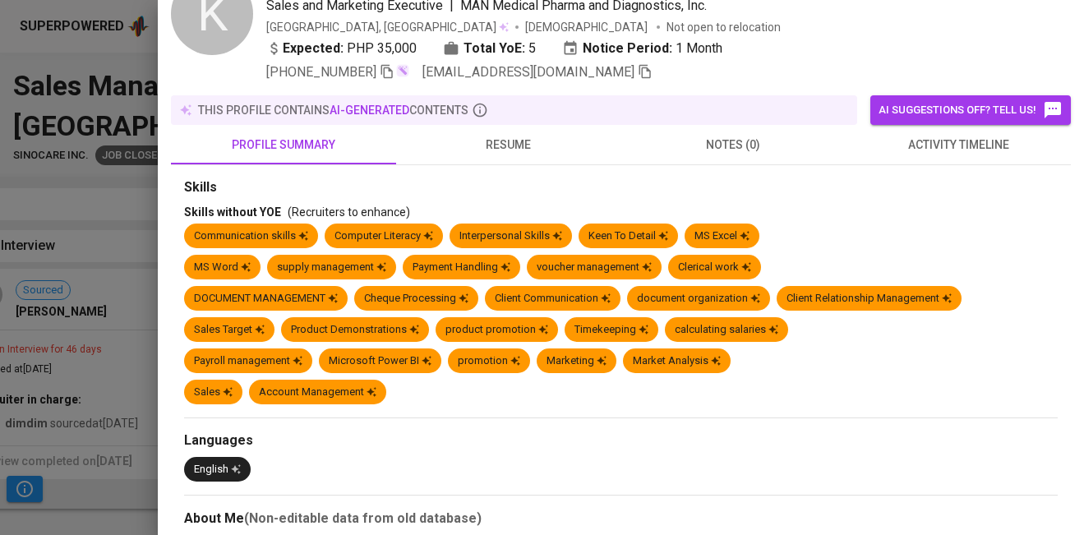
click at [499, 147] on span "resume" at bounding box center [508, 145] width 205 height 21
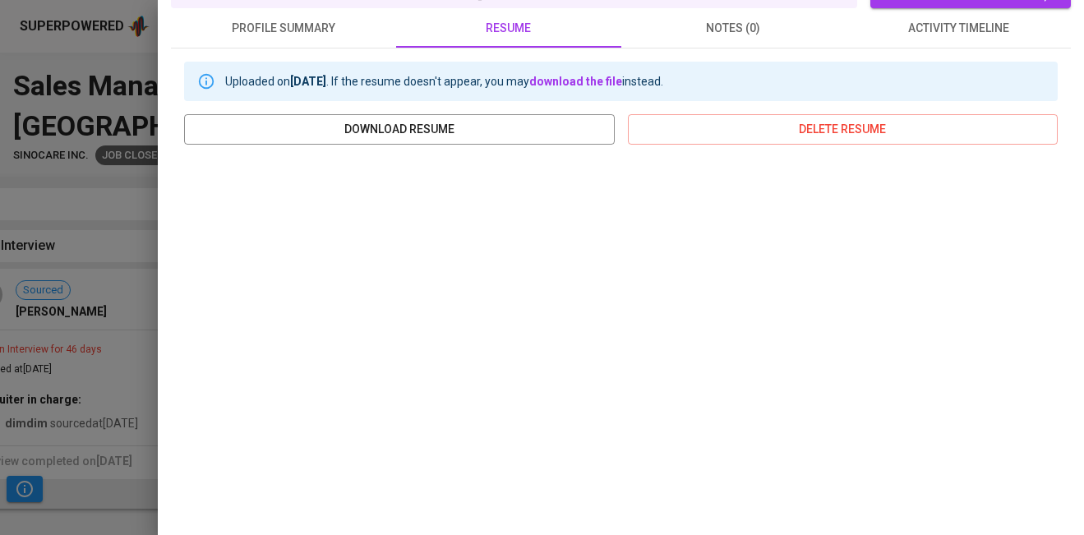
scroll to position [205, 0]
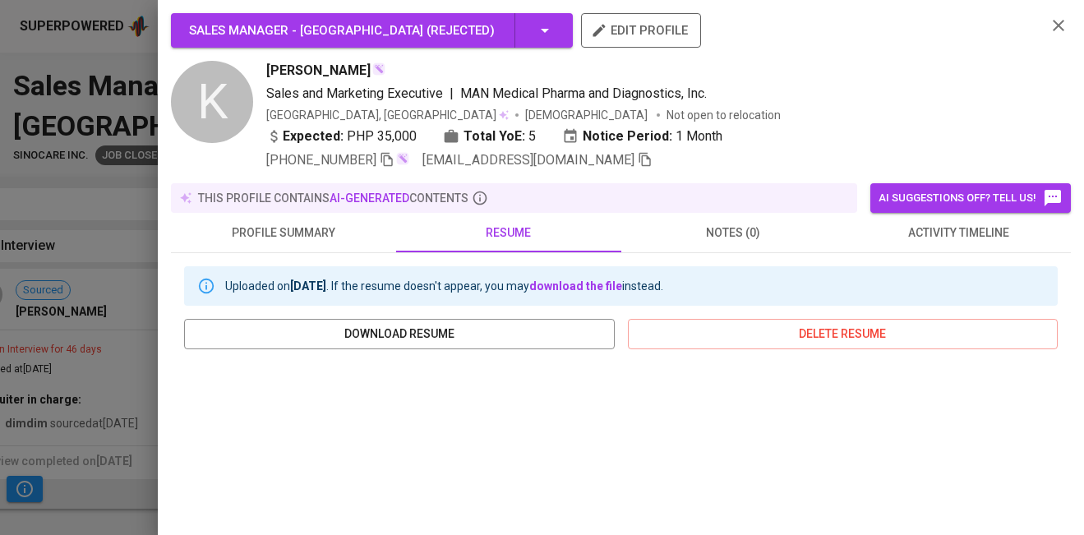
scroll to position [205, 0]
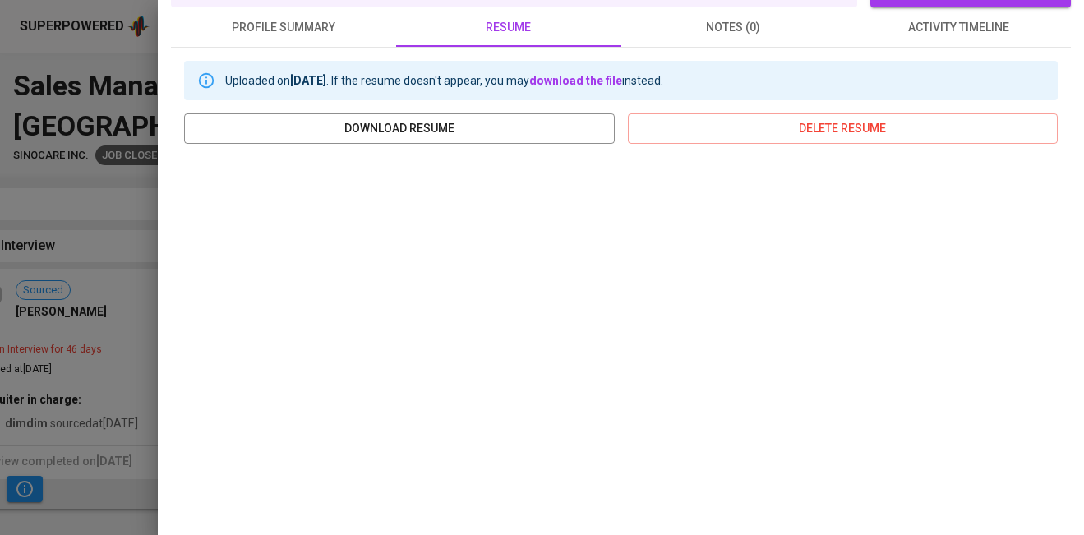
click at [132, 371] on div at bounding box center [542, 267] width 1084 height 535
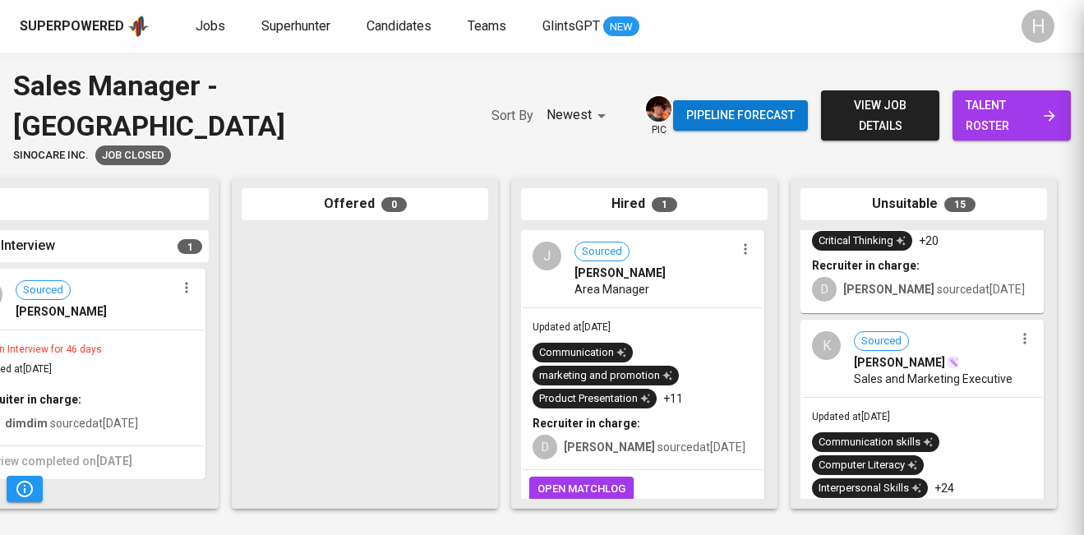
scroll to position [0, 0]
click at [997, 376] on span "Sales and Marketing Executive" at bounding box center [933, 379] width 159 height 16
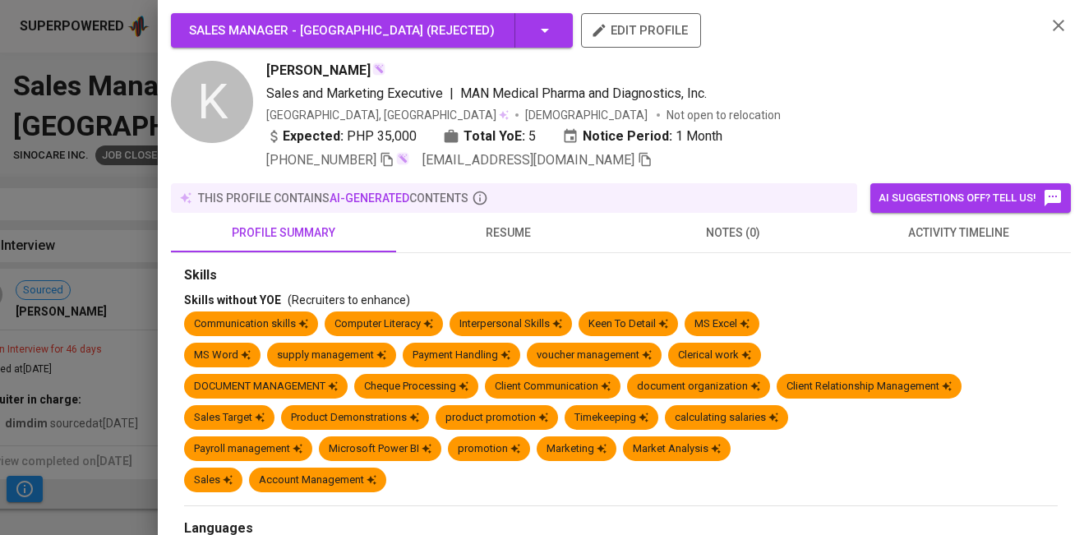
click at [500, 235] on span "resume" at bounding box center [508, 233] width 205 height 21
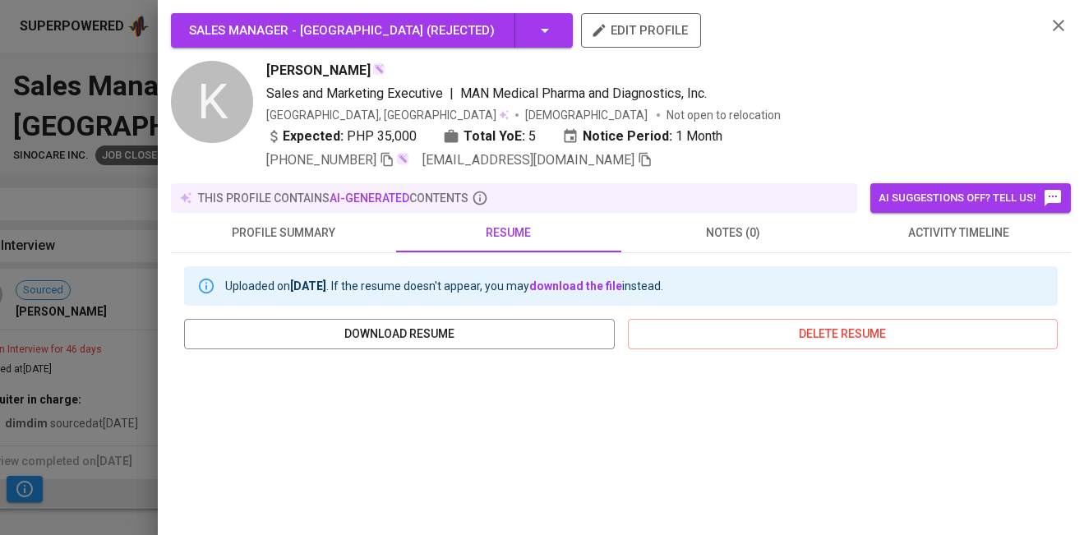
click at [892, 237] on span "activity timeline" at bounding box center [958, 233] width 205 height 21
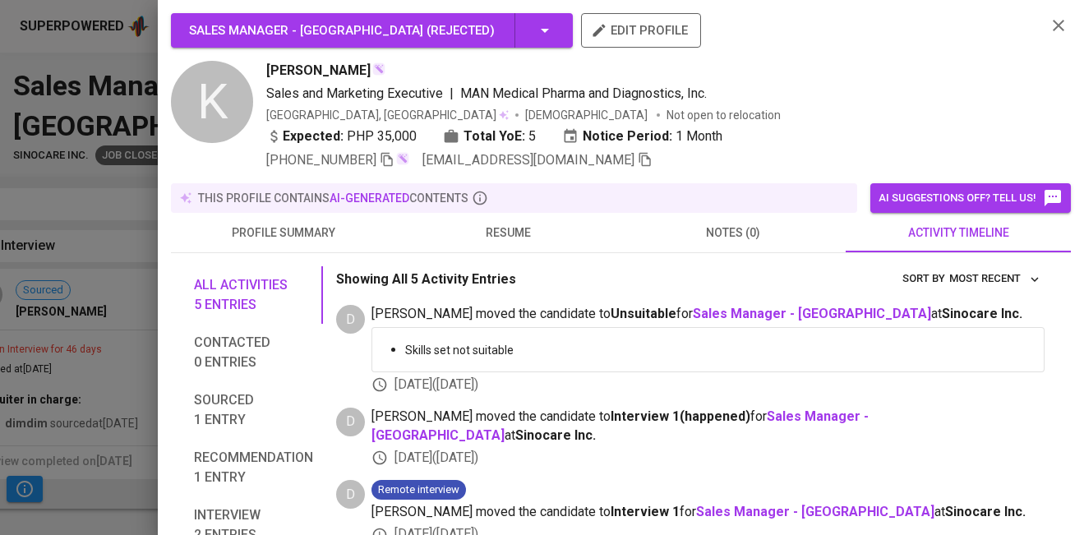
click at [514, 238] on span "resume" at bounding box center [508, 233] width 205 height 21
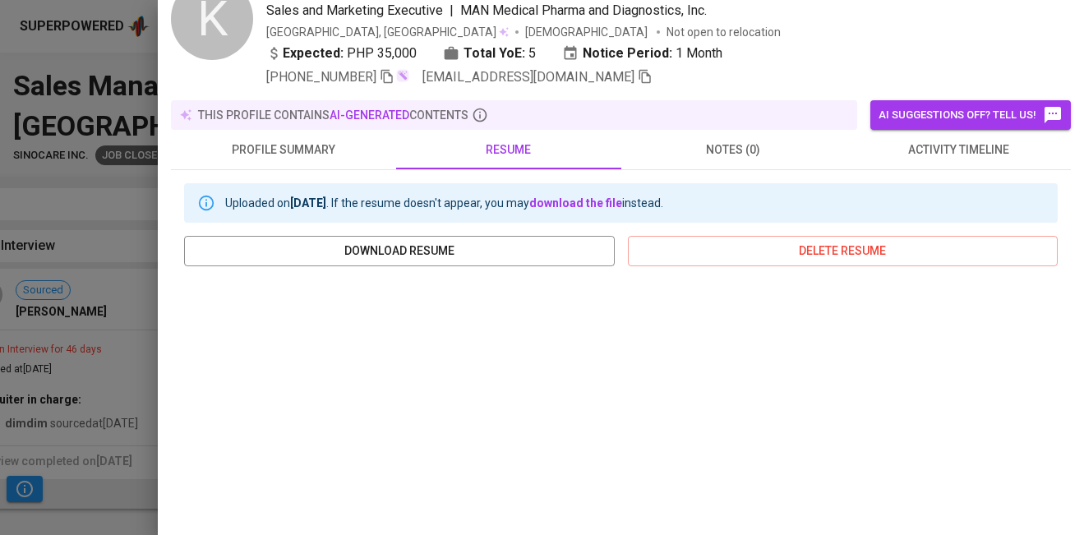
scroll to position [86, 0]
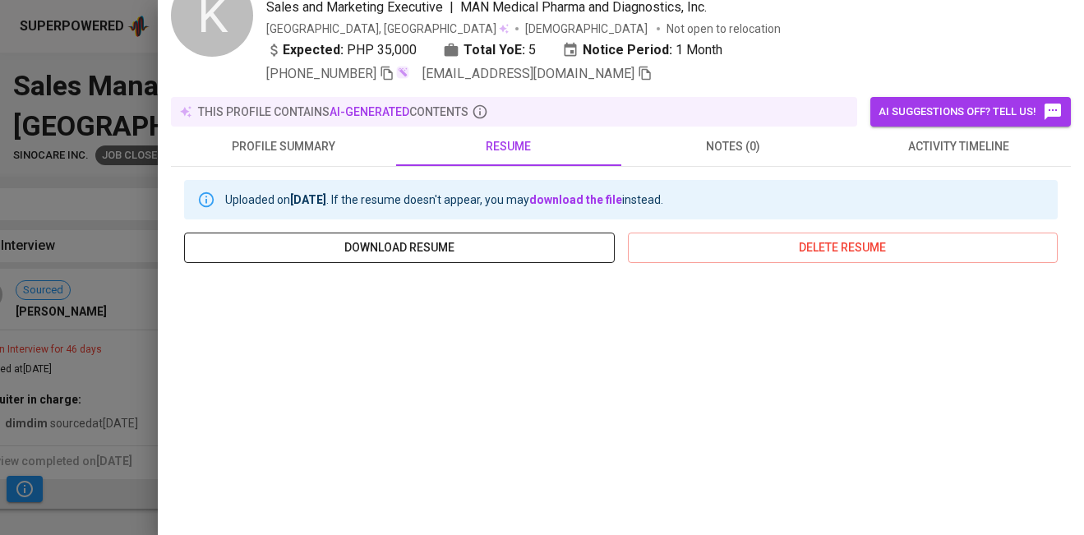
click at [491, 248] on span "download resume" at bounding box center [399, 248] width 404 height 21
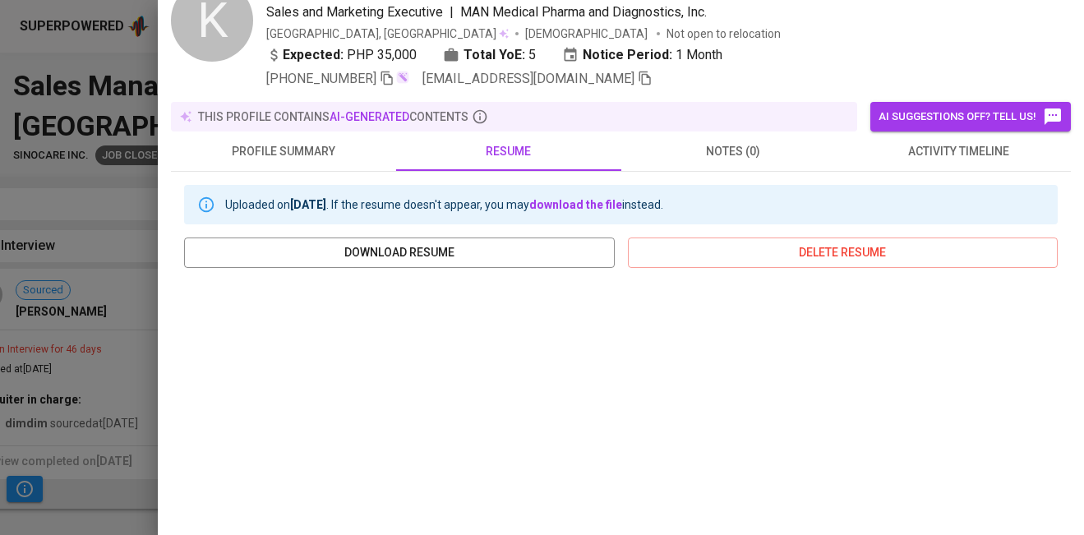
scroll to position [46, 0]
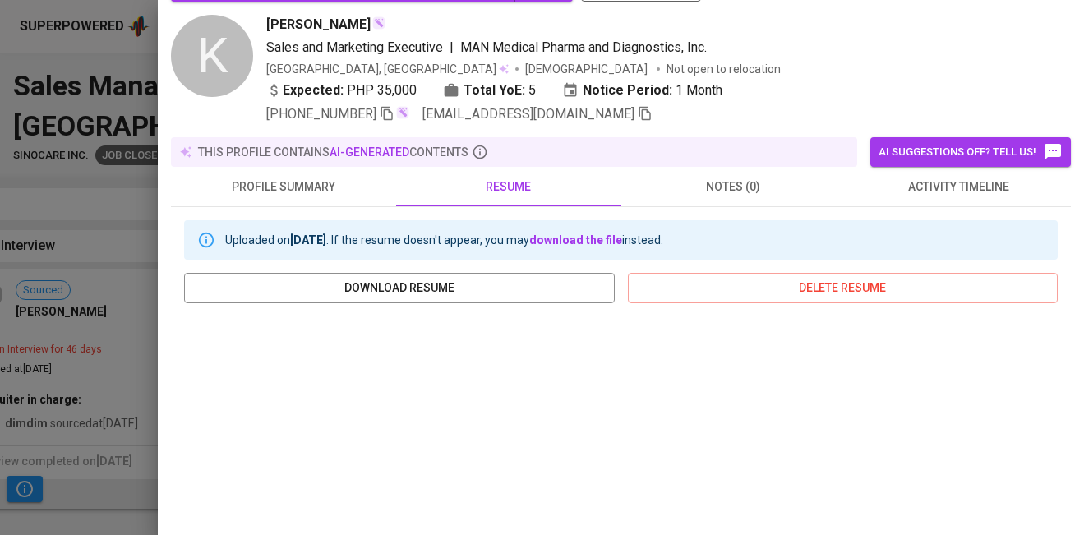
click at [141, 309] on div at bounding box center [542, 267] width 1084 height 535
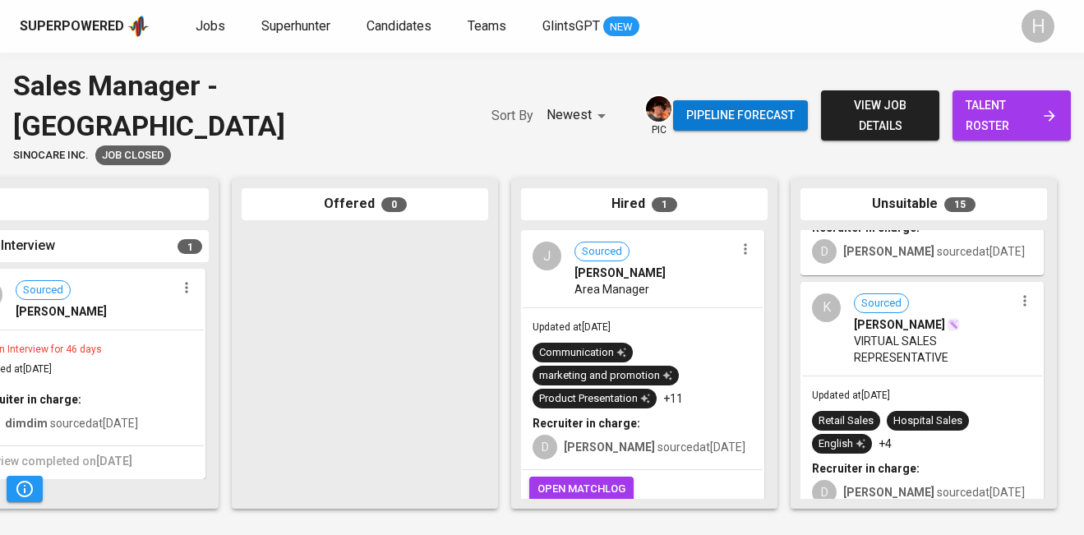
scroll to position [1114, 0]
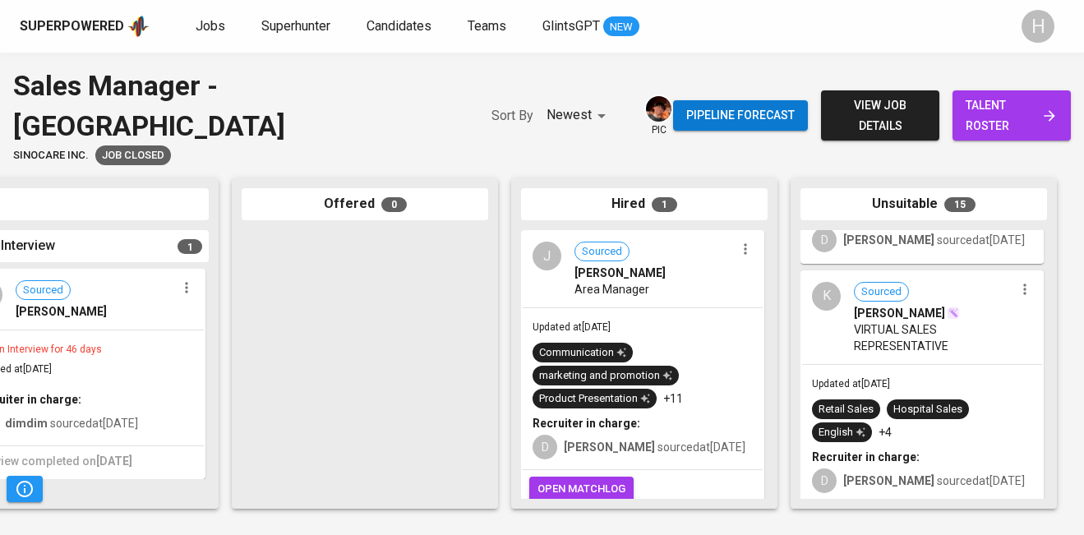
click at [906, 326] on span "VIRTUAL SALES REPRESENTATIVE" at bounding box center [934, 337] width 160 height 33
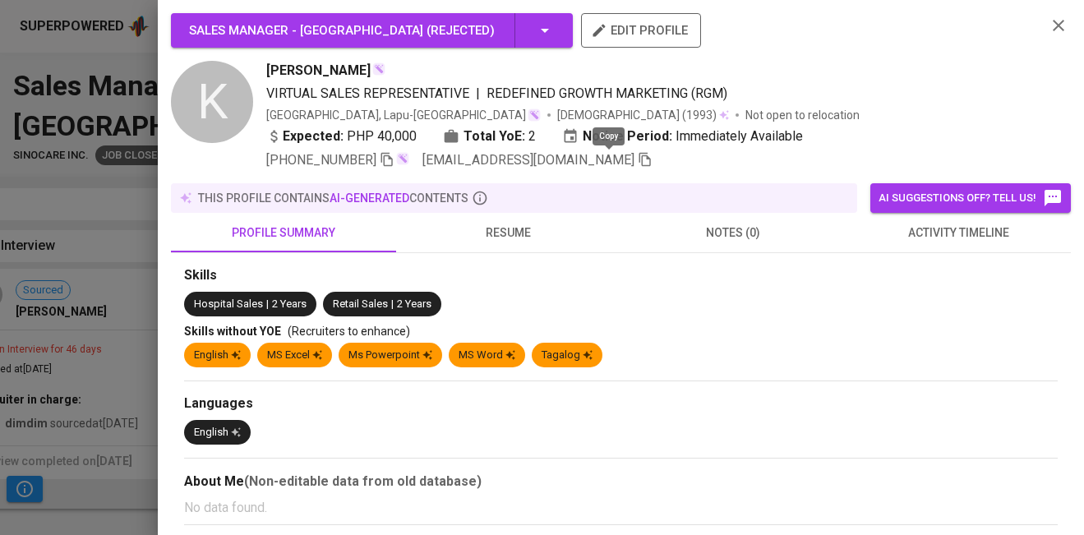
click at [639, 157] on icon "button" at bounding box center [645, 160] width 12 height 14
click at [482, 238] on span "resume" at bounding box center [508, 233] width 205 height 21
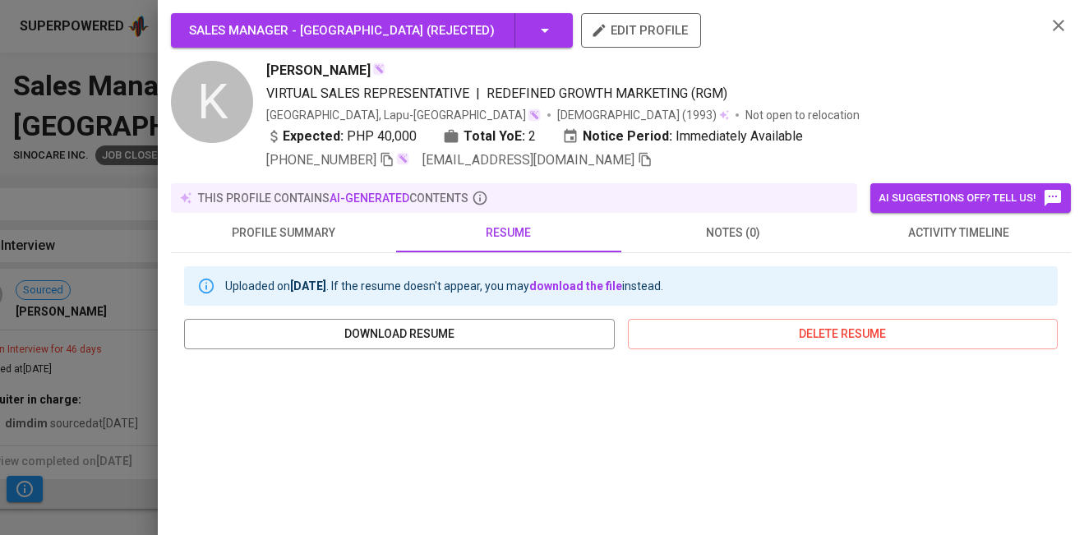
scroll to position [150, 0]
